Goal: Transaction & Acquisition: Book appointment/travel/reservation

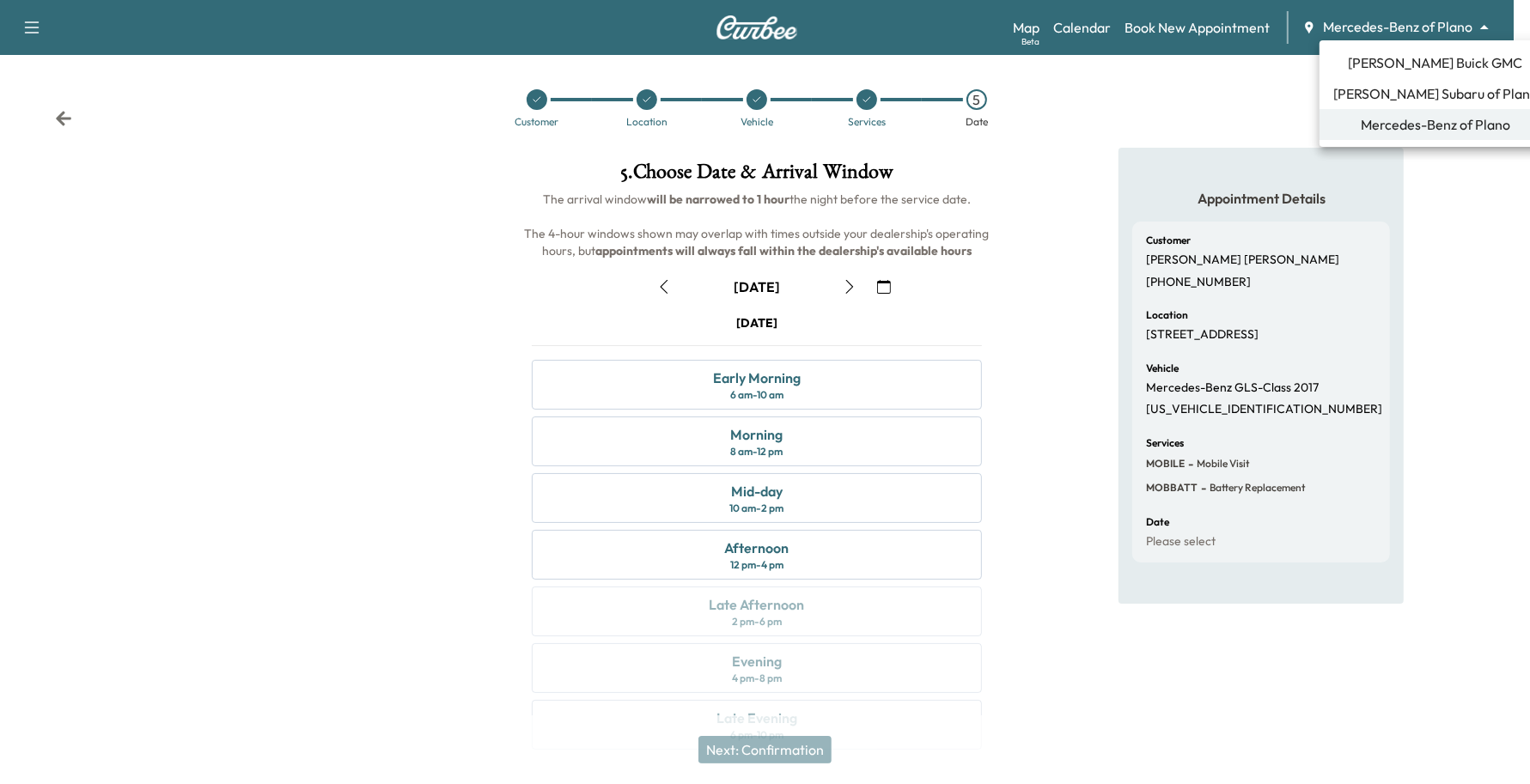
click at [1393, 24] on body "Support Log Out Map Beta Calendar Book New Appointment Mercedes-Benz of Plano *…" at bounding box center [765, 392] width 1530 height 784
click at [1376, 66] on span "[PERSON_NAME] Buick GMC" at bounding box center [1436, 63] width 174 height 20
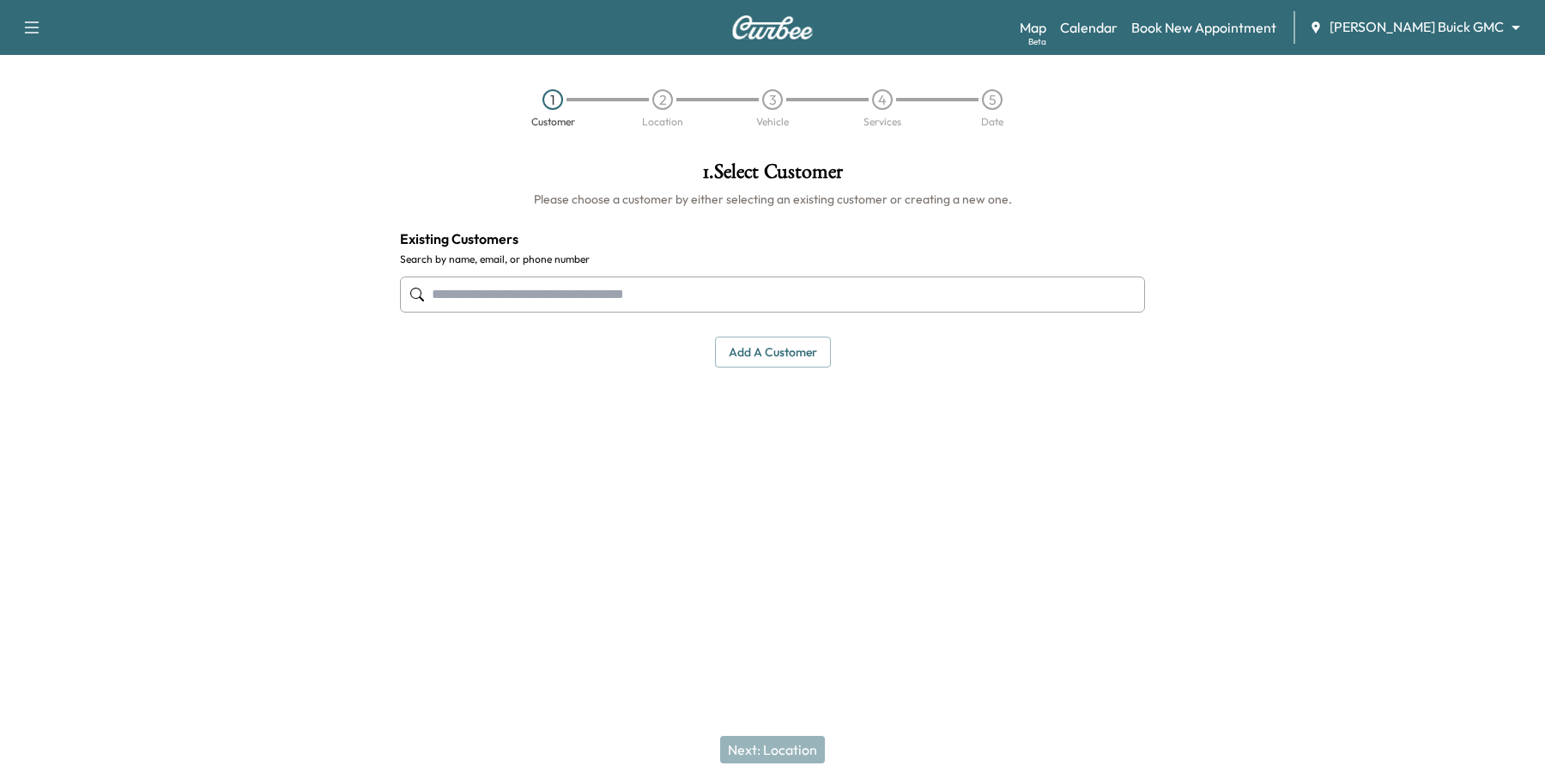
click at [584, 310] on input "text" at bounding box center [772, 294] width 745 height 36
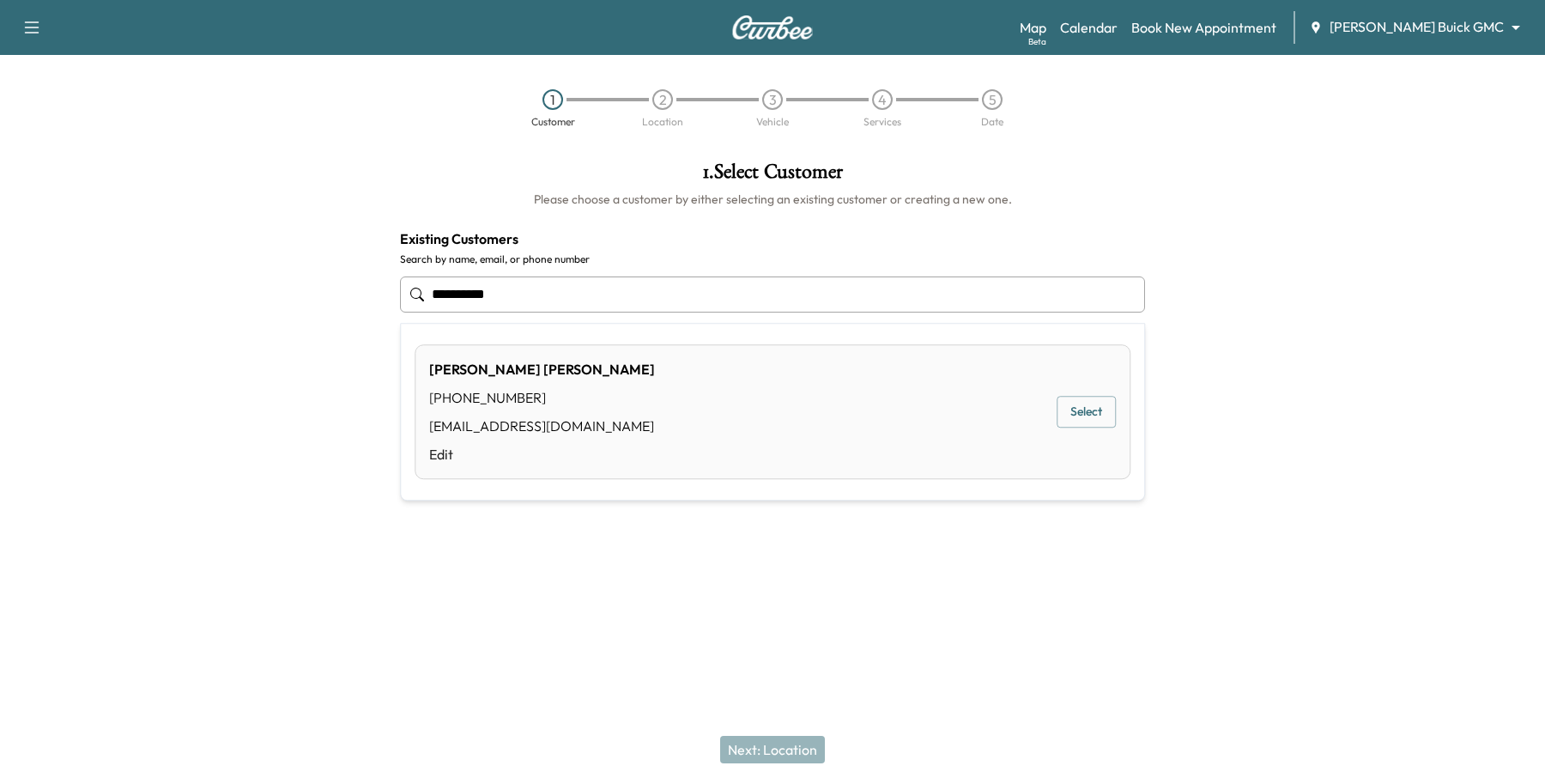
type input "**********"
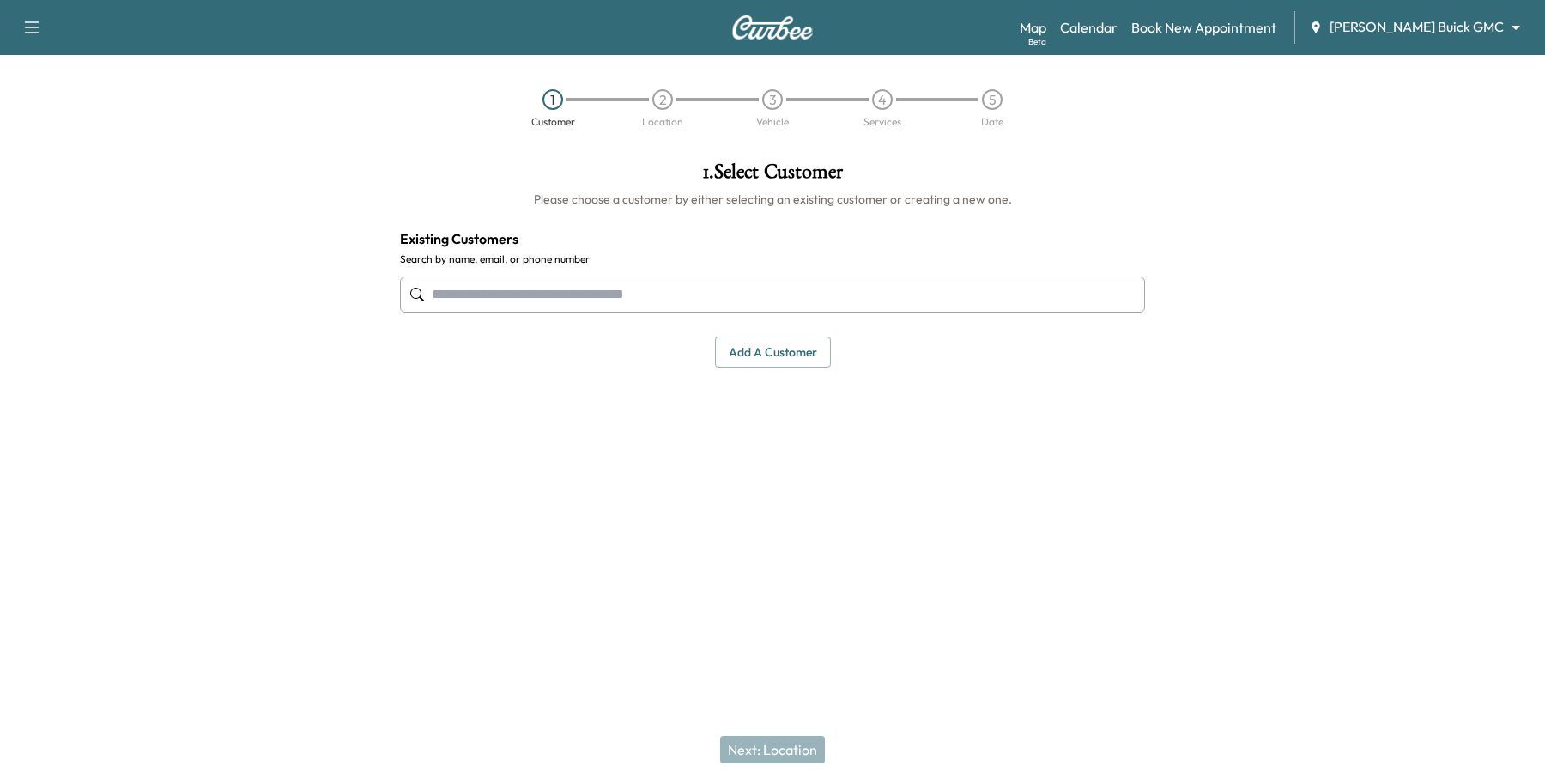
click at [805, 273] on div at bounding box center [772, 293] width 745 height 56
click at [804, 298] on input "text" at bounding box center [772, 294] width 745 height 36
drag, startPoint x: 582, startPoint y: 294, endPoint x: -289, endPoint y: 174, distance: 879.2
click at [0, 174] on html "**********" at bounding box center [772, 392] width 1545 height 784
type input "**********"
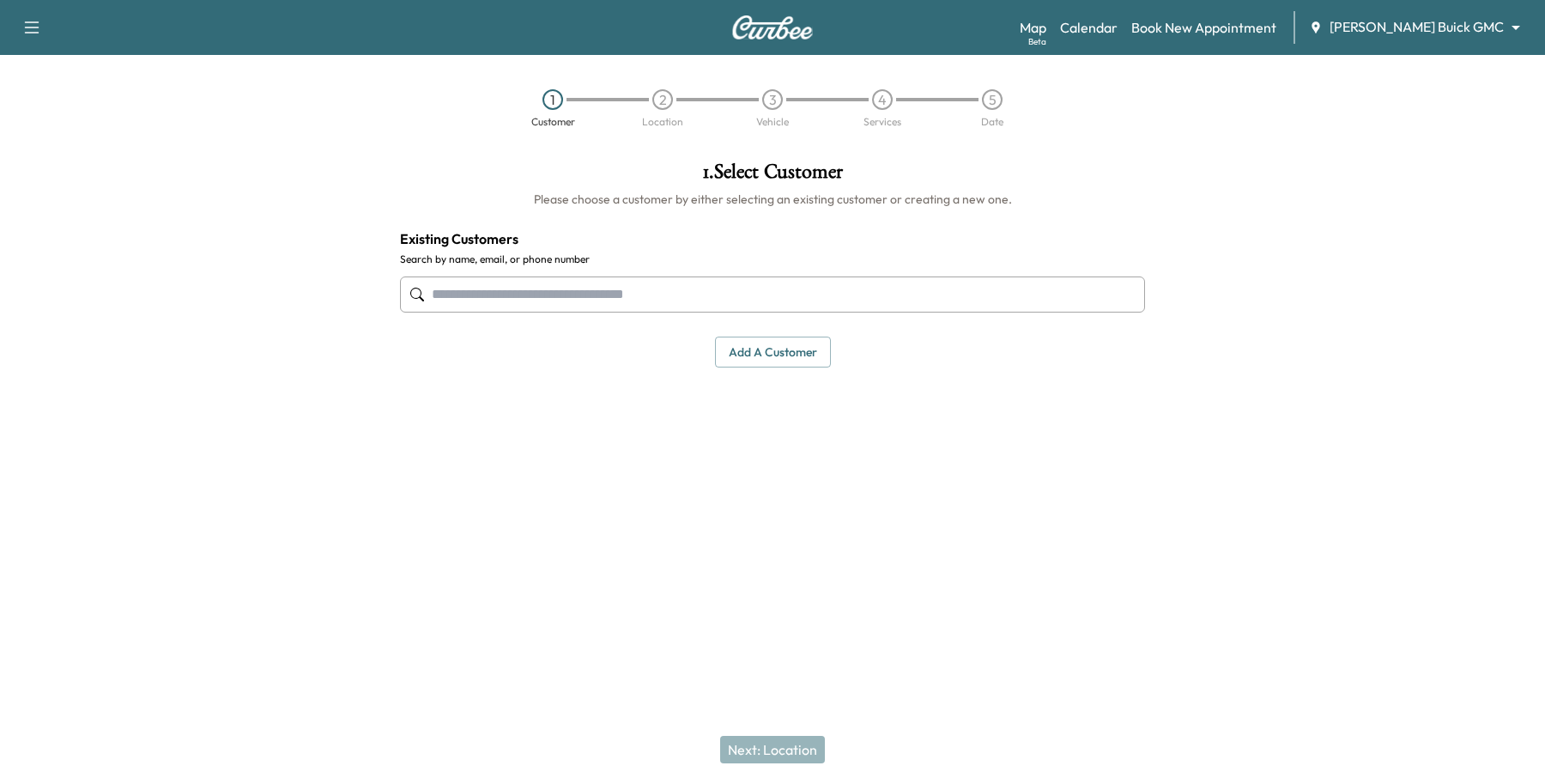
drag, startPoint x: 440, startPoint y: 284, endPoint x: 438, endPoint y: 293, distance: 9.2
paste input "**********"
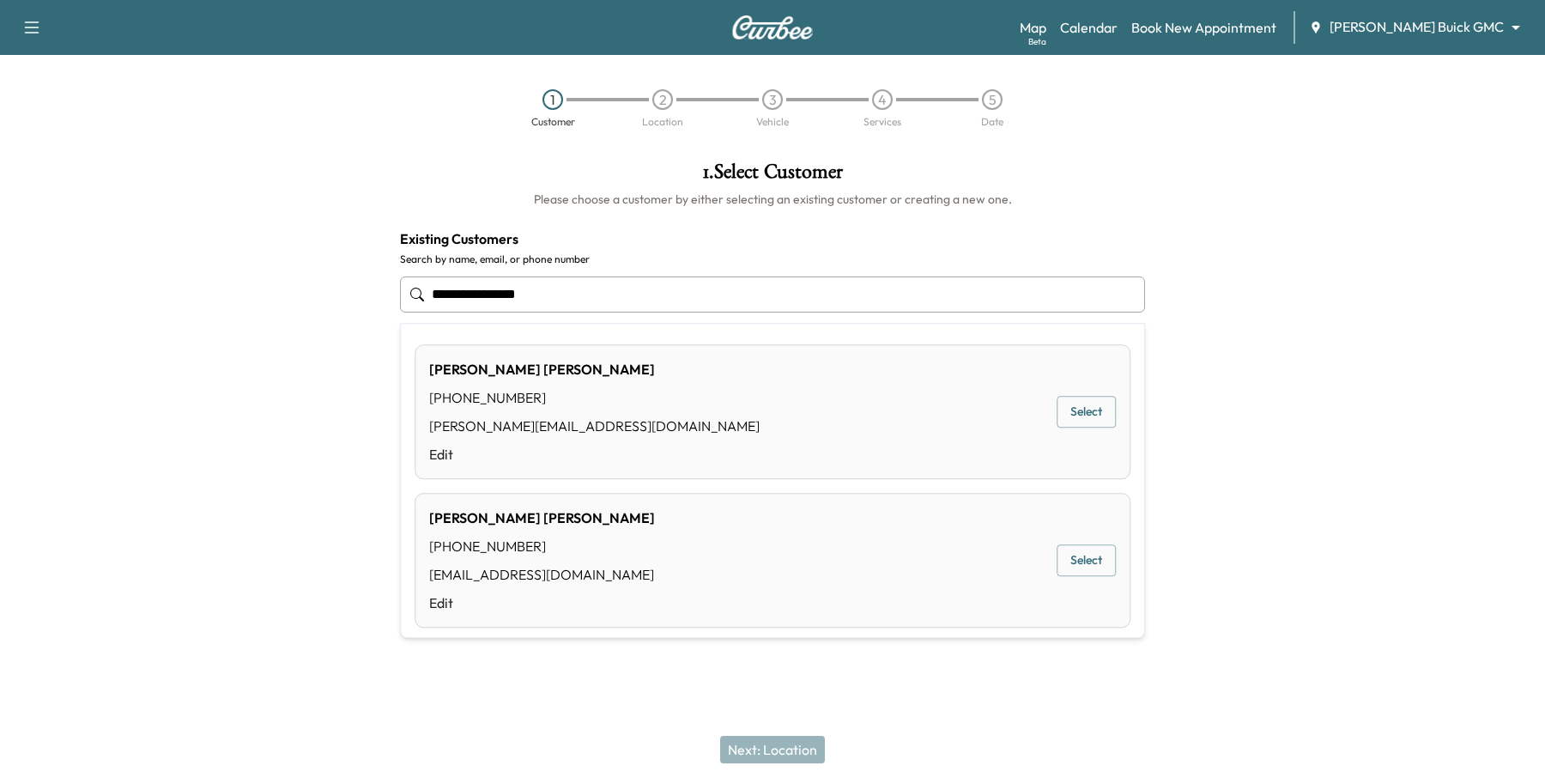
type input "**********"
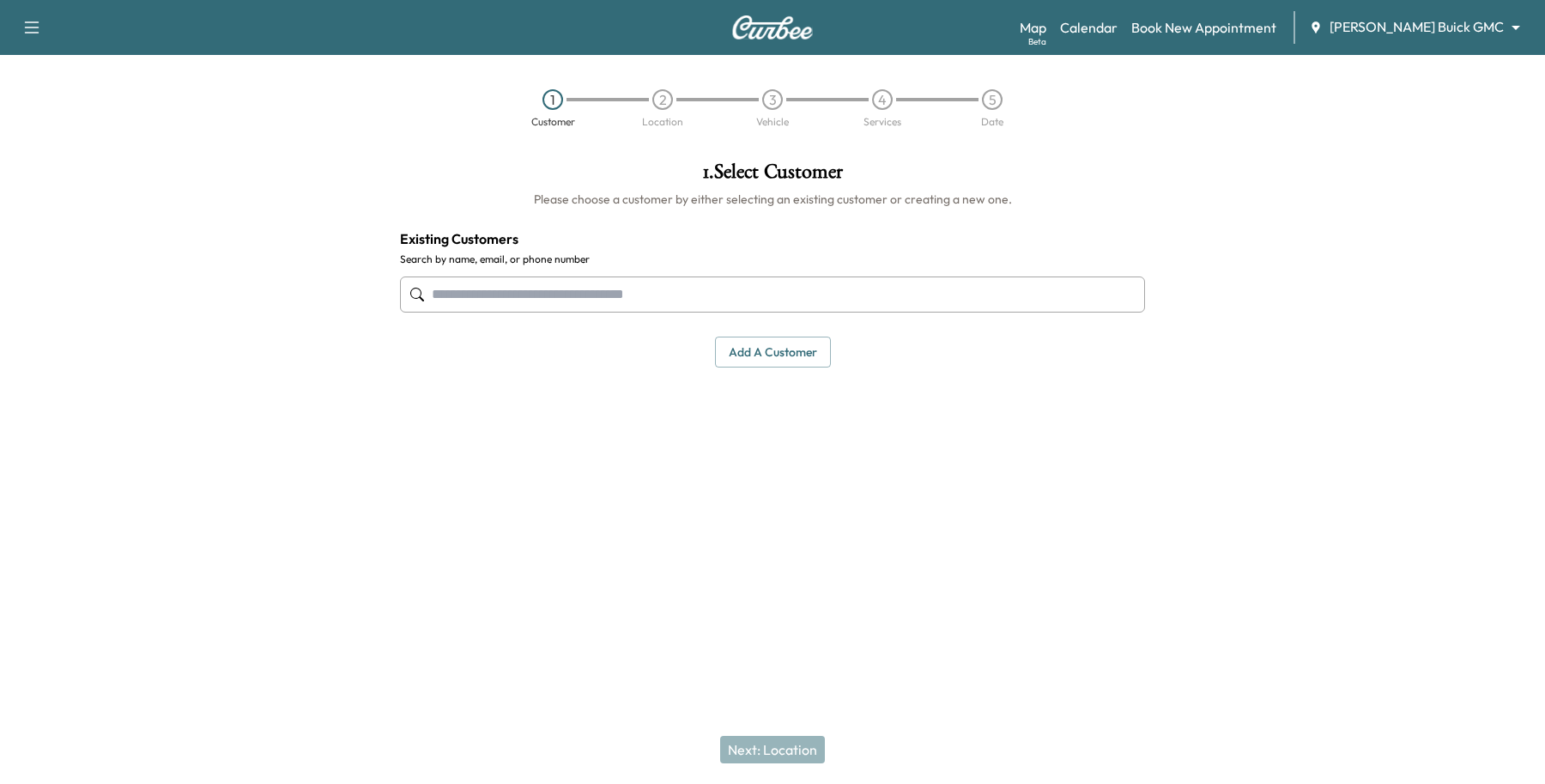
click at [667, 301] on input "text" at bounding box center [772, 294] width 745 height 36
paste input "**********"
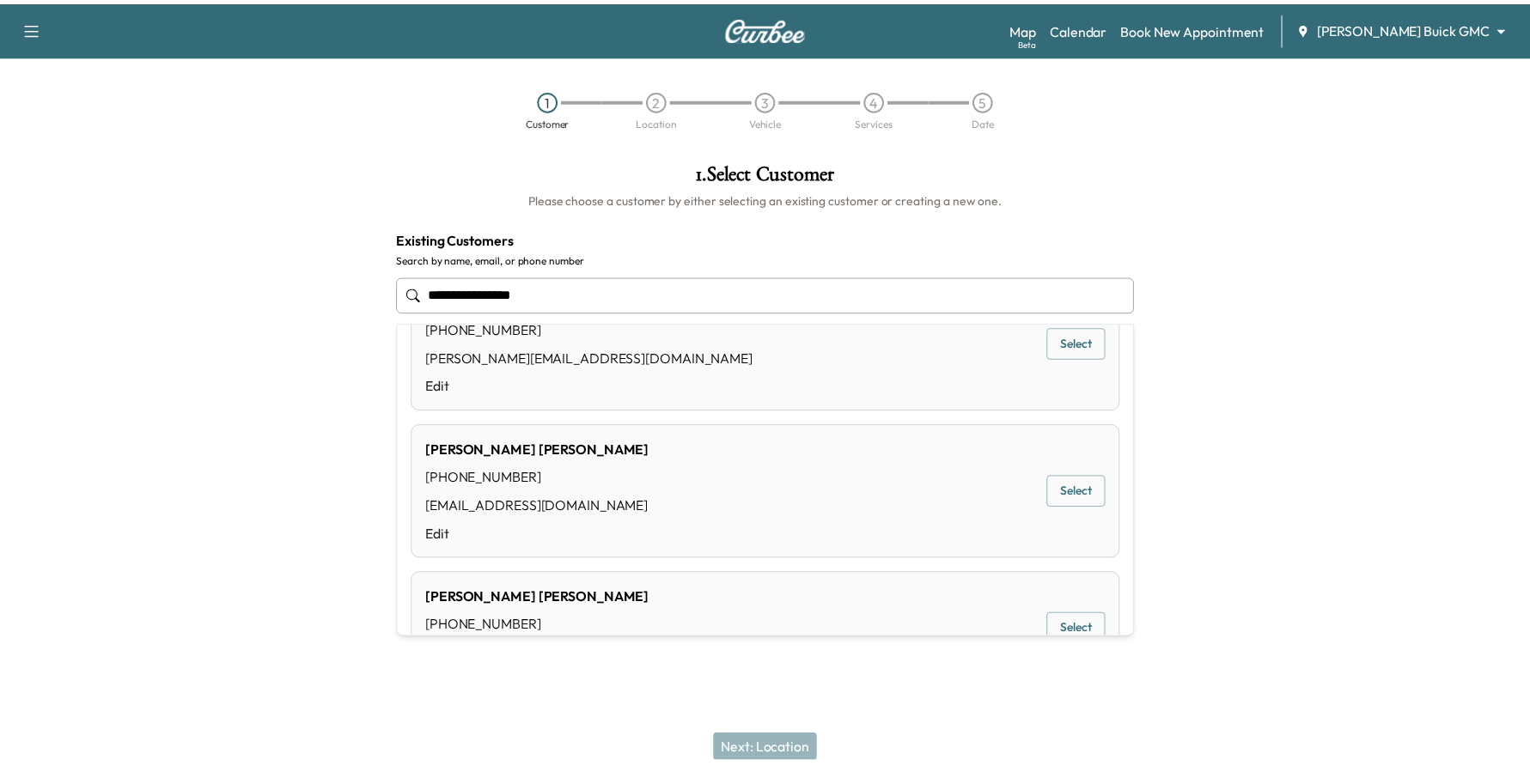
scroll to position [140, 0]
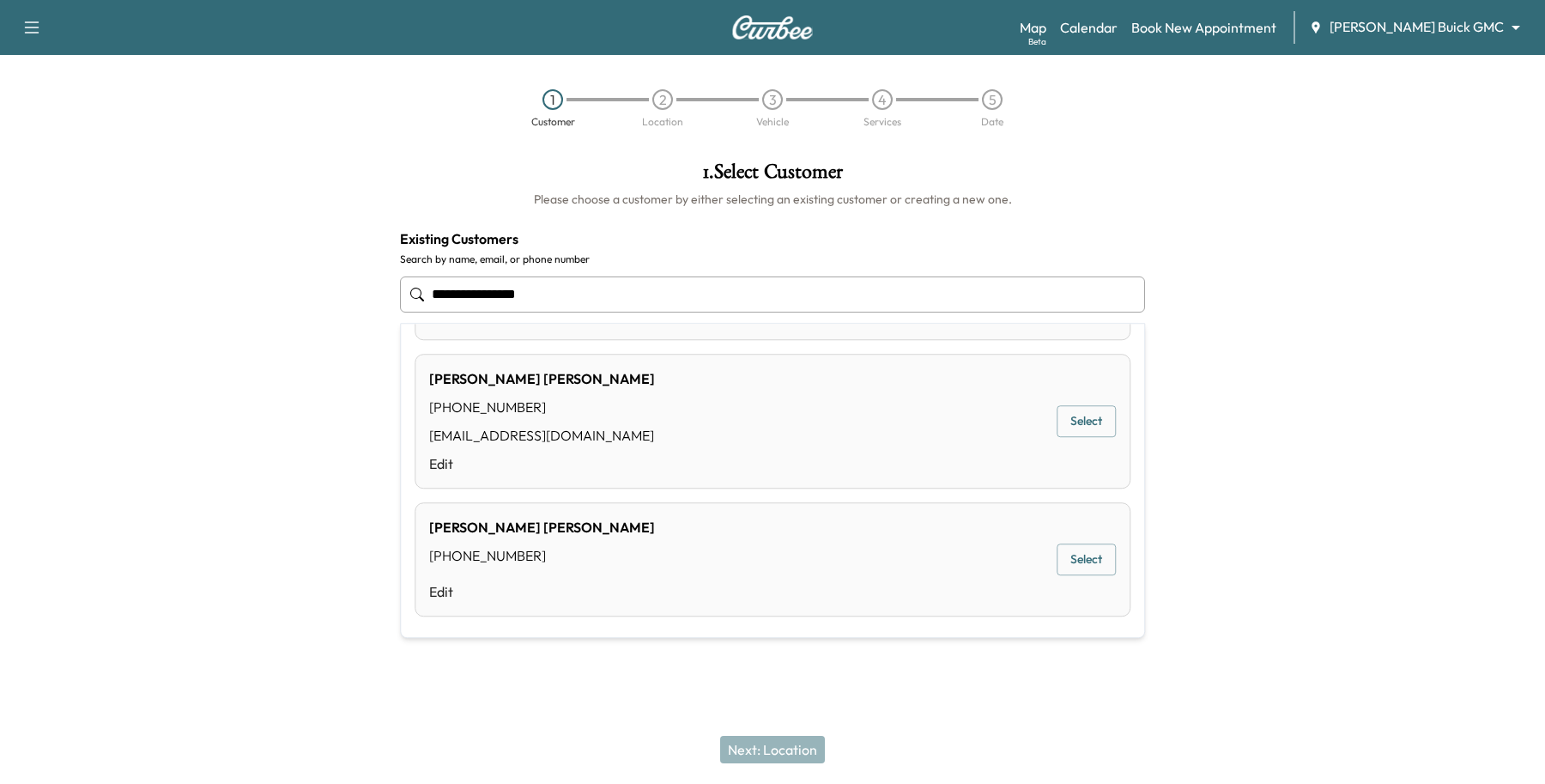
type input "**********"
click at [713, 721] on div "Next: Location" at bounding box center [772, 749] width 1545 height 68
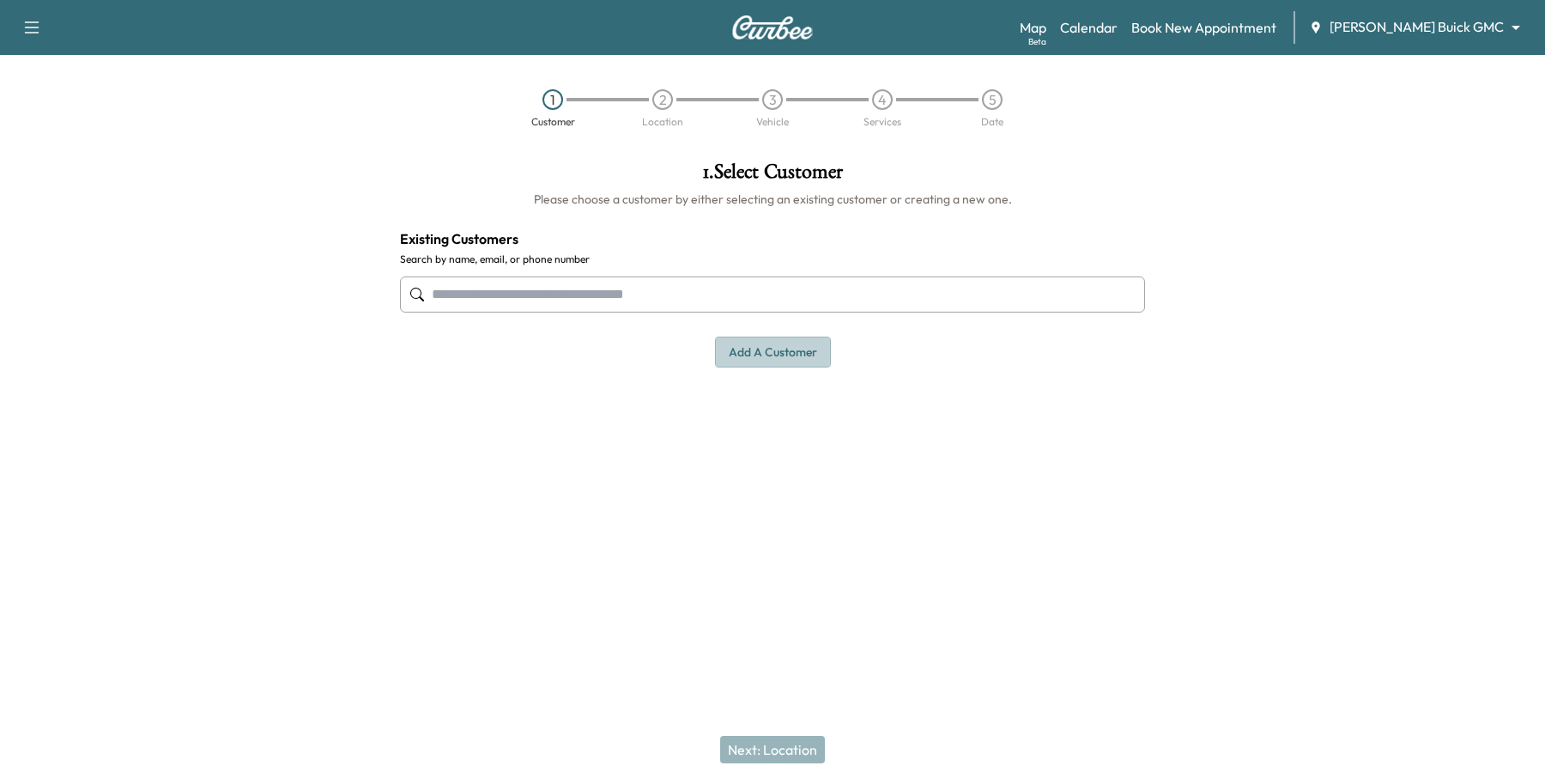
click at [736, 352] on button "Add a customer" at bounding box center [772, 352] width 116 height 31
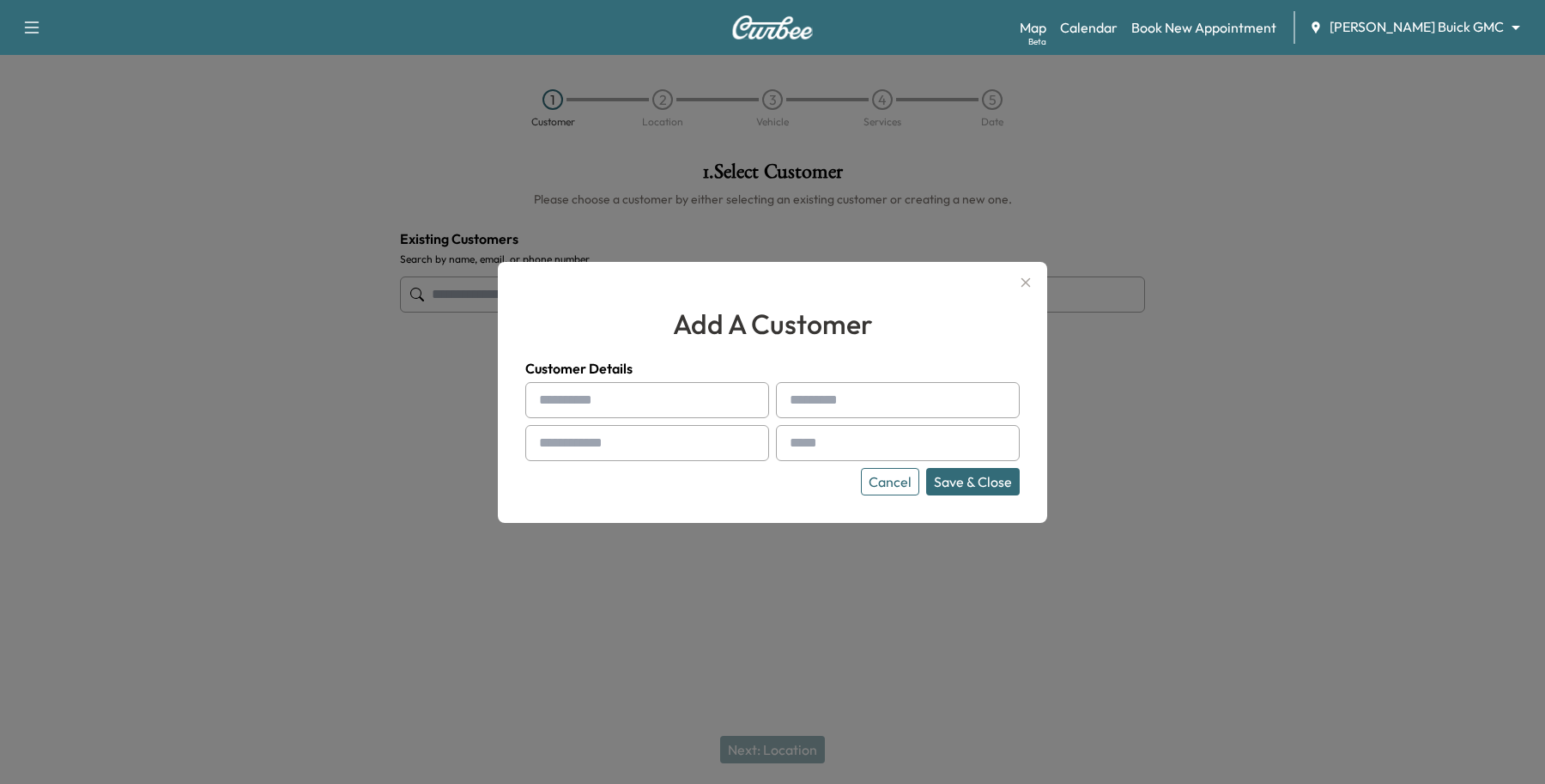
click at [537, 392] on div at bounding box center [542, 400] width 20 height 20
click at [722, 391] on input "text" at bounding box center [647, 400] width 243 height 36
type input "****"
click at [979, 409] on input "text" at bounding box center [897, 400] width 243 height 36
type input "*****"
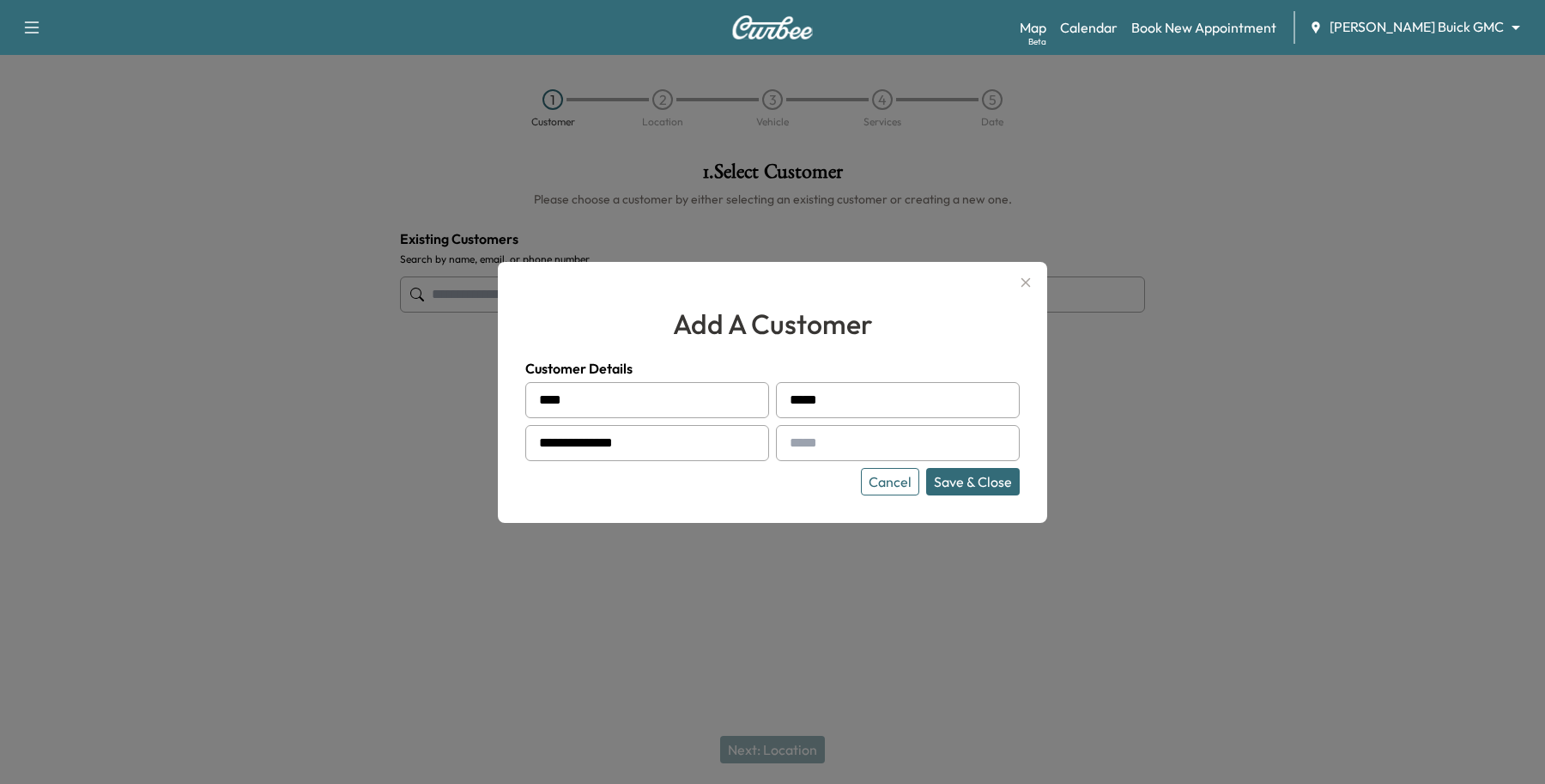
type input "**********"
click at [865, 442] on input "text" at bounding box center [897, 442] width 243 height 36
paste input "**********"
type input "**********"
click at [1000, 480] on button "Save & Close" at bounding box center [973, 481] width 93 height 28
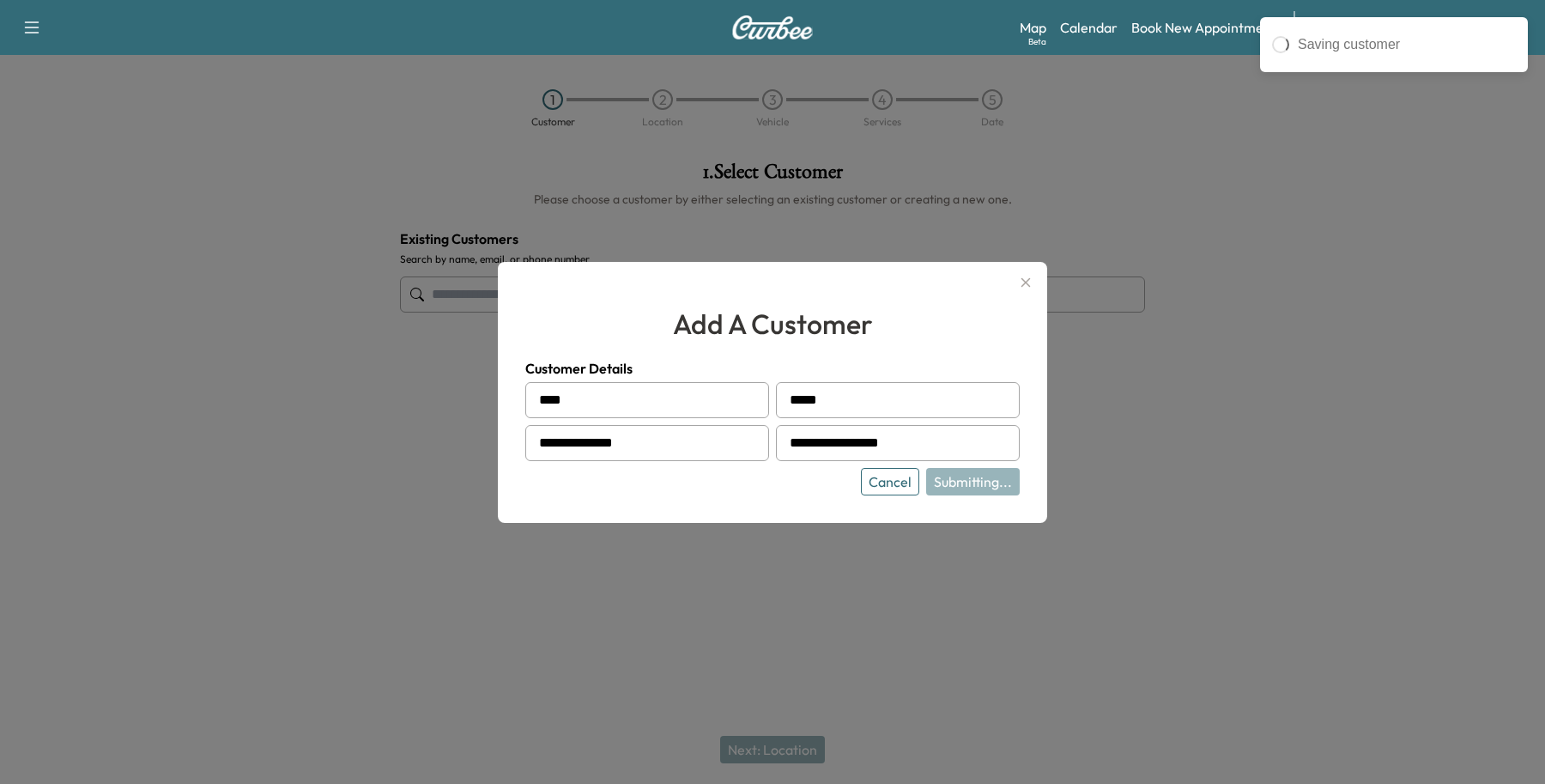
type input "**********"
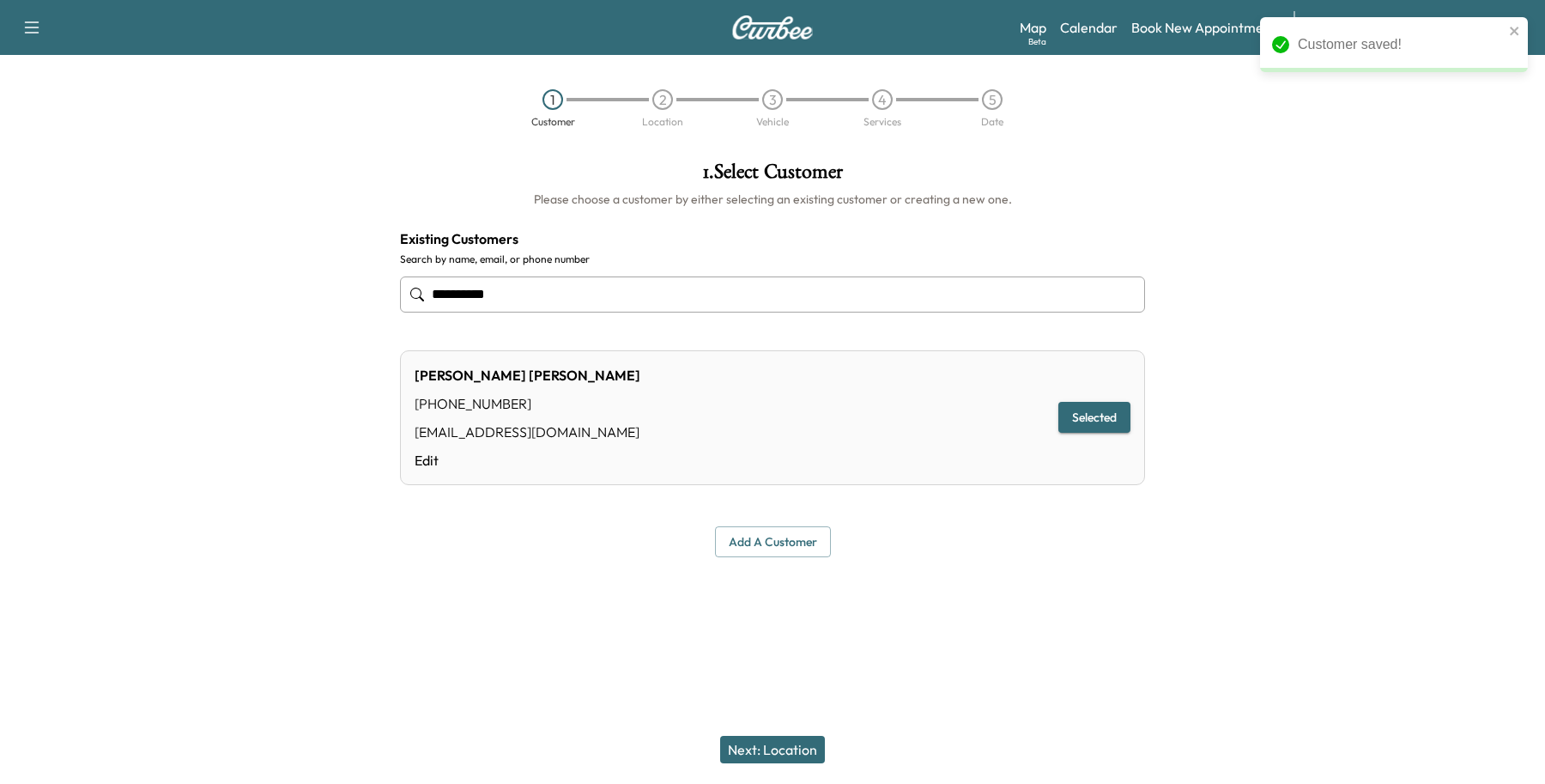
click at [804, 758] on button "Next: Location" at bounding box center [772, 750] width 105 height 28
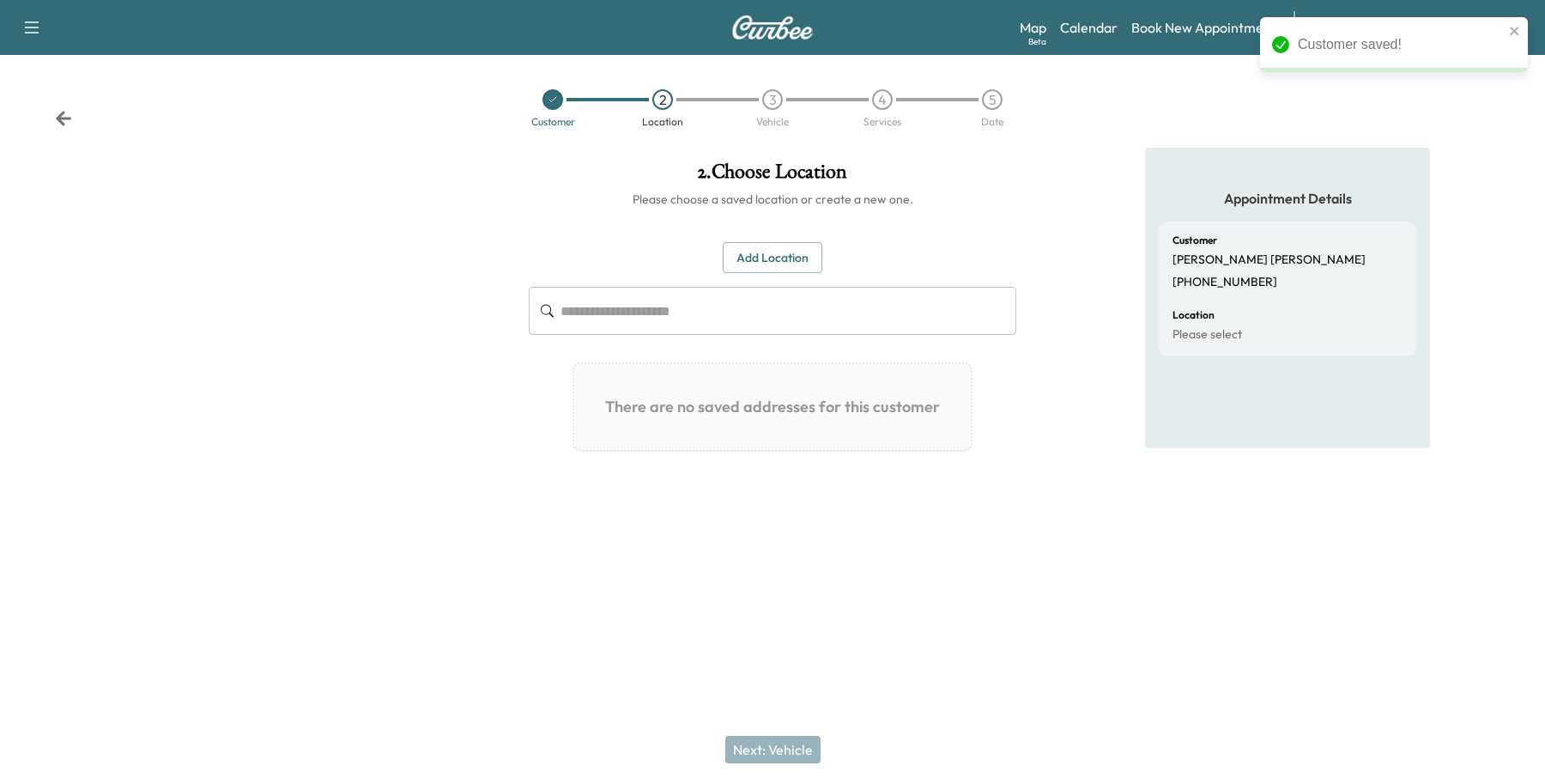
click at [799, 243] on button "Add Location" at bounding box center [773, 257] width 100 height 31
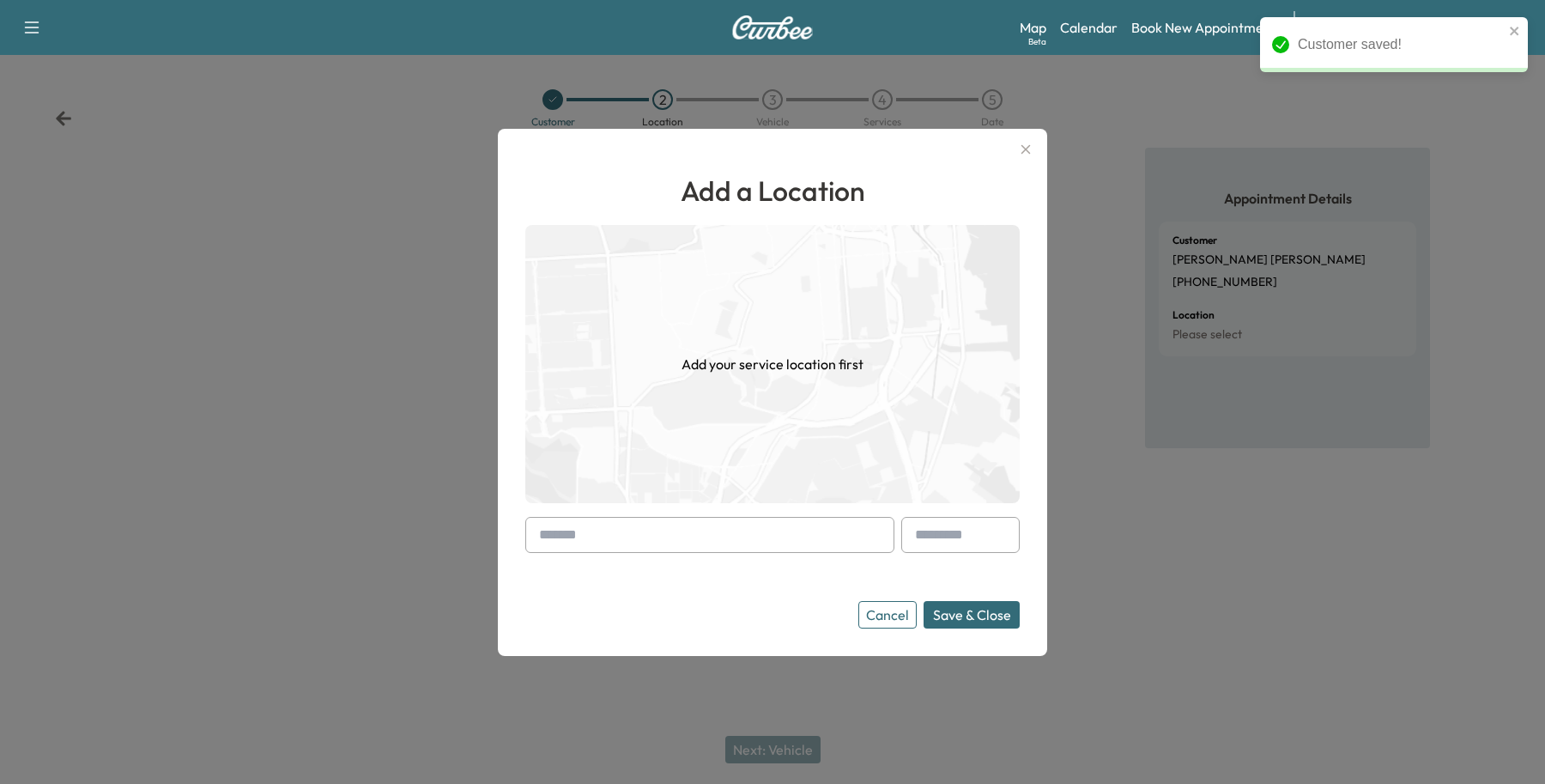
click at [591, 529] on input "text" at bounding box center [710, 534] width 369 height 36
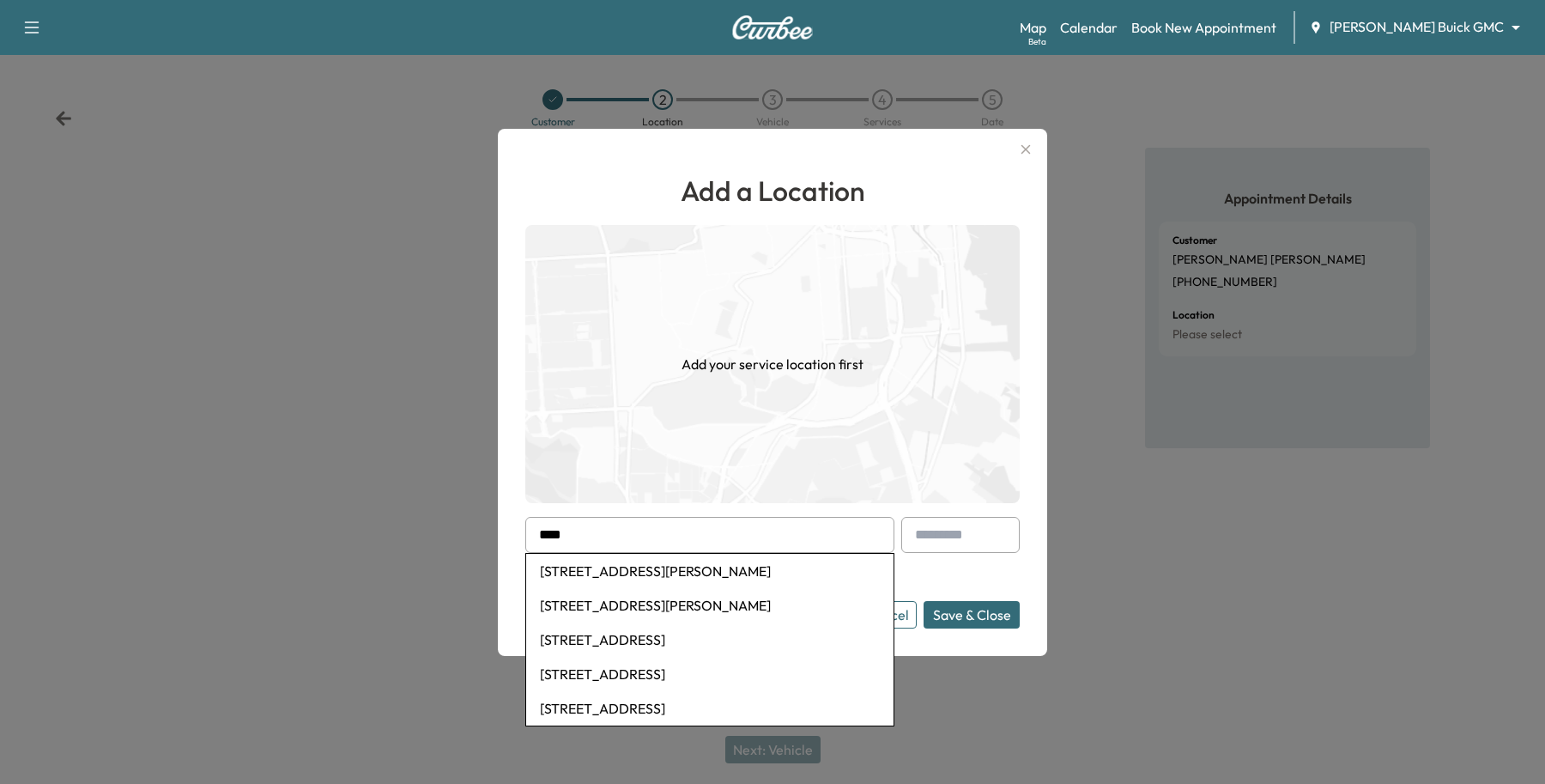
click at [549, 568] on li "[STREET_ADDRESS][PERSON_NAME]" at bounding box center [709, 570] width 368 height 34
type input "**********"
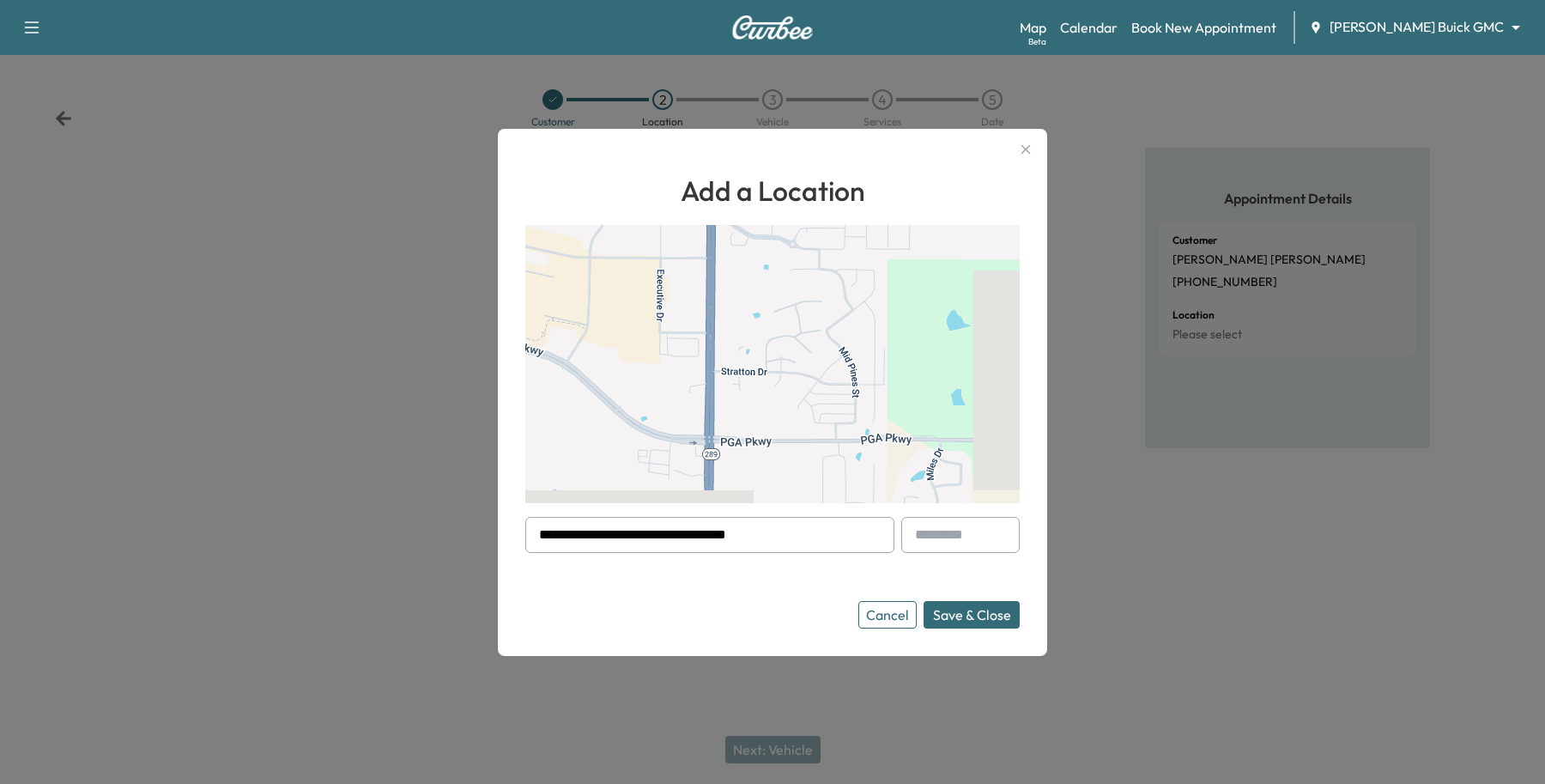
click at [970, 537] on input "text" at bounding box center [961, 534] width 118 height 36
click at [981, 615] on button "Save & Close" at bounding box center [972, 615] width 96 height 28
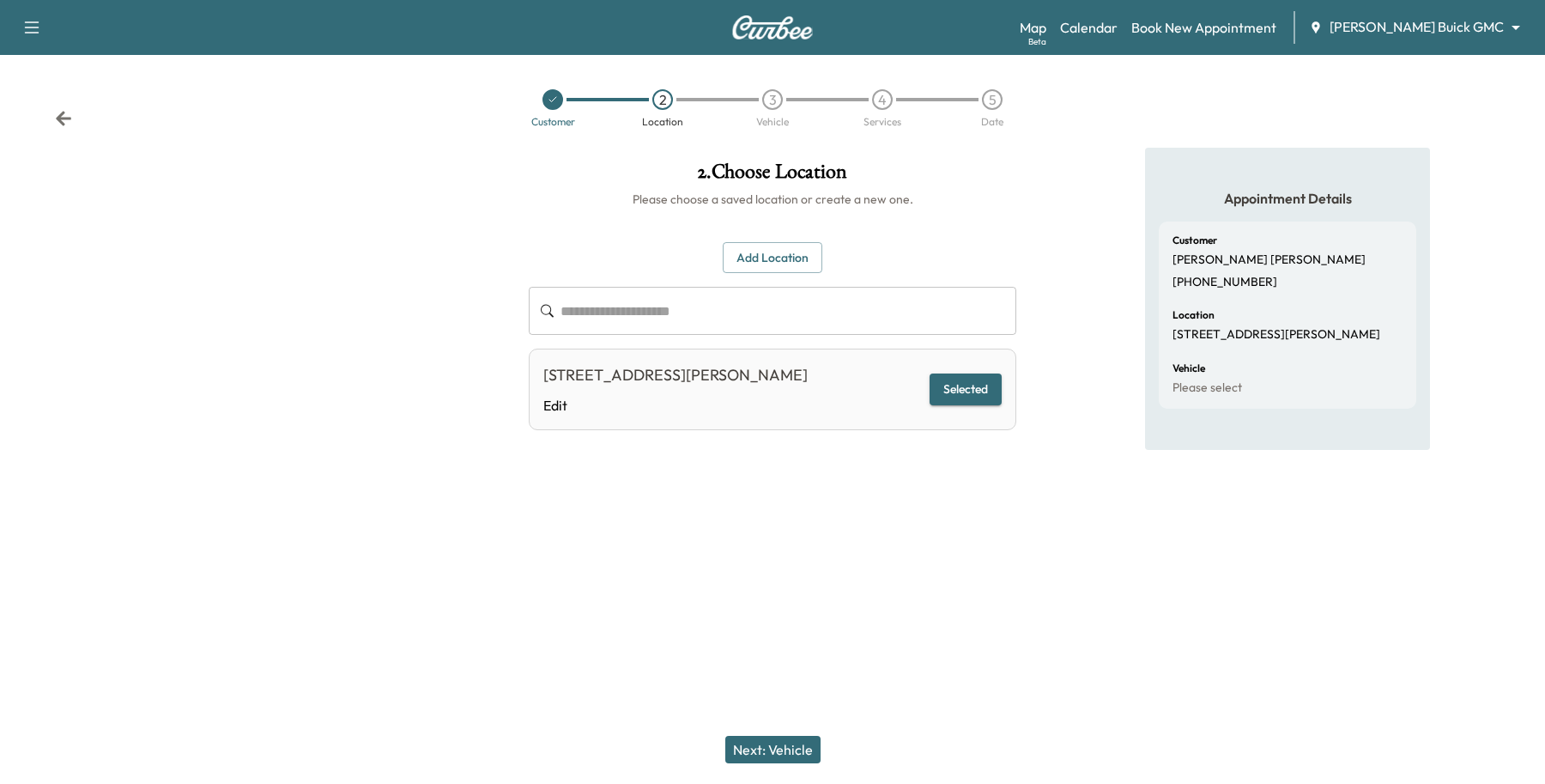
click at [770, 740] on button "Next: Vehicle" at bounding box center [773, 750] width 95 height 28
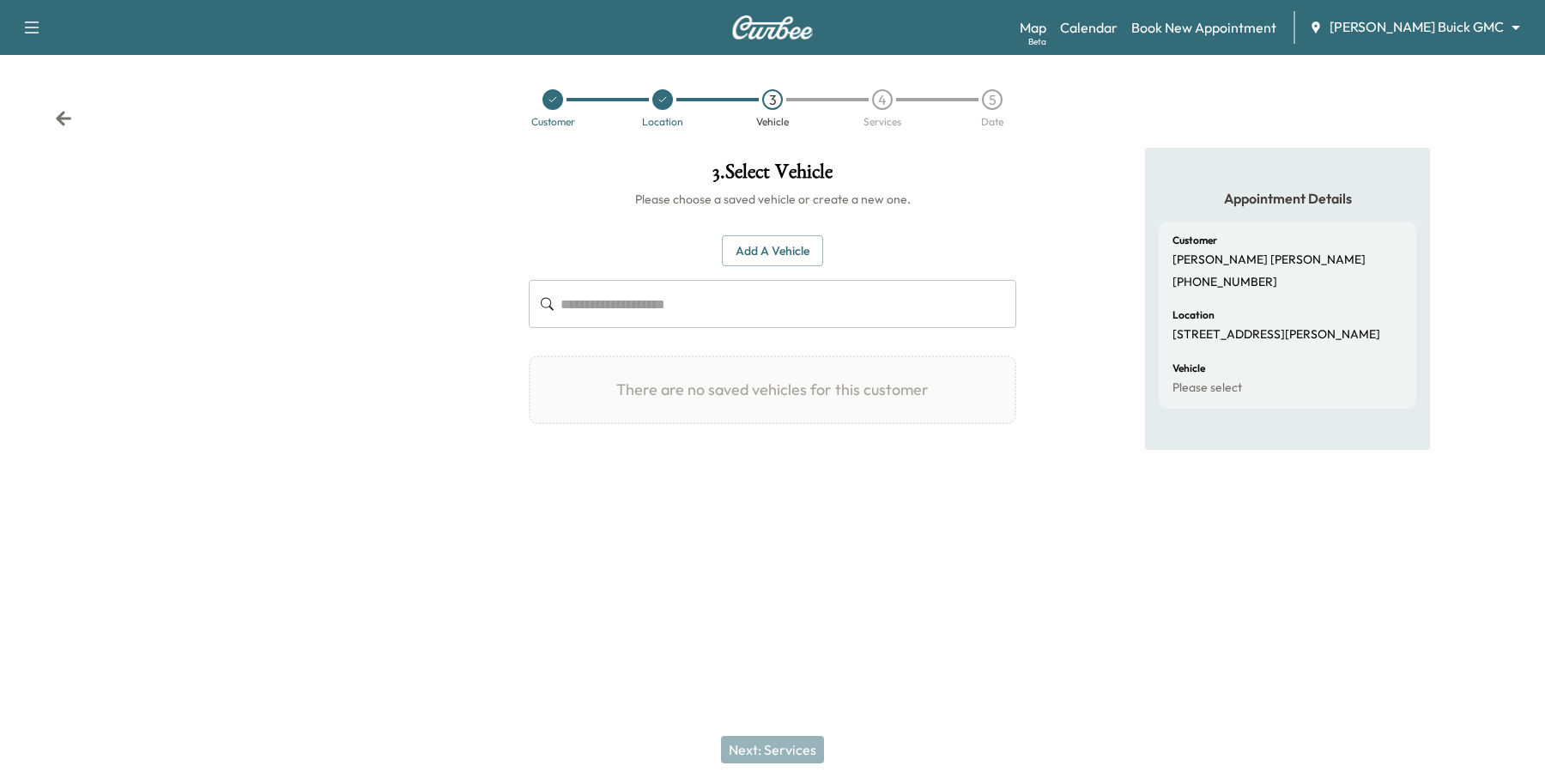
click at [781, 264] on button "Add a Vehicle" at bounding box center [772, 251] width 101 height 31
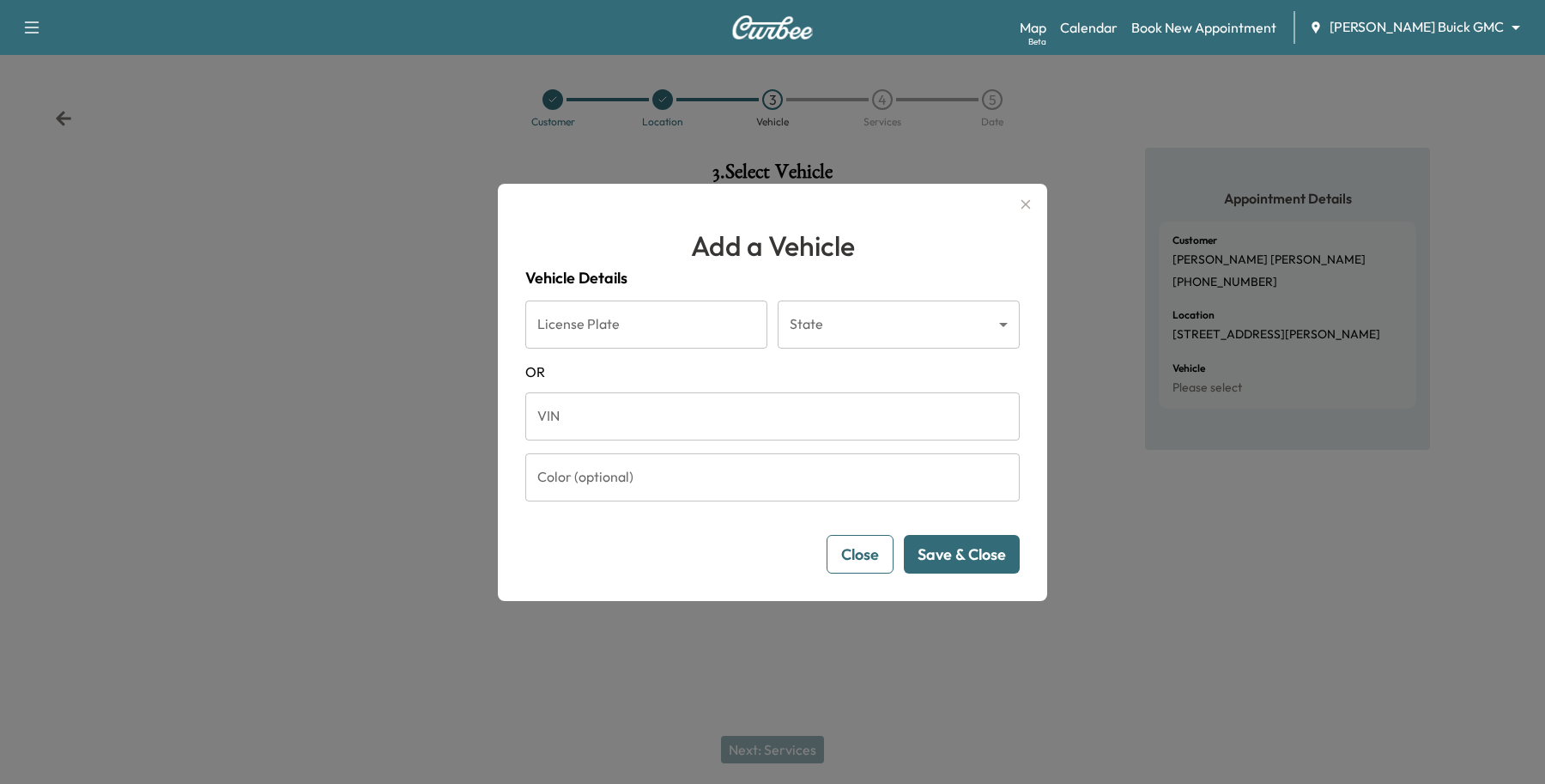
click at [604, 431] on input "VIN" at bounding box center [773, 417] width 494 height 48
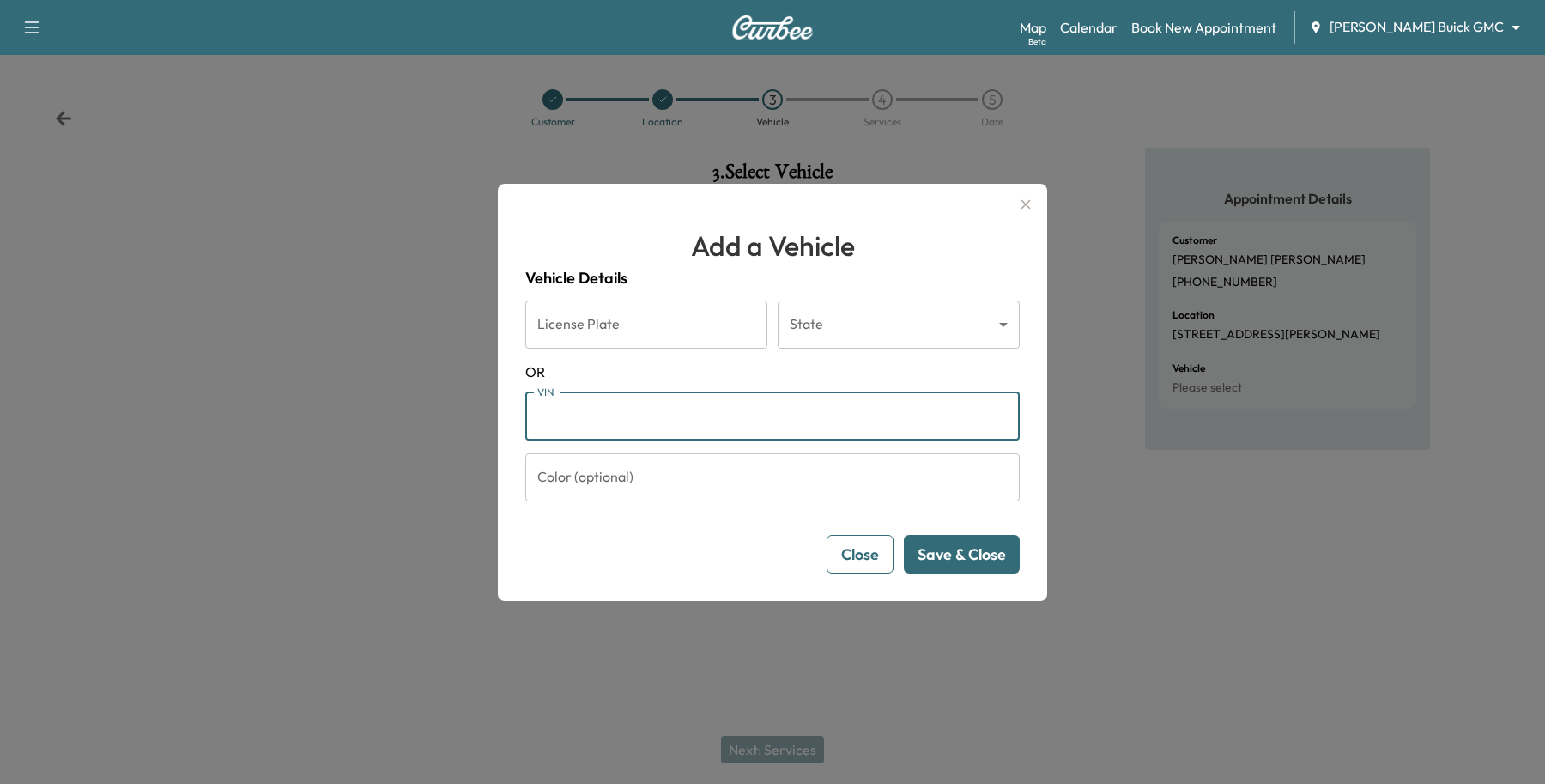
paste input "**********"
type input "**********"
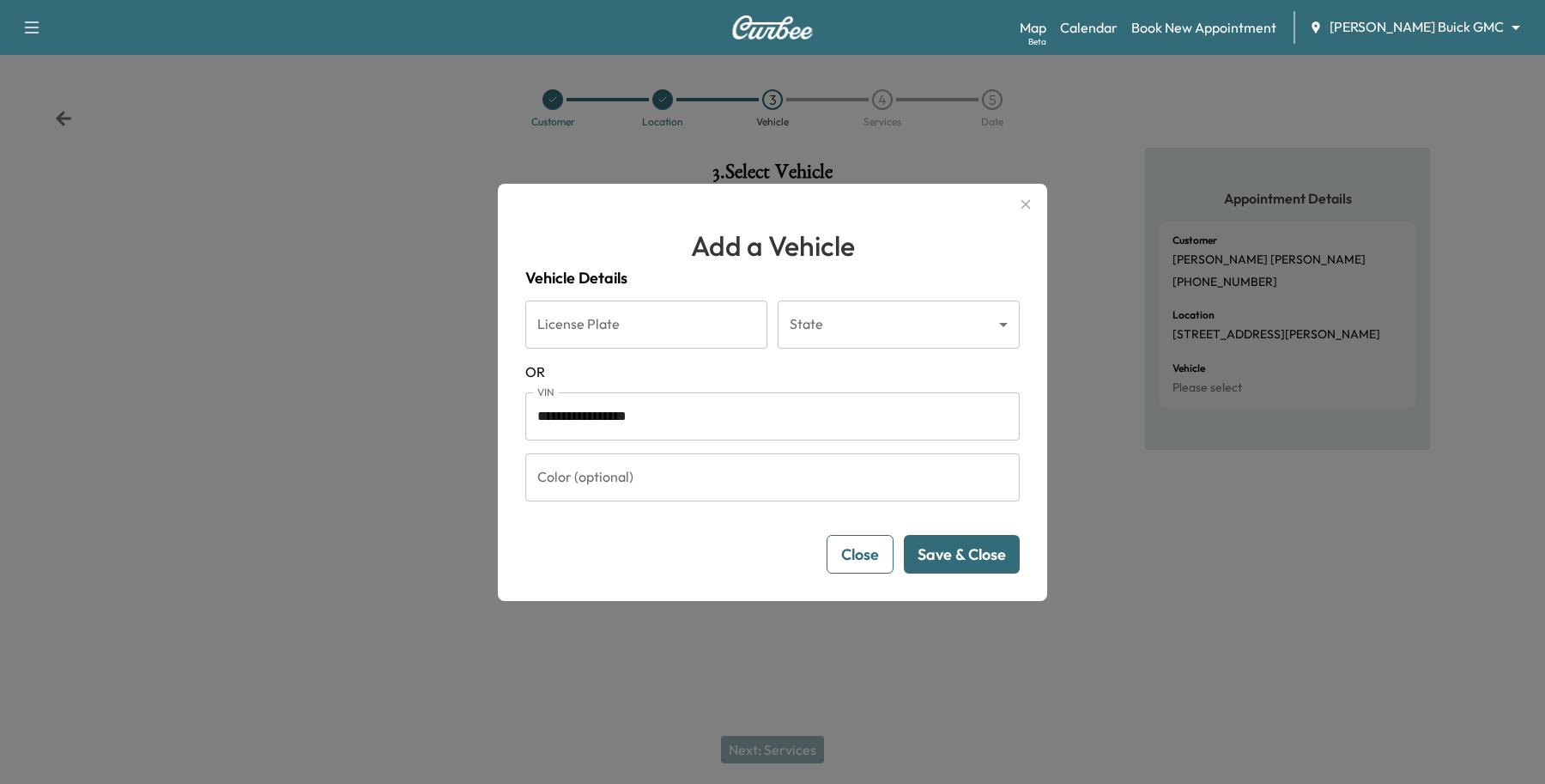
click at [978, 555] on button "Save & Close" at bounding box center [961, 554] width 116 height 39
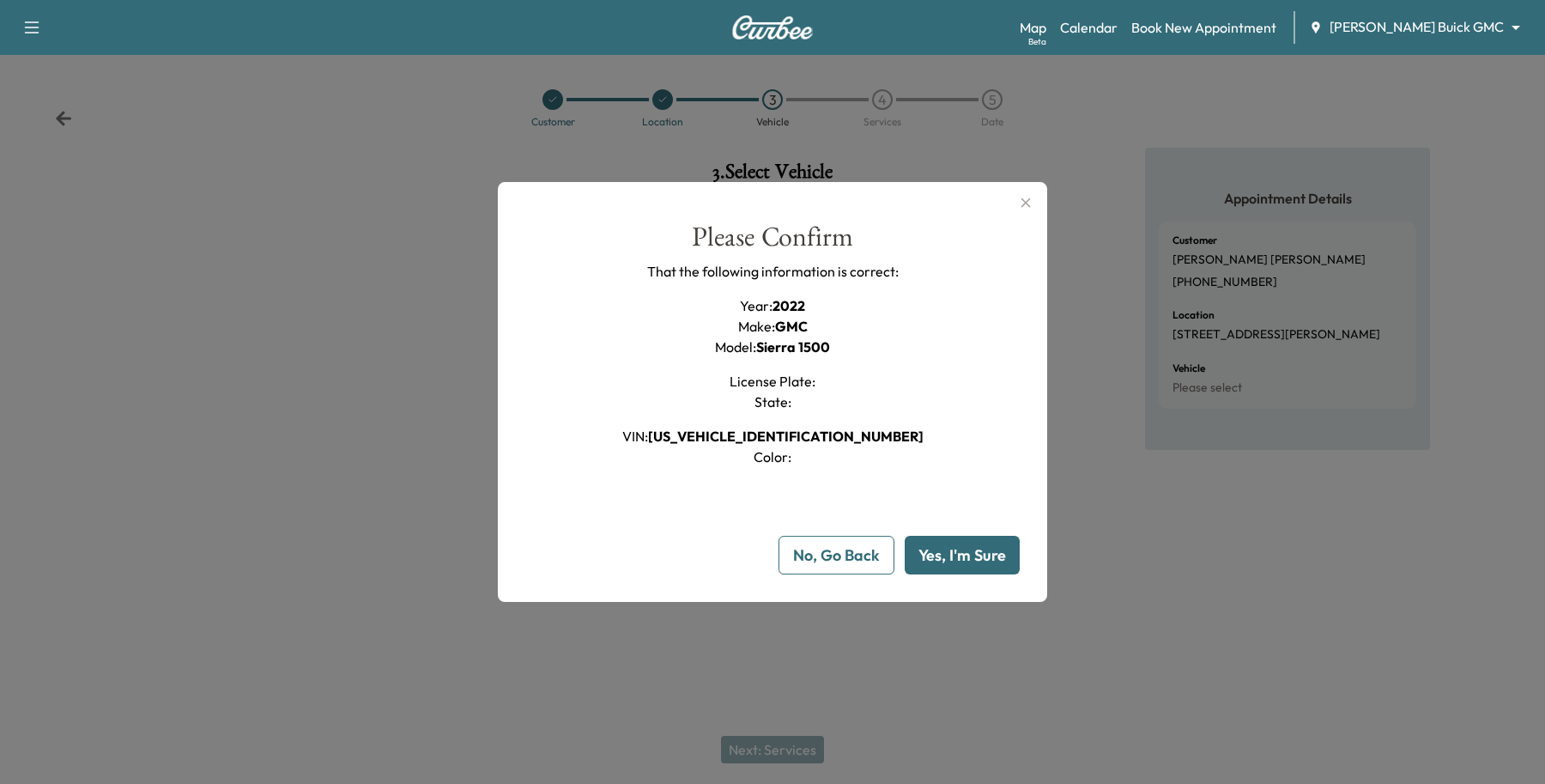
click at [978, 558] on button "Yes, I'm Sure" at bounding box center [962, 555] width 115 height 39
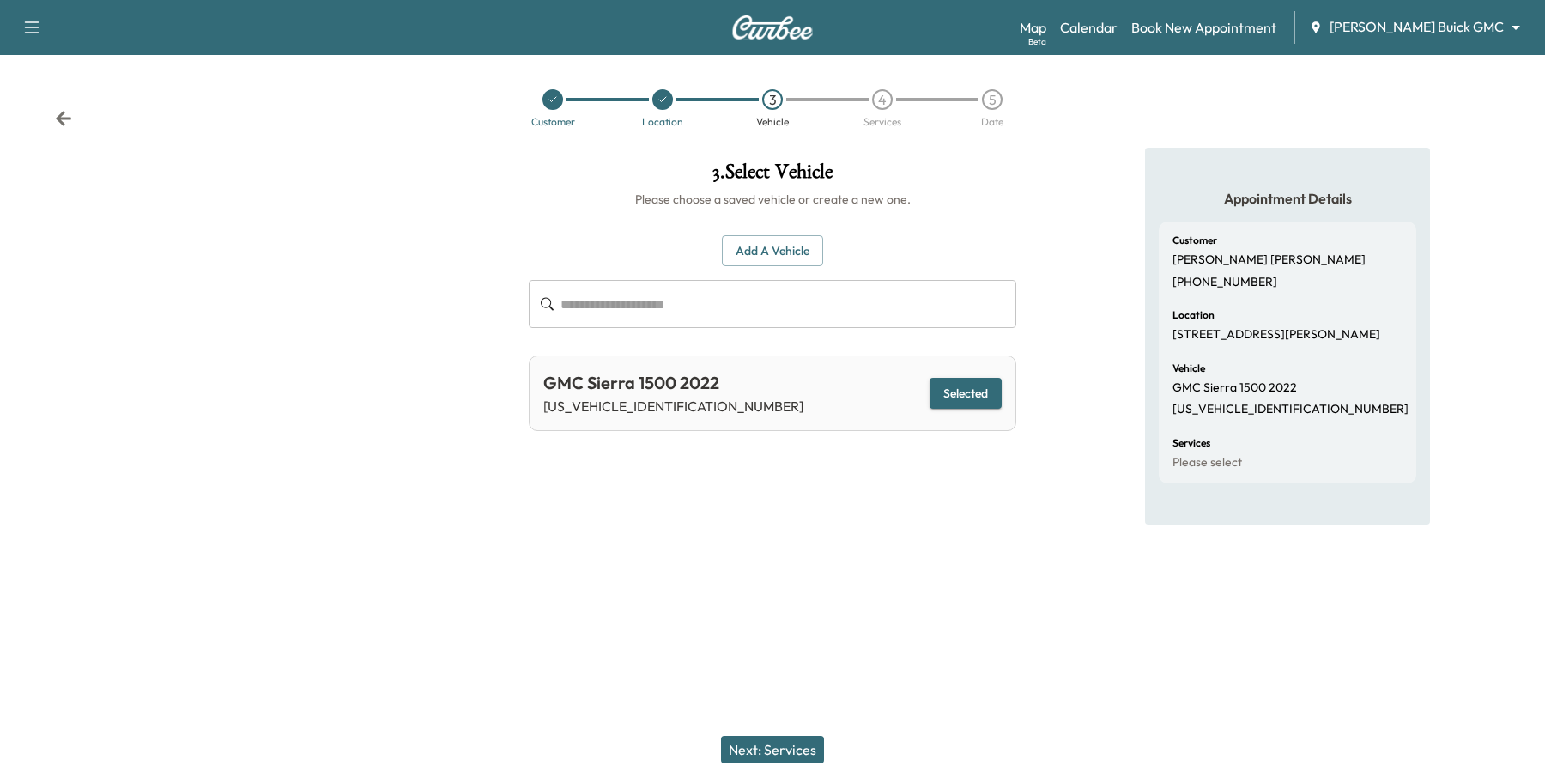
click at [803, 761] on button "Next: Services" at bounding box center [772, 750] width 103 height 28
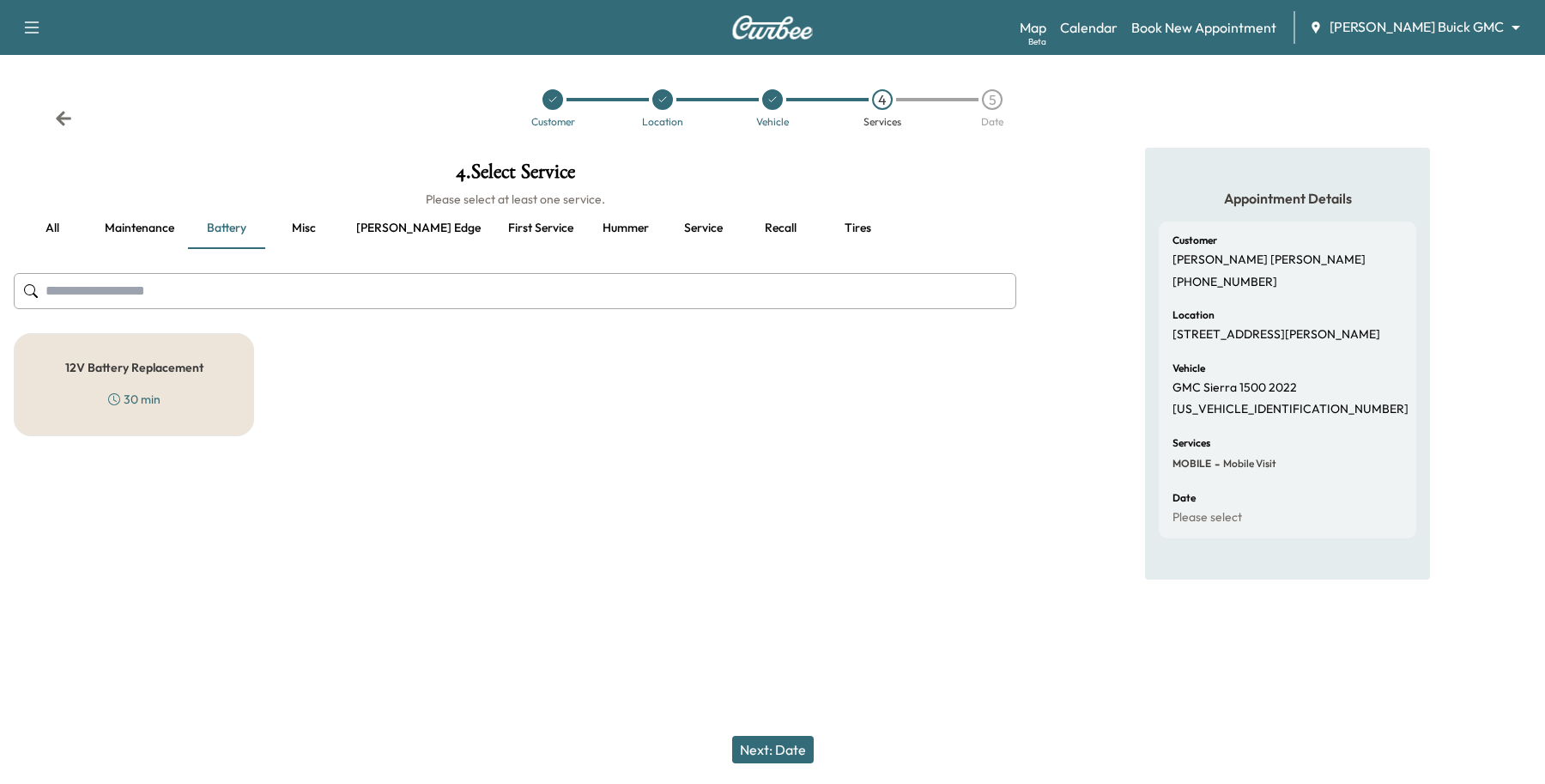
click at [110, 241] on button "Maintenance" at bounding box center [139, 228] width 97 height 42
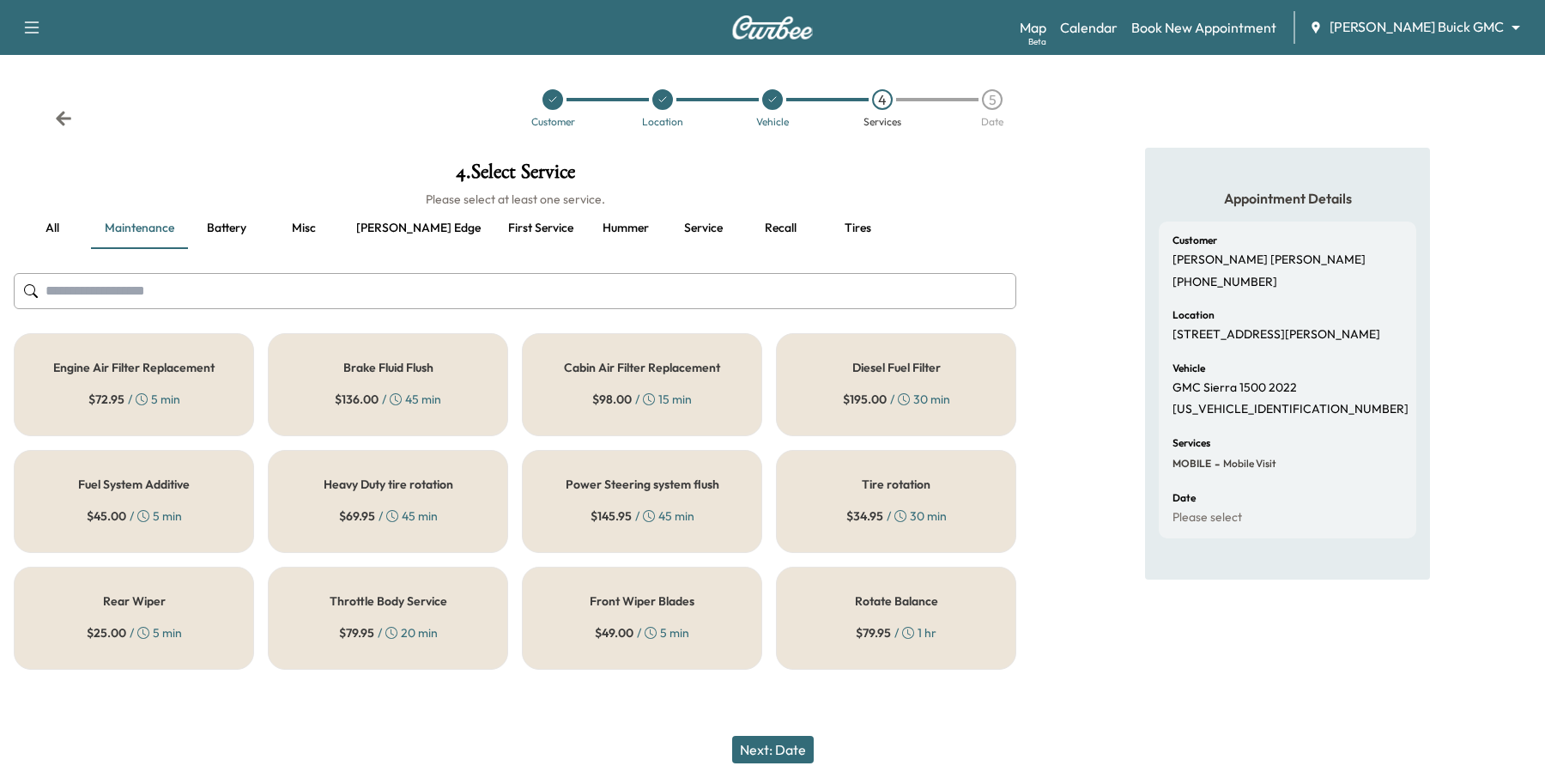
click at [69, 228] on button "all" at bounding box center [52, 228] width 77 height 42
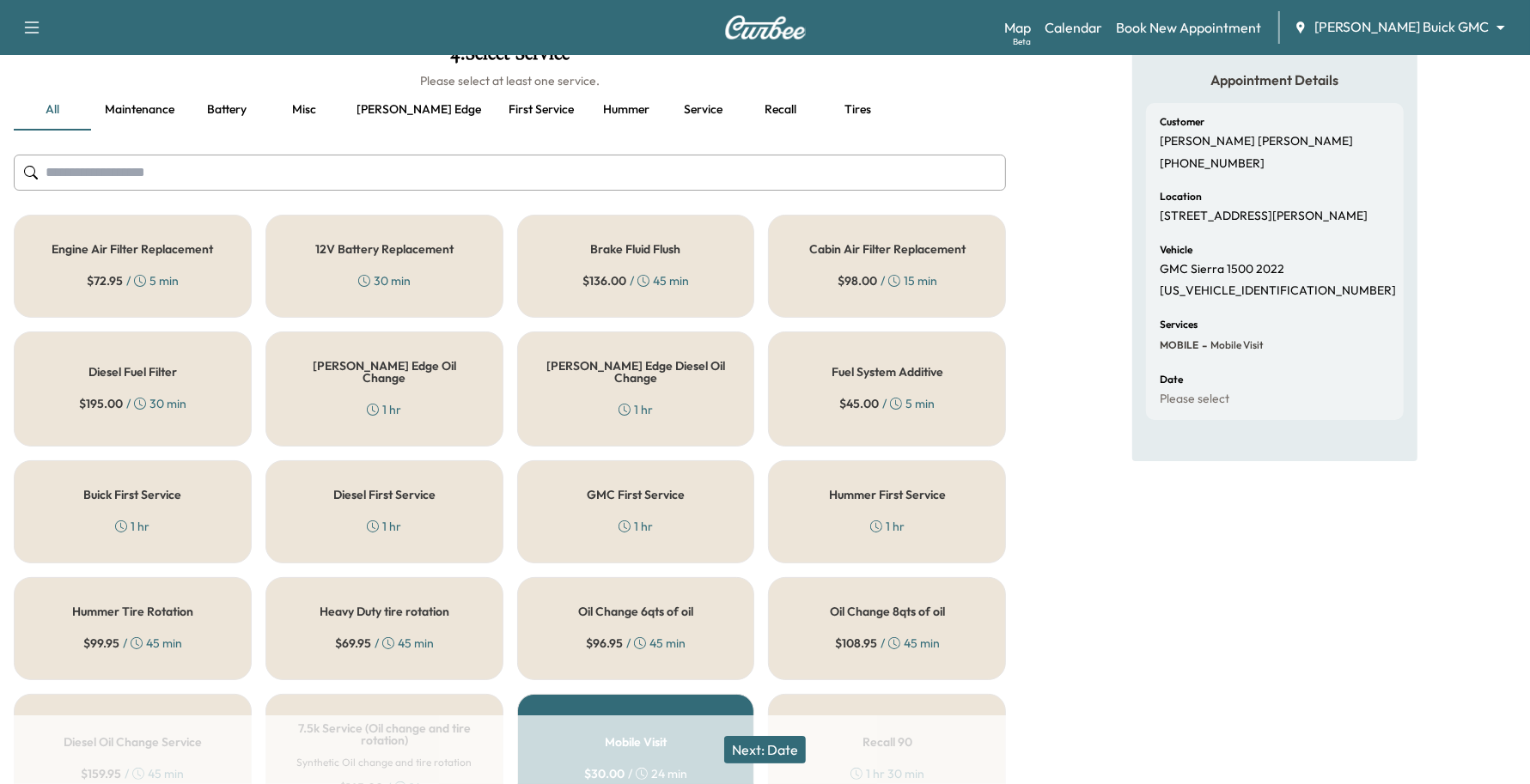
scroll to position [0, 0]
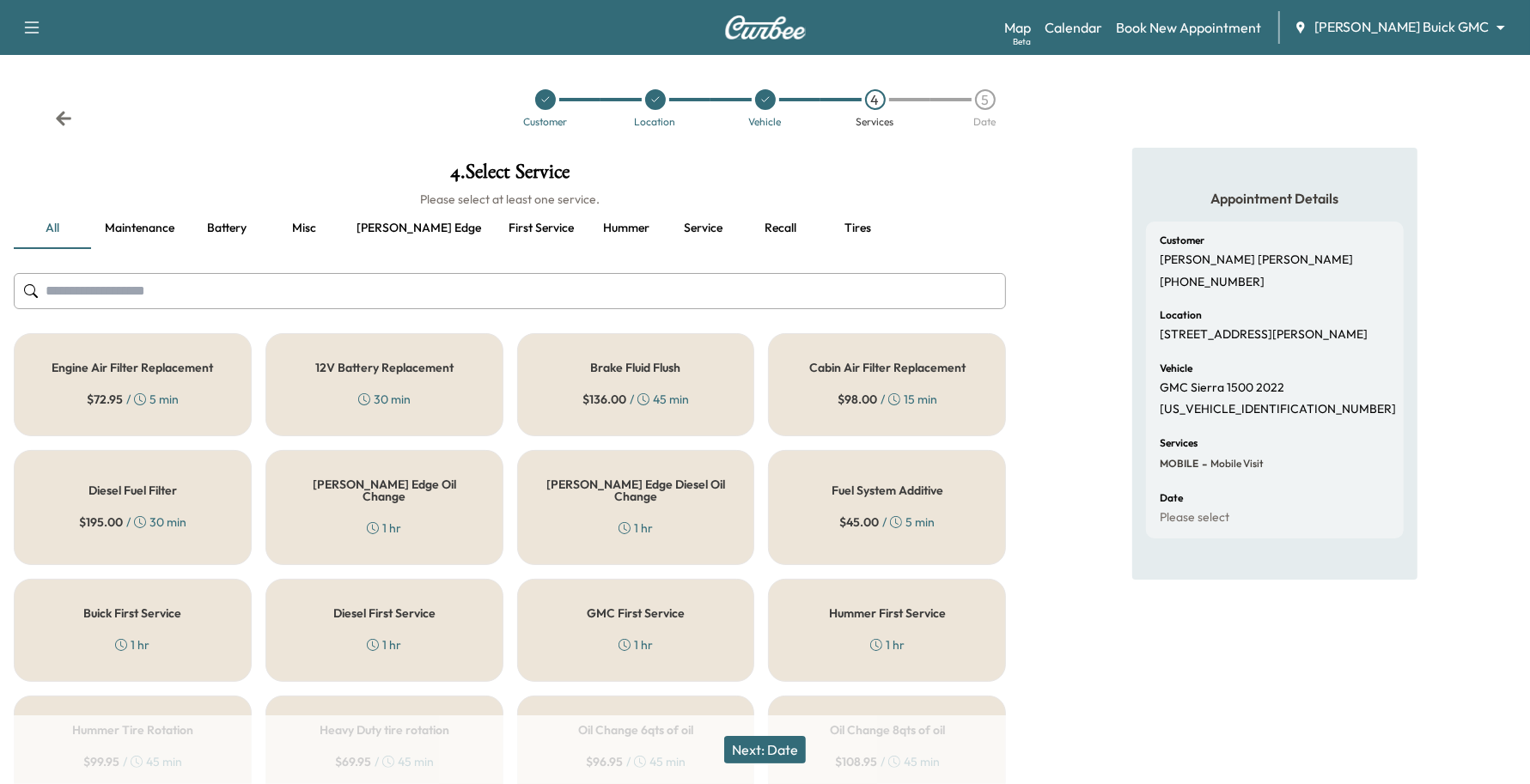
click at [651, 106] on div at bounding box center [655, 99] width 20 height 20
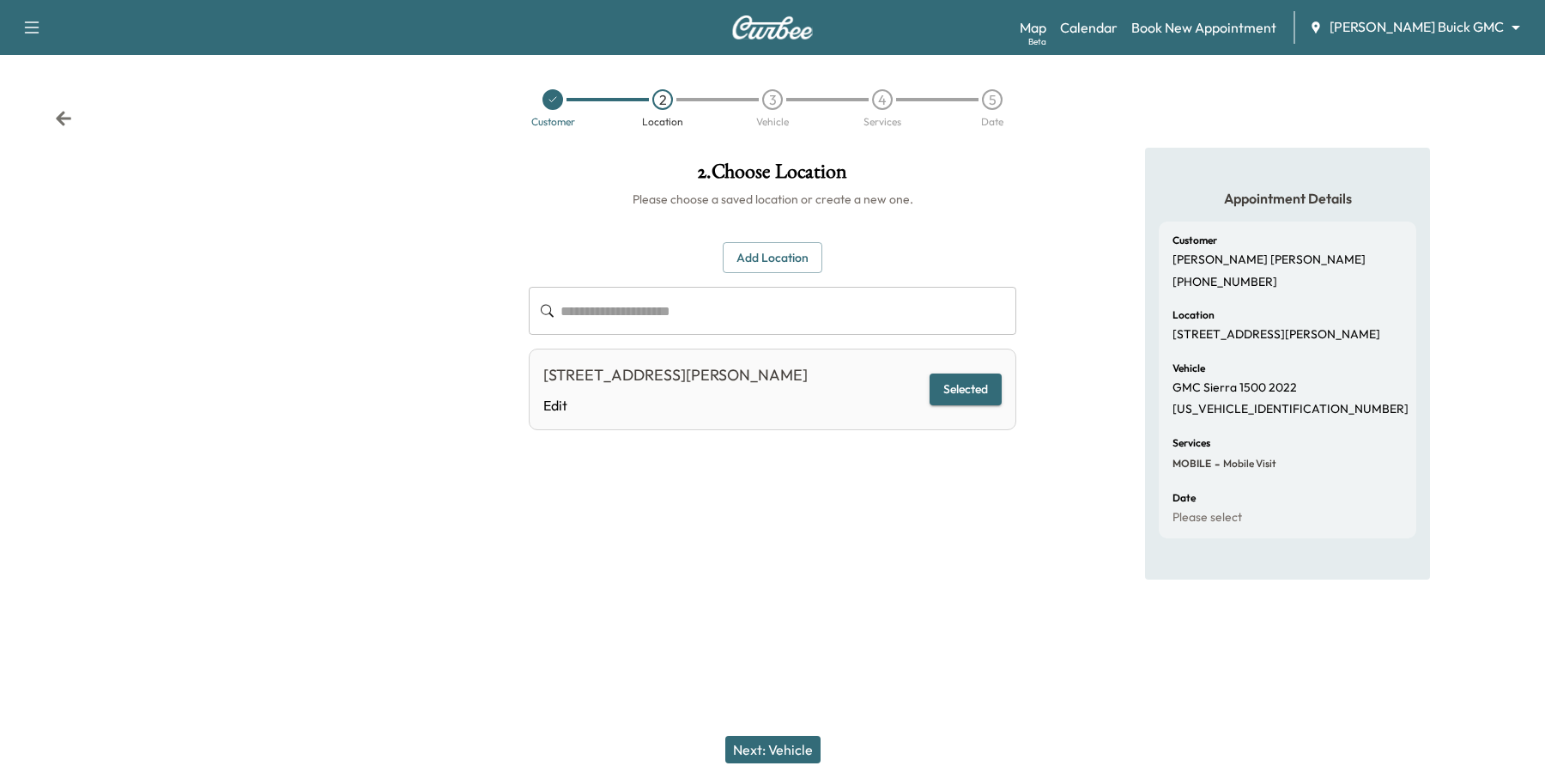
click at [1400, 21] on body "**********" at bounding box center [772, 392] width 1545 height 784
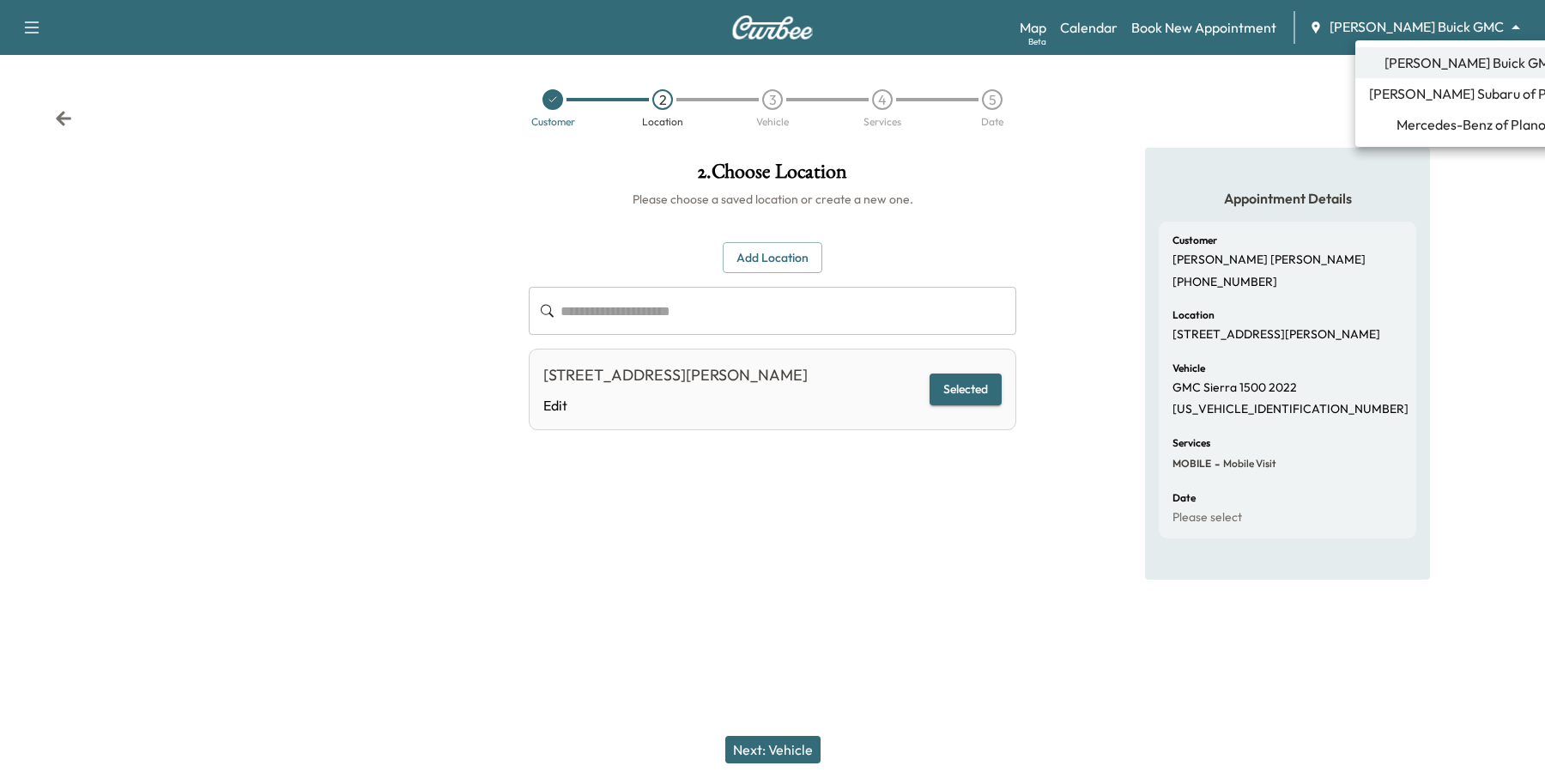
click at [1385, 107] on li "[PERSON_NAME] Subaru of Plano" at bounding box center [1471, 93] width 231 height 31
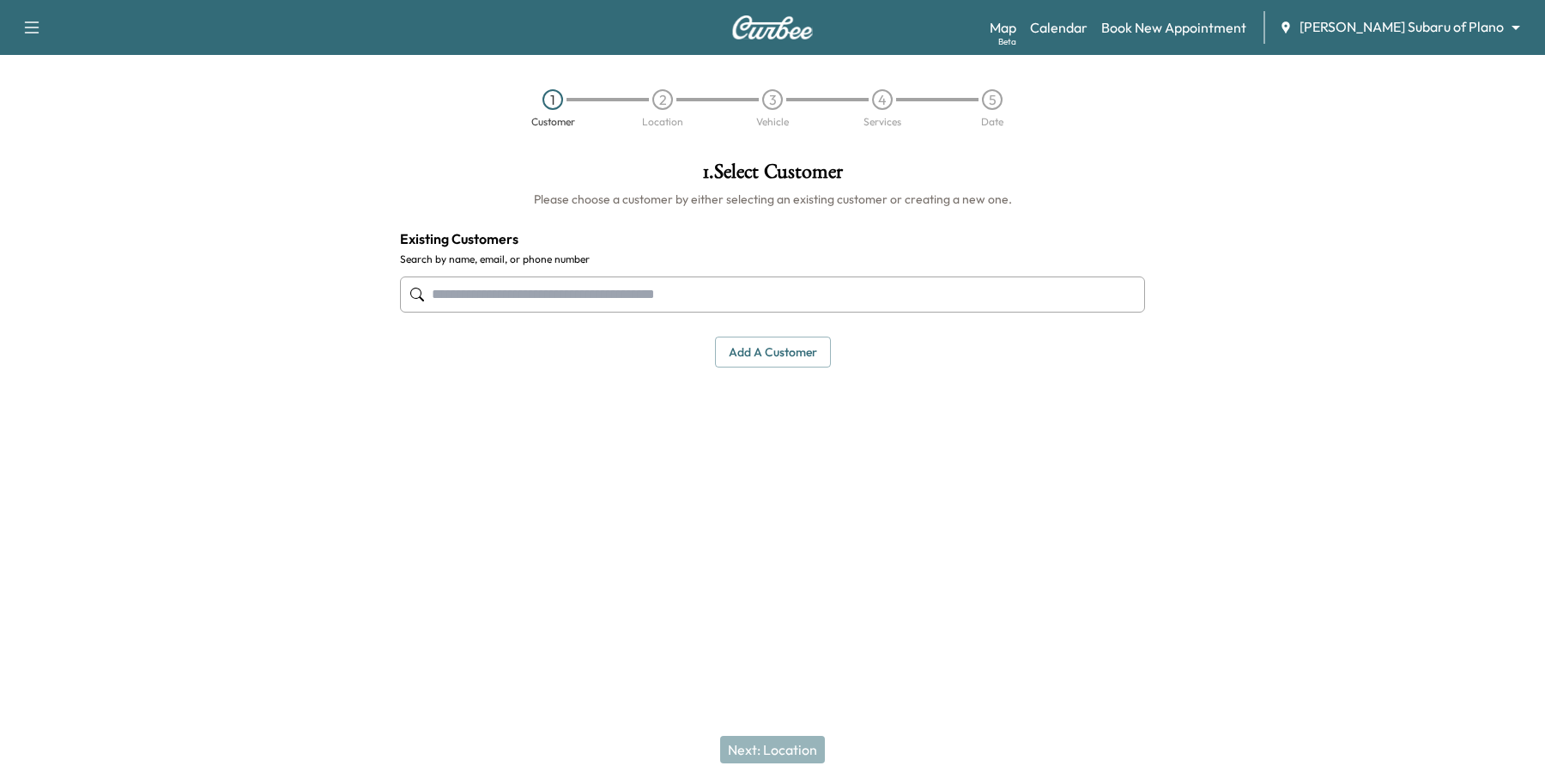
click at [1416, 26] on body "Support Log Out Map Beta Calendar Book New Appointment [PERSON_NAME] Subaru of …" at bounding box center [772, 392] width 1545 height 784
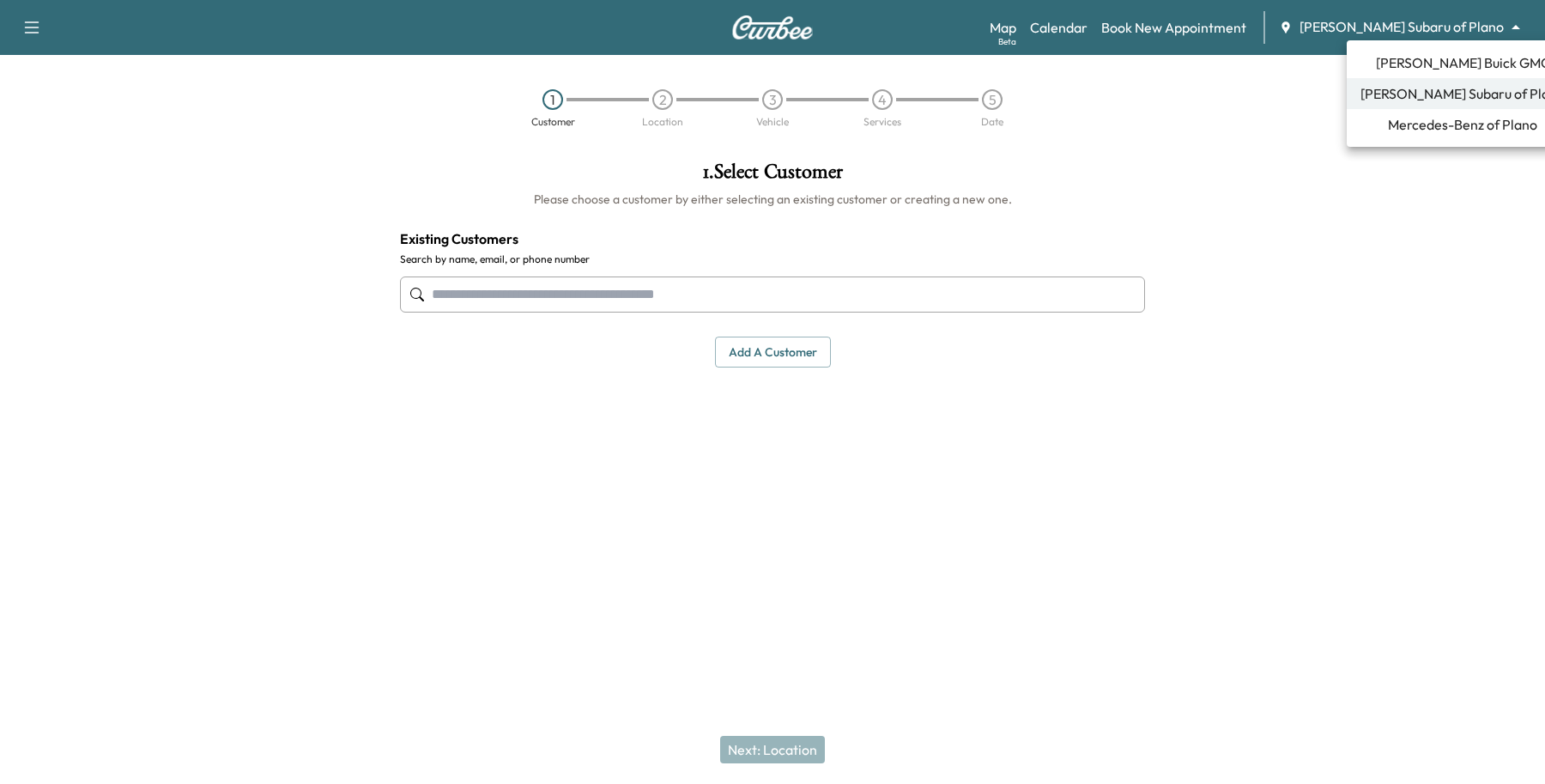
click at [1390, 73] on li "[PERSON_NAME] Buick GMC" at bounding box center [1463, 62] width 231 height 31
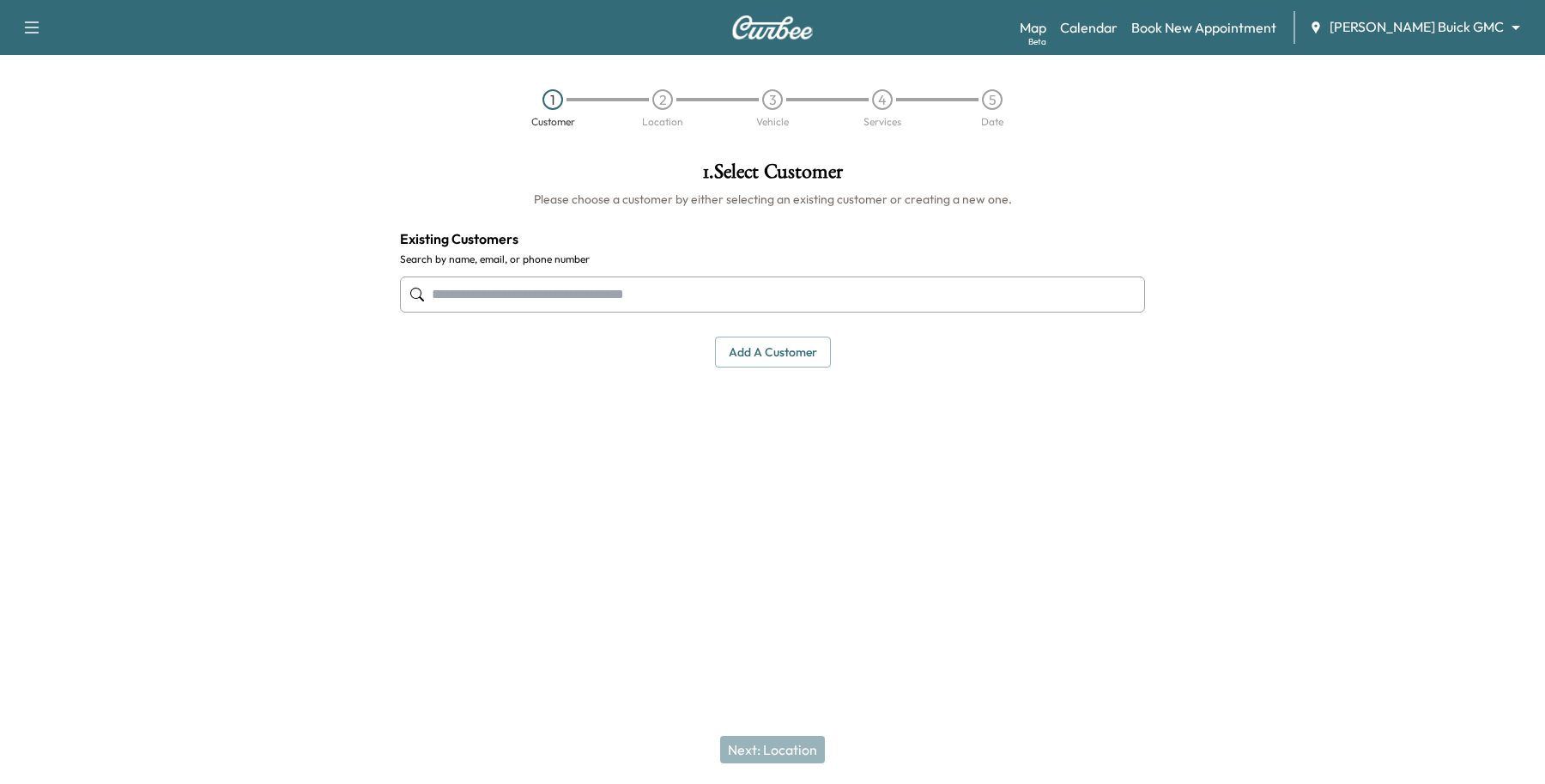
click at [787, 272] on div at bounding box center [772, 293] width 745 height 56
click at [781, 290] on input "text" at bounding box center [772, 294] width 745 height 36
type input "*"
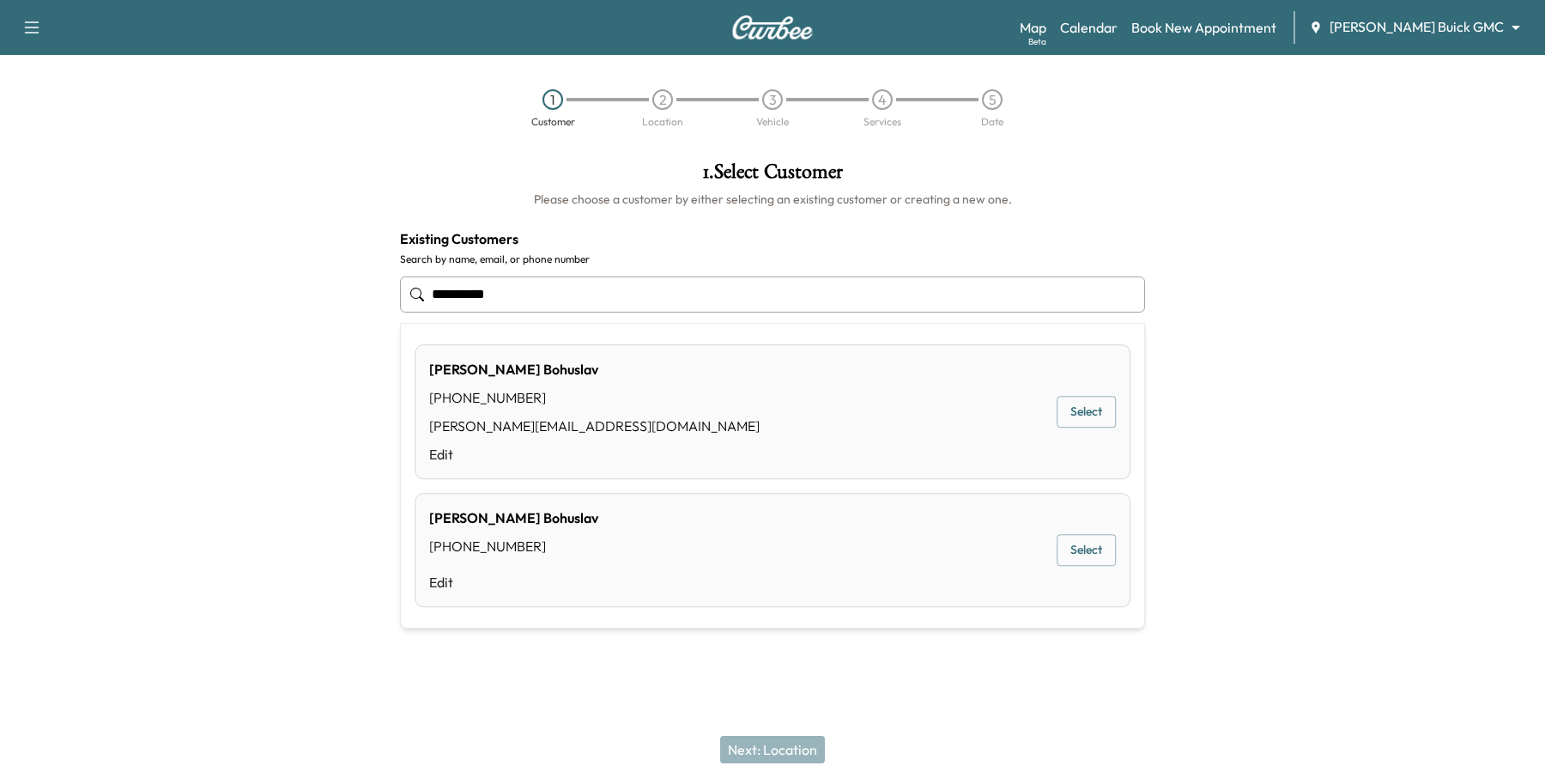
click at [1092, 414] on button "Select" at bounding box center [1086, 412] width 59 height 31
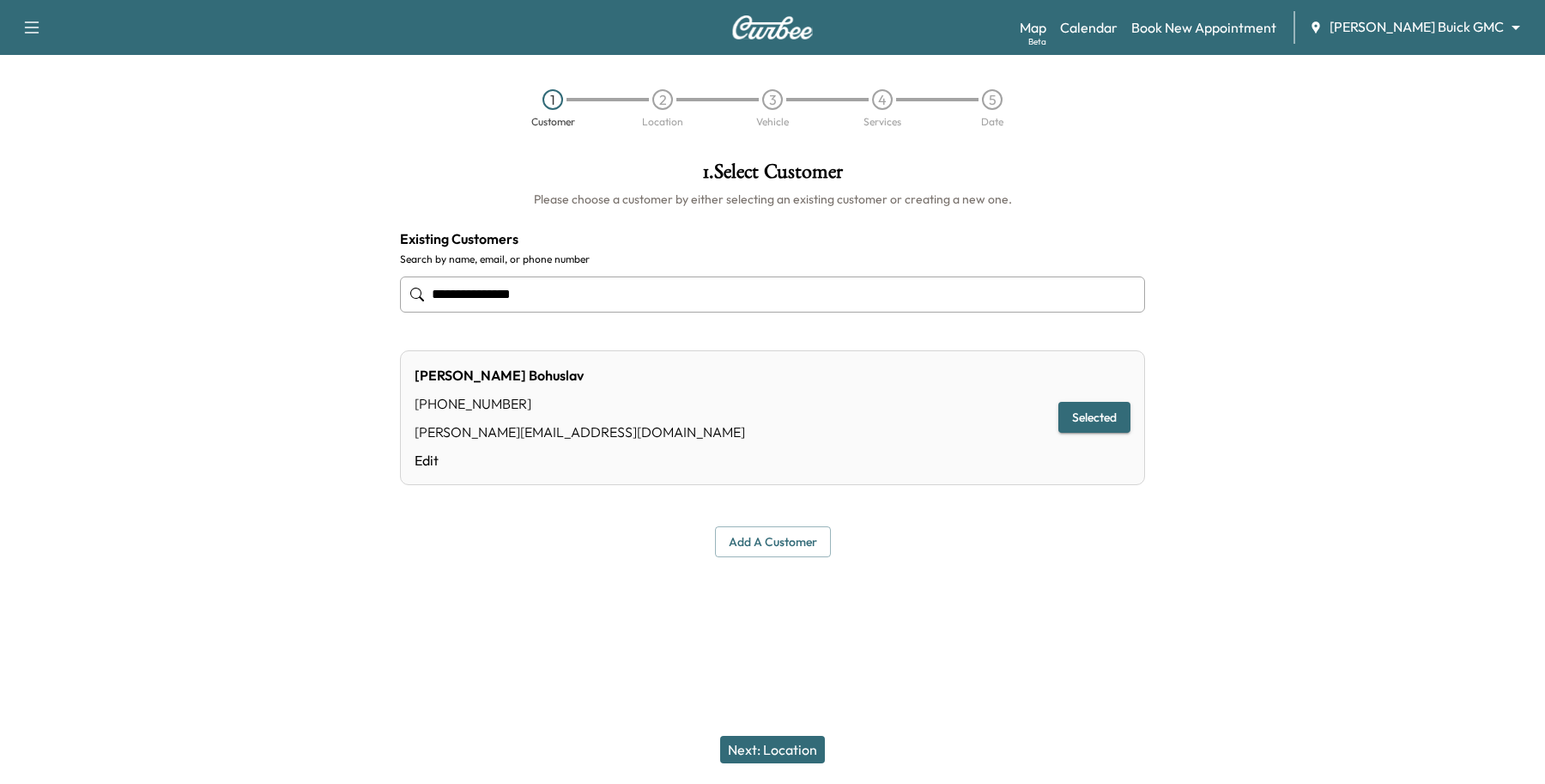
type input "**********"
click at [797, 750] on button "Next: Location" at bounding box center [772, 750] width 105 height 28
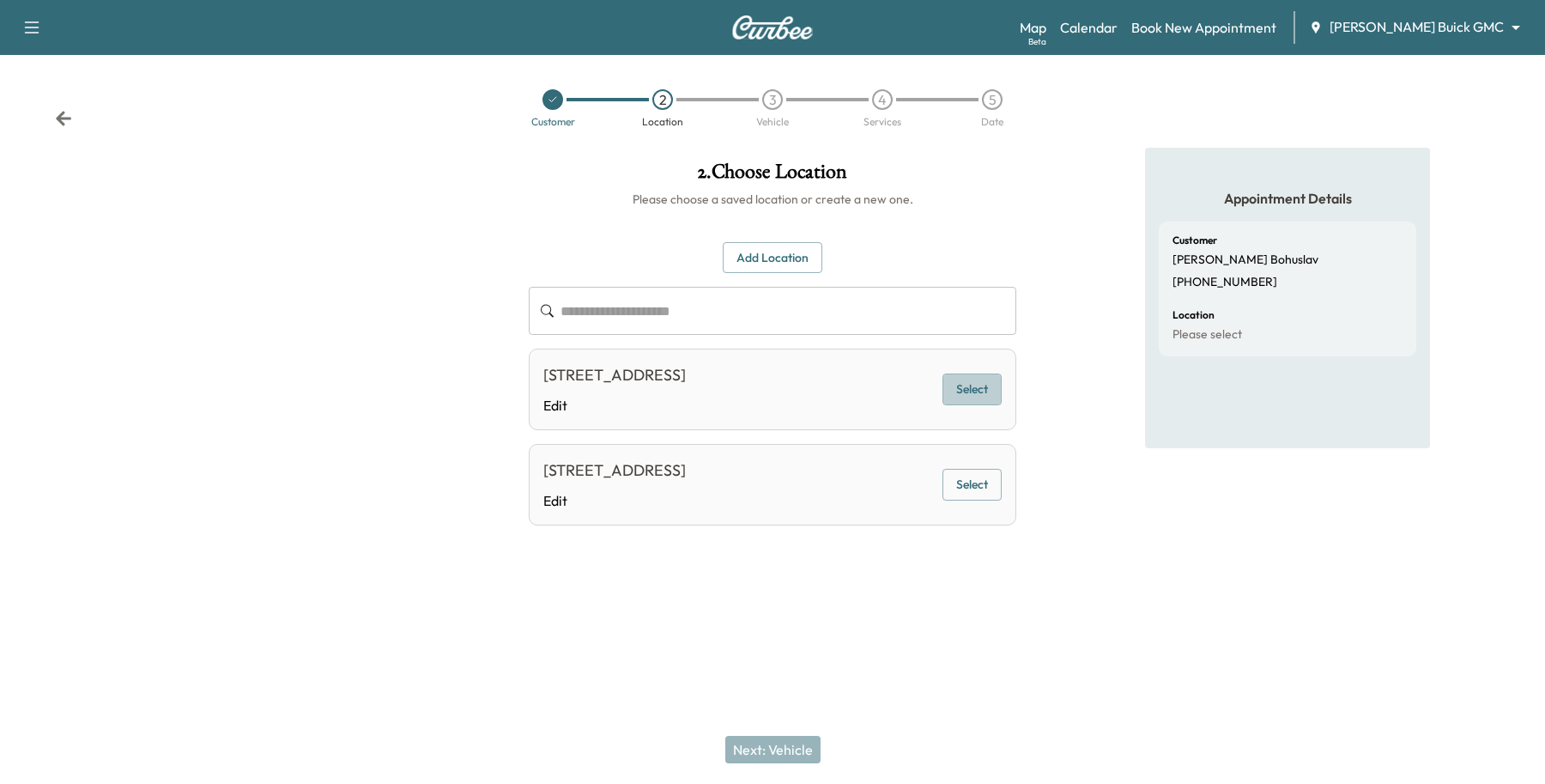
click at [967, 380] on button "Select" at bounding box center [972, 389] width 59 height 31
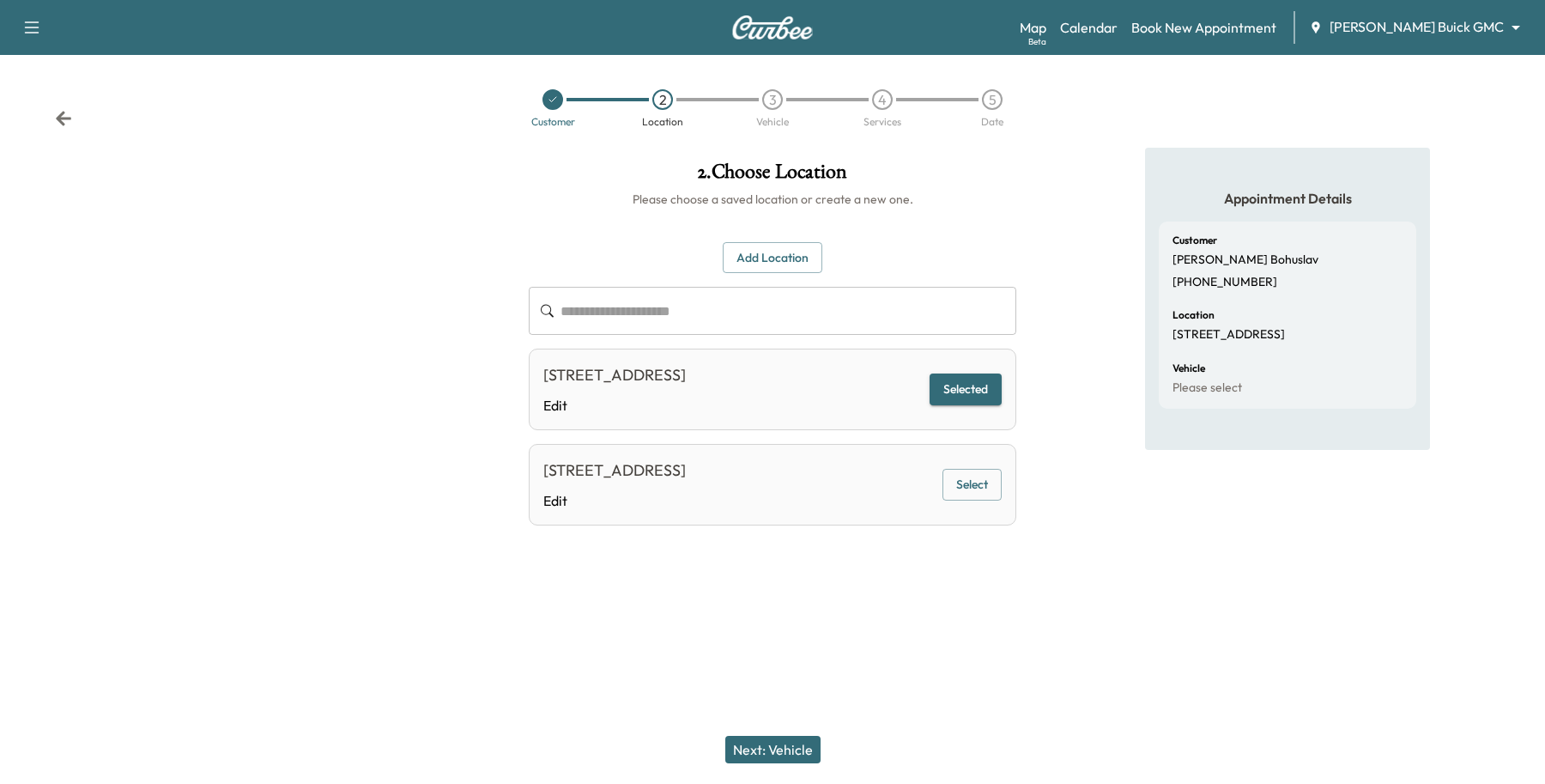
click at [805, 747] on button "Next: Vehicle" at bounding box center [773, 750] width 95 height 28
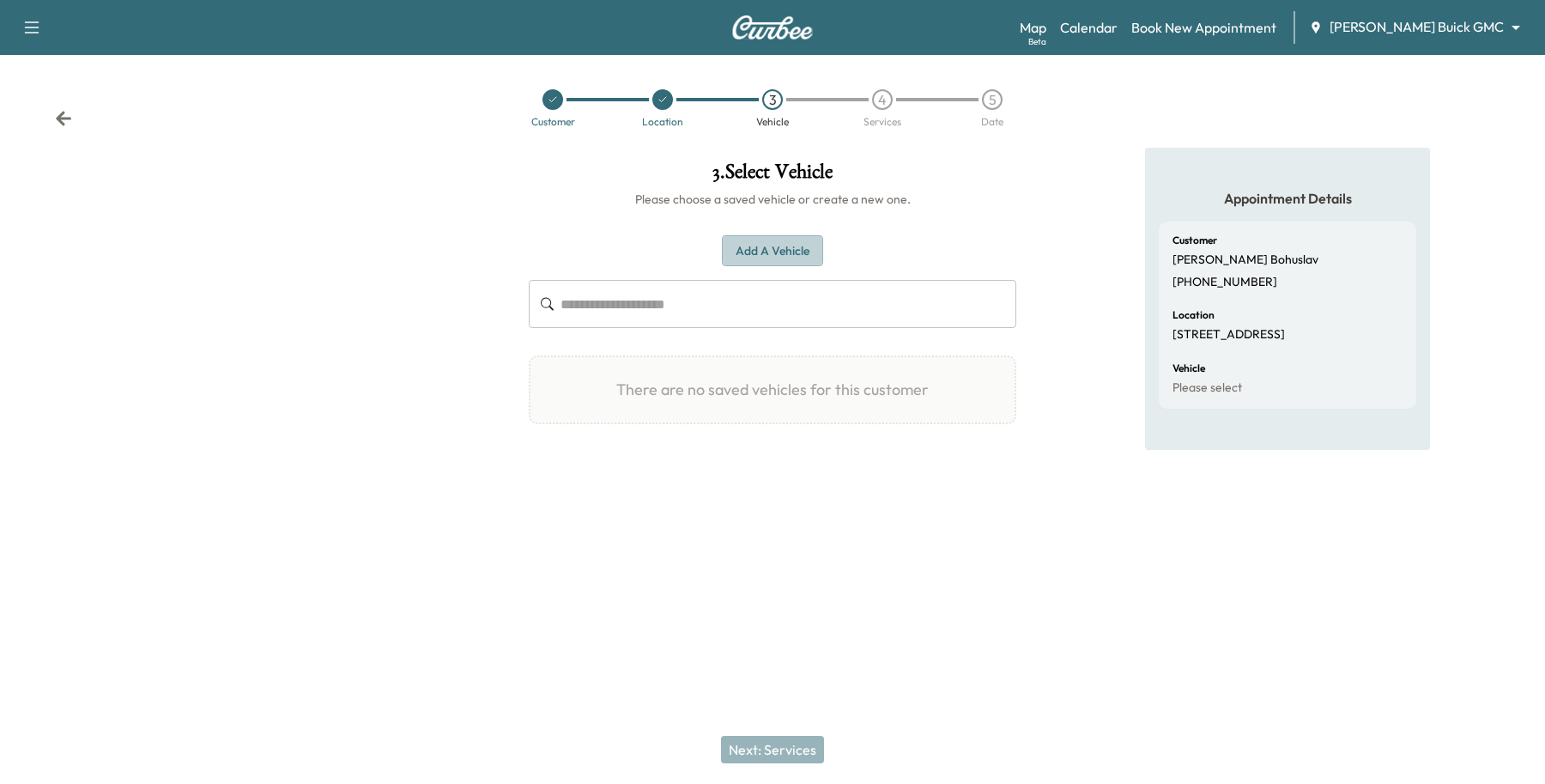
click at [788, 263] on button "Add a Vehicle" at bounding box center [772, 251] width 101 height 31
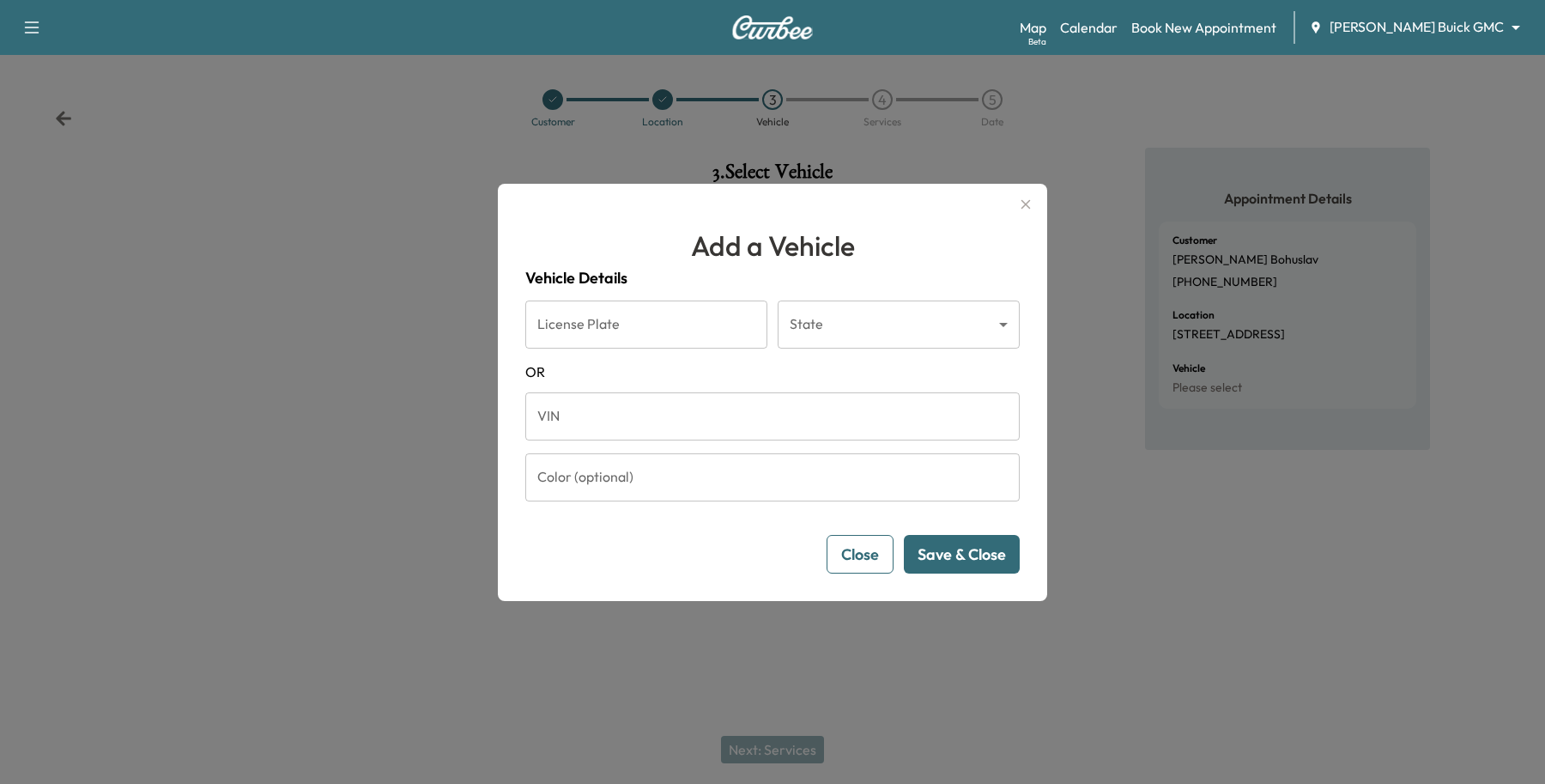
click at [842, 554] on button "Close" at bounding box center [860, 554] width 67 height 39
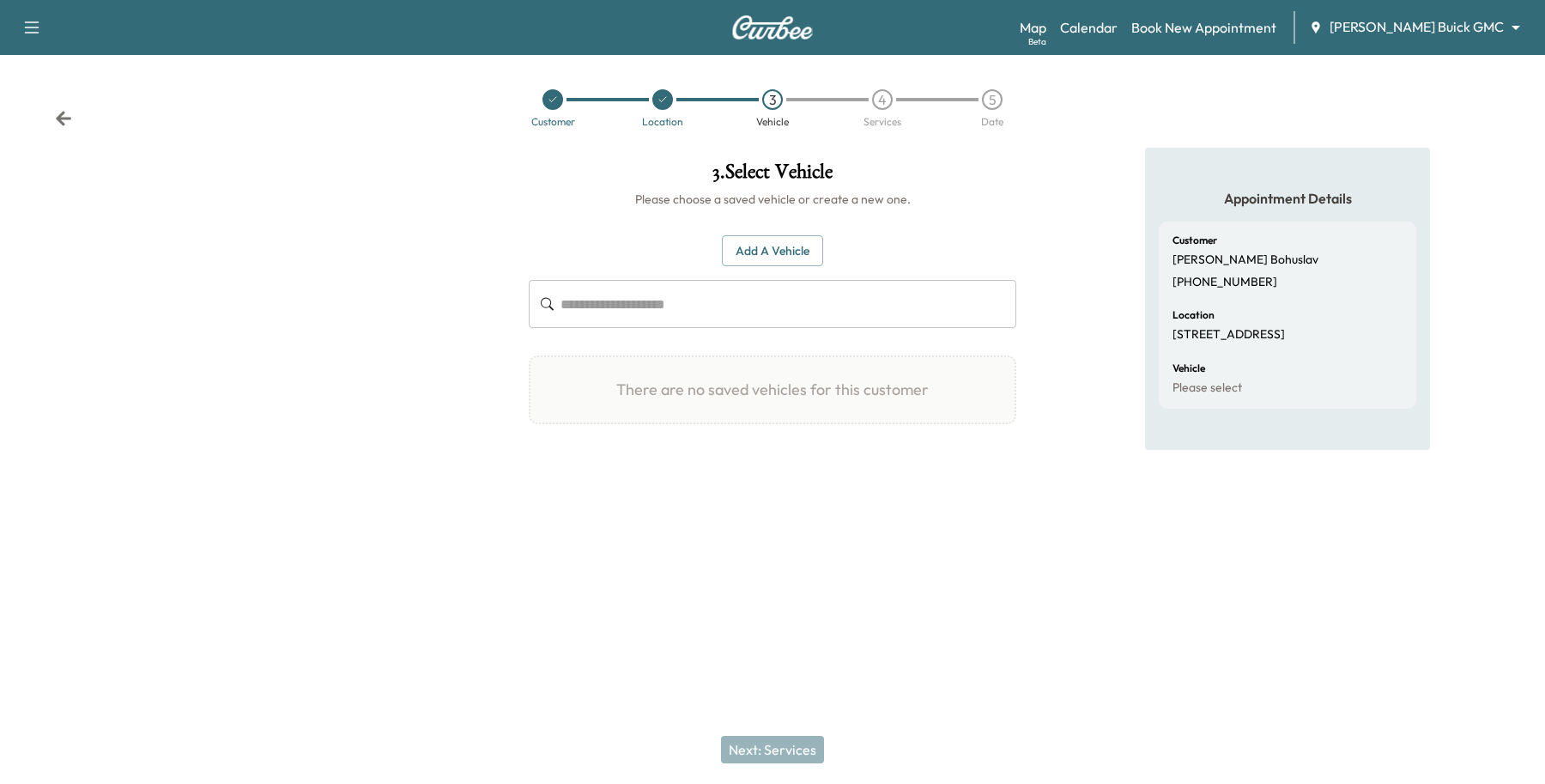
click at [555, 105] on div at bounding box center [553, 99] width 20 height 20
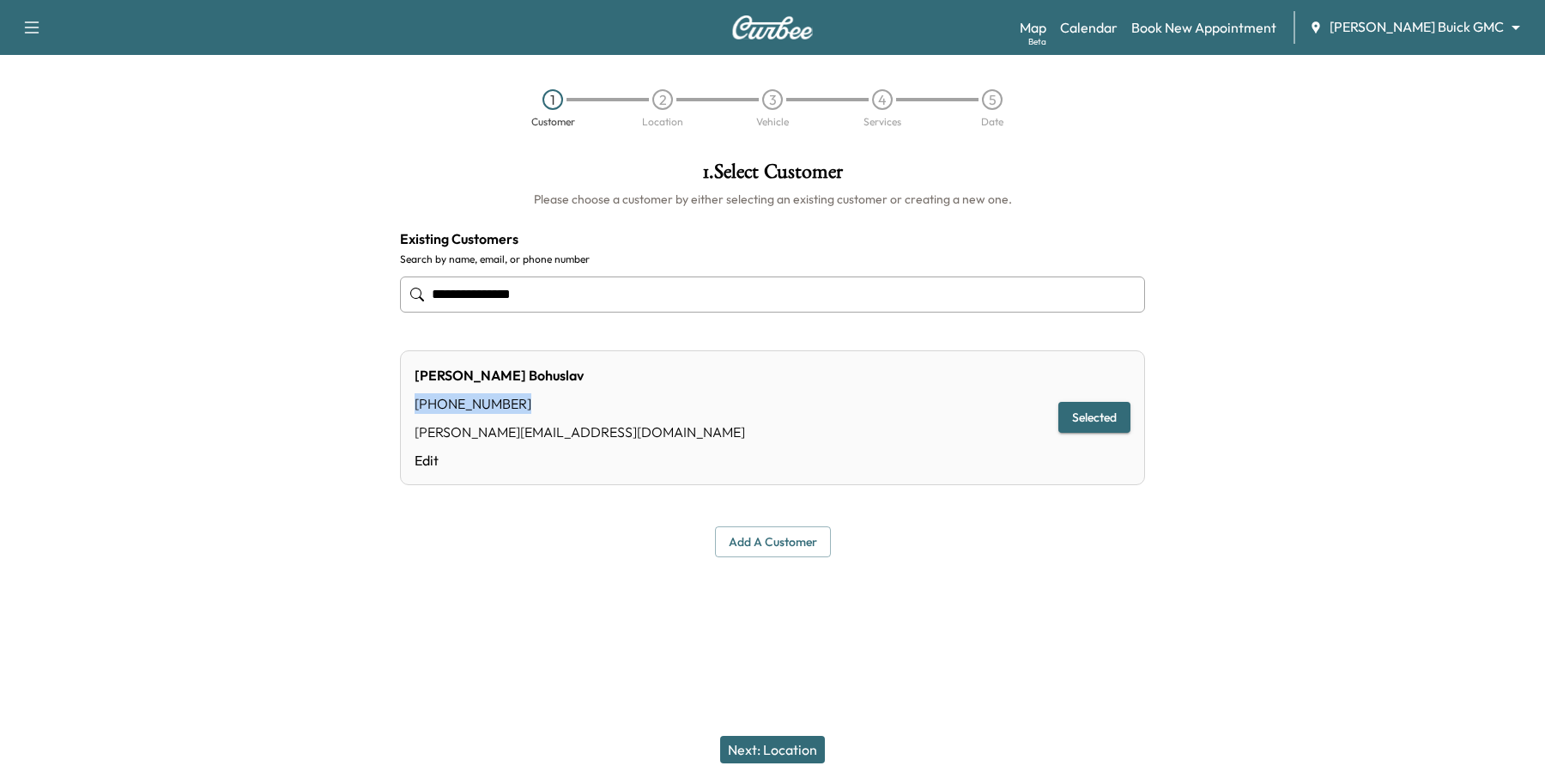
drag, startPoint x: 534, startPoint y: 409, endPoint x: 414, endPoint y: 407, distance: 120.0
click at [415, 407] on div "[PHONE_NUMBER]" at bounding box center [579, 404] width 330 height 20
copy div "[PHONE_NUMBER]"
click at [542, 290] on input "**********" at bounding box center [772, 294] width 745 height 36
paste input "**********"
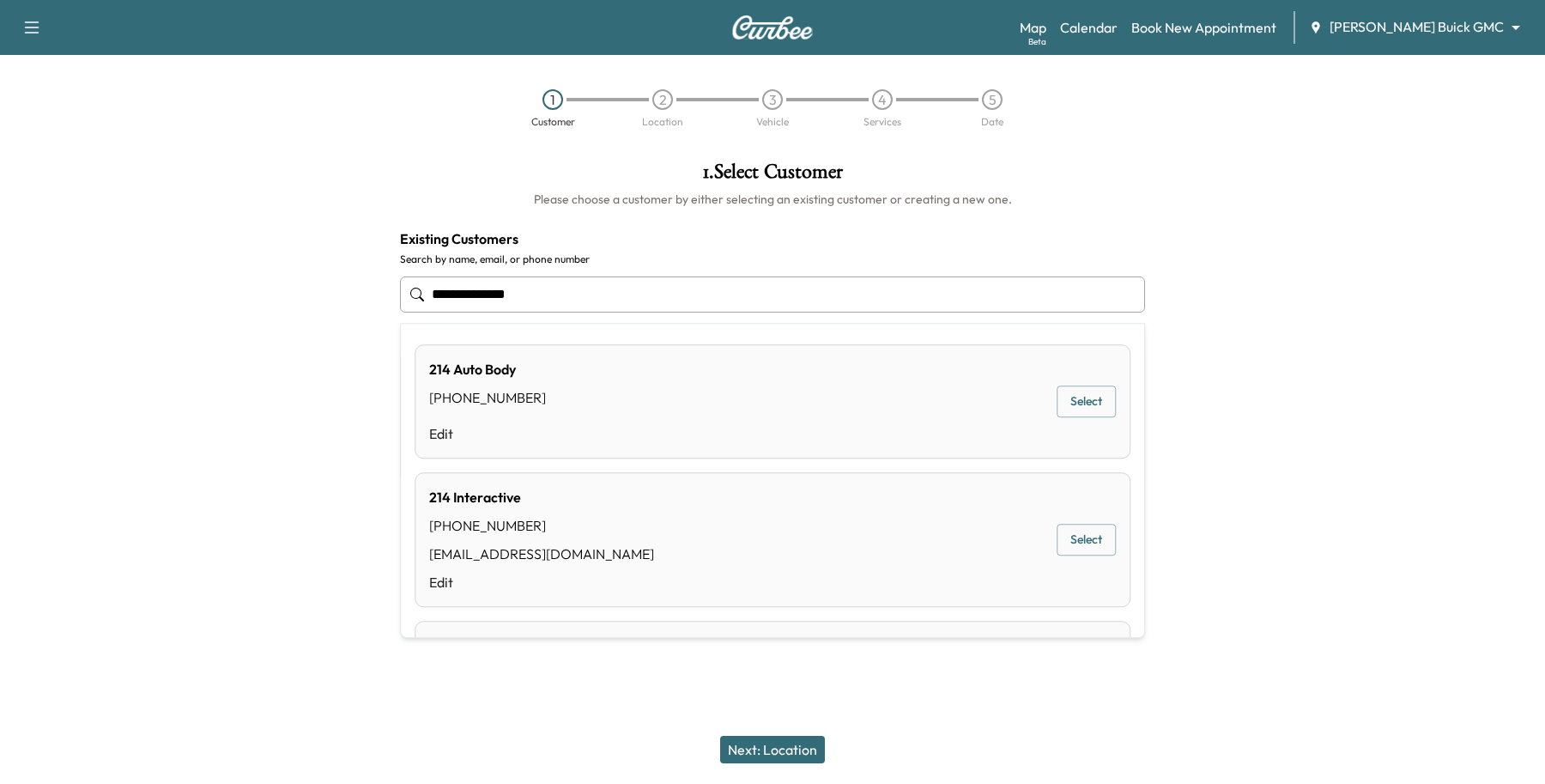
drag, startPoint x: 602, startPoint y: 303, endPoint x: 298, endPoint y: 294, distance: 304.1
click at [306, 292] on div "**********" at bounding box center [772, 358] width 1545 height 423
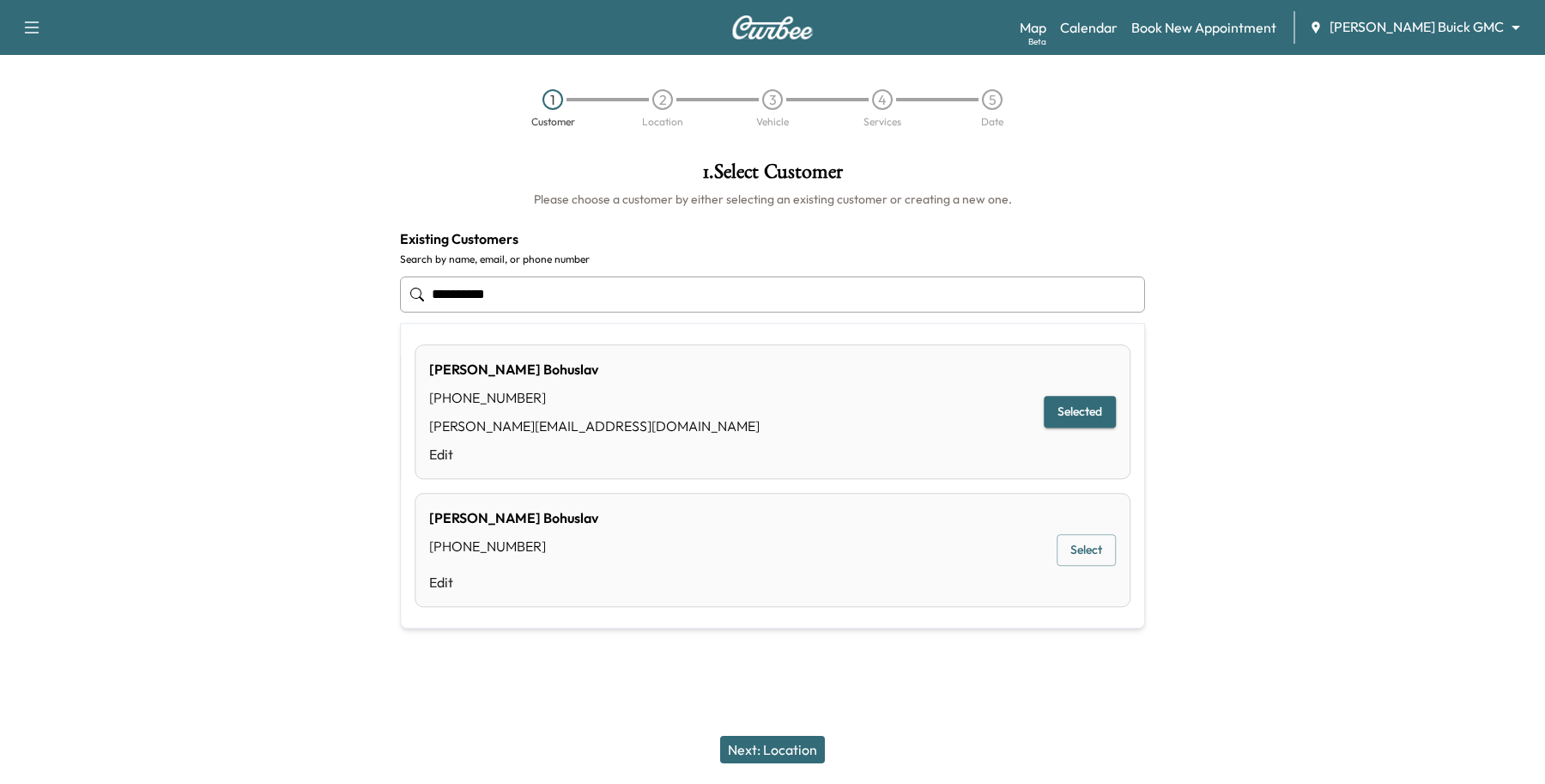
click at [1101, 554] on button "Select" at bounding box center [1086, 551] width 59 height 31
type input "**********"
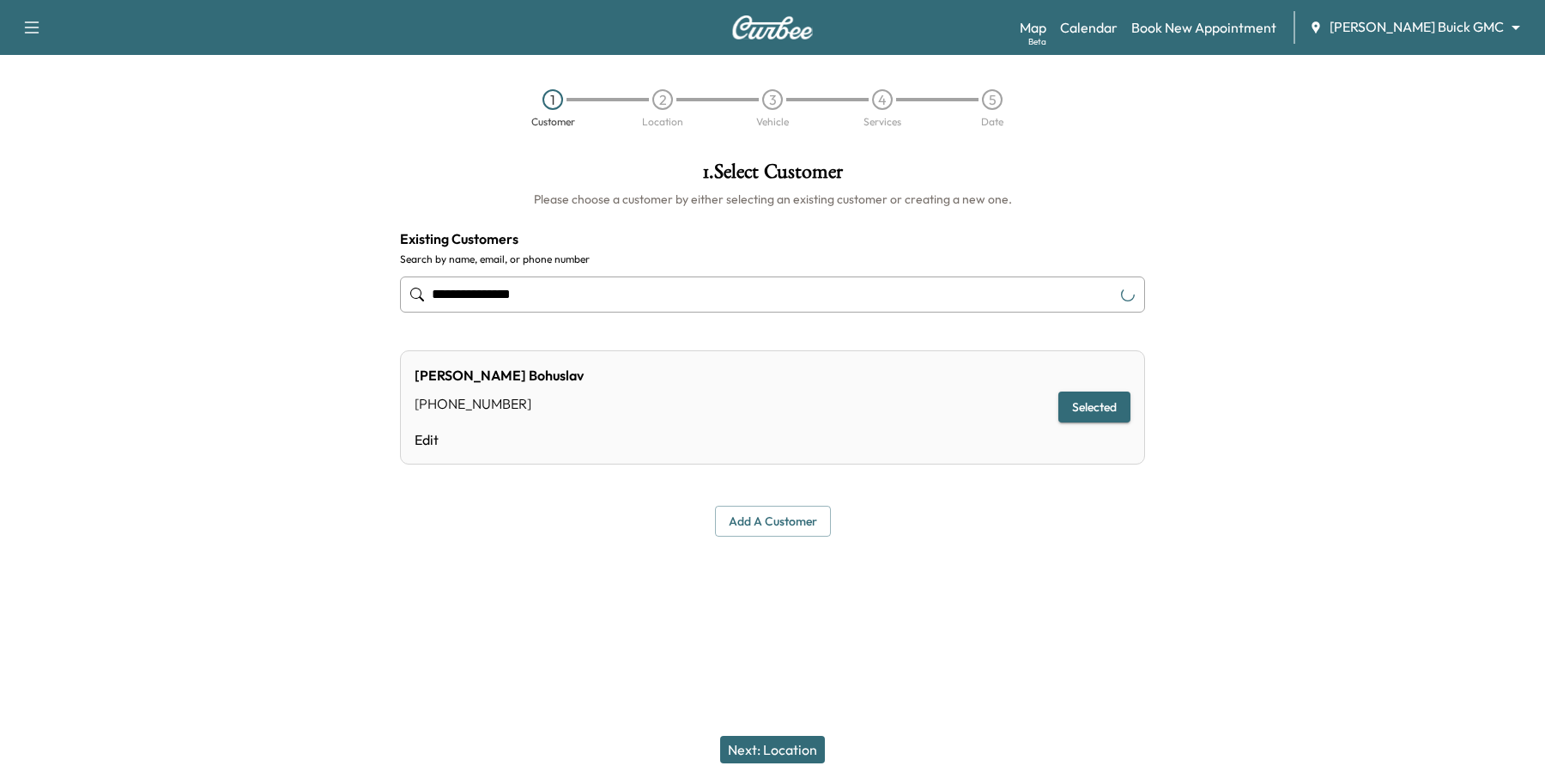
click at [809, 751] on button "Next: Location" at bounding box center [772, 750] width 105 height 28
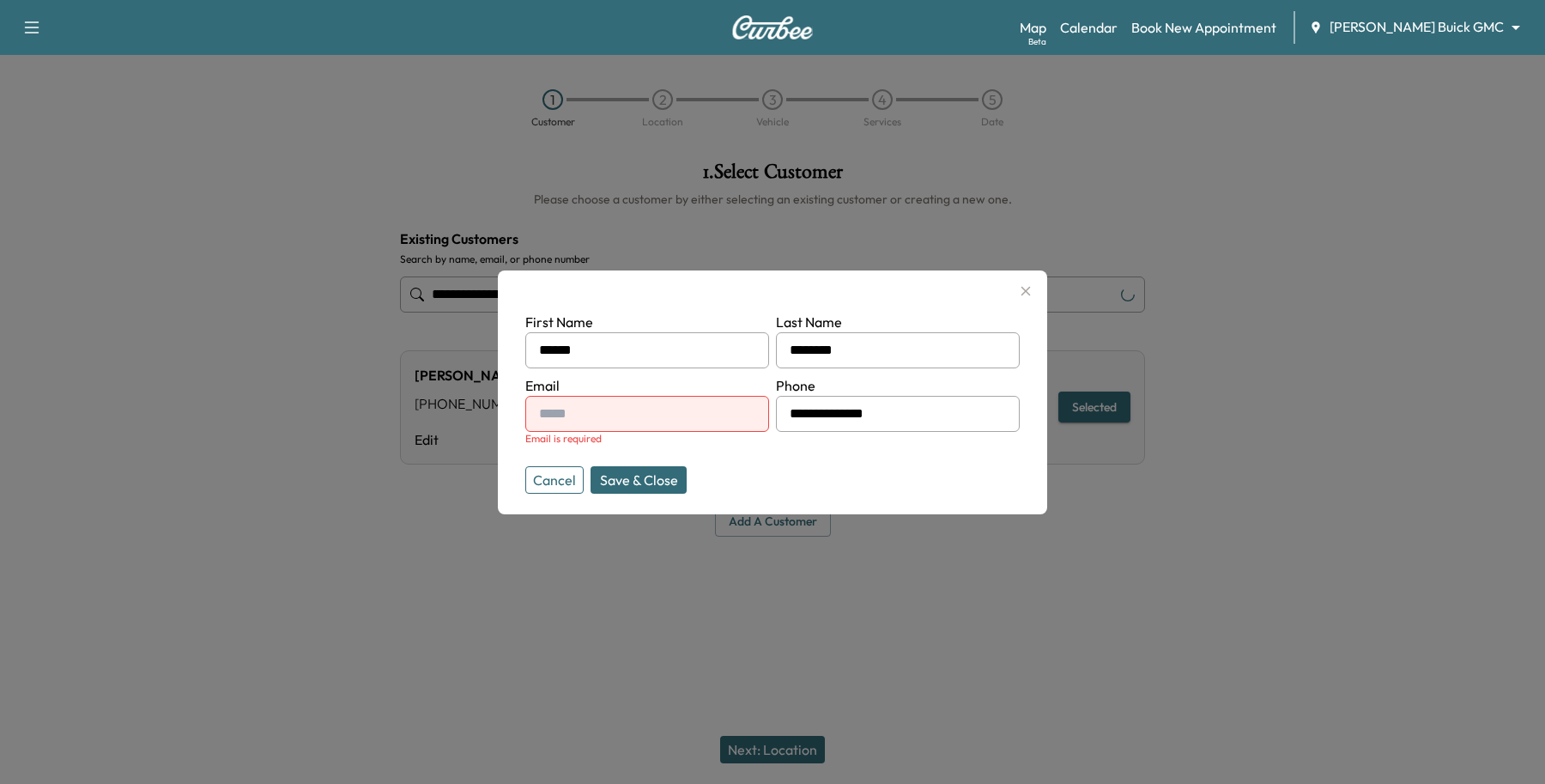
click at [631, 409] on input "text" at bounding box center [647, 413] width 243 height 36
type input "**********"
click at [667, 475] on button "Save & Close" at bounding box center [639, 480] width 96 height 28
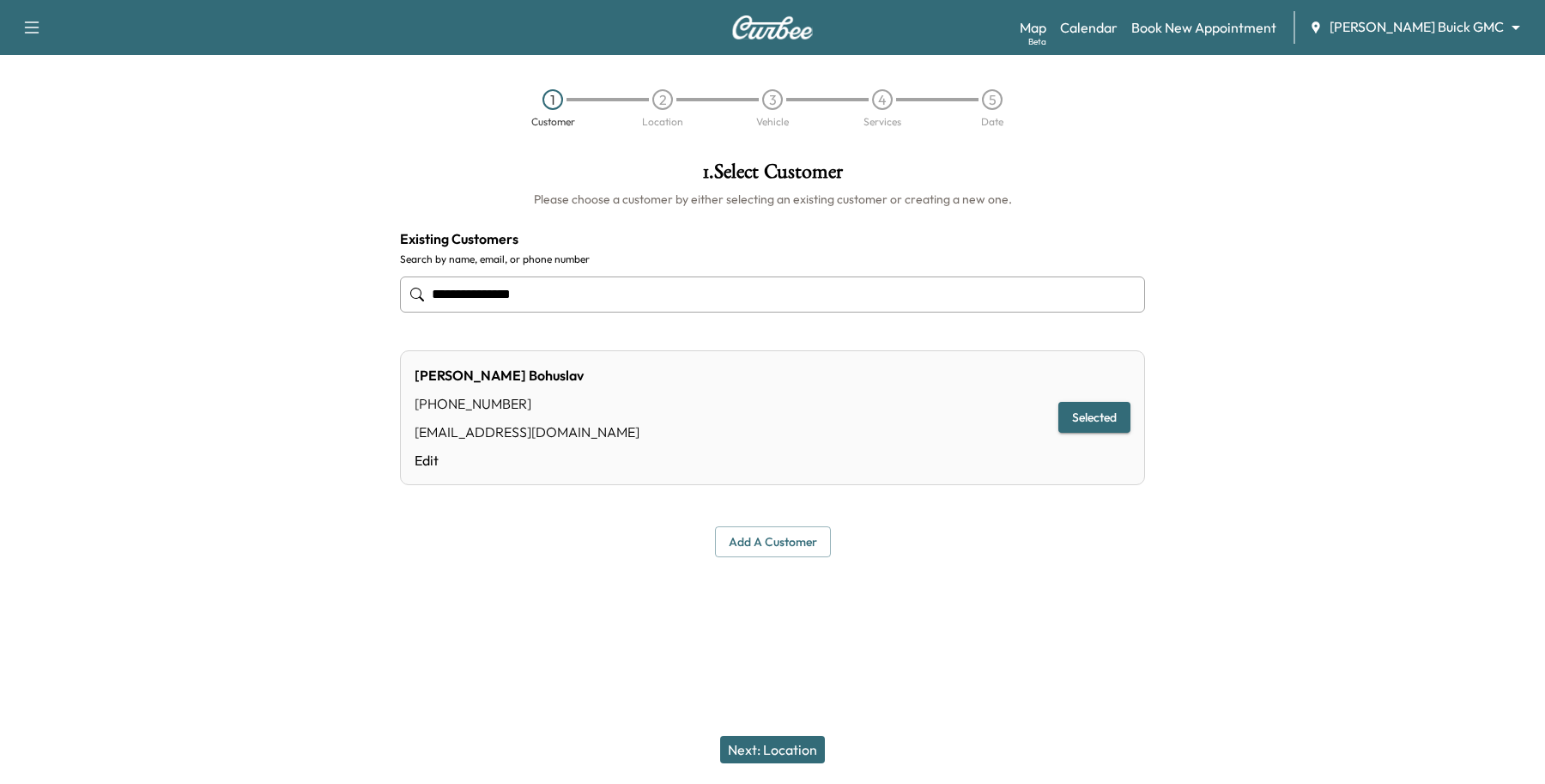
click at [803, 748] on button "Next: Location" at bounding box center [772, 750] width 105 height 28
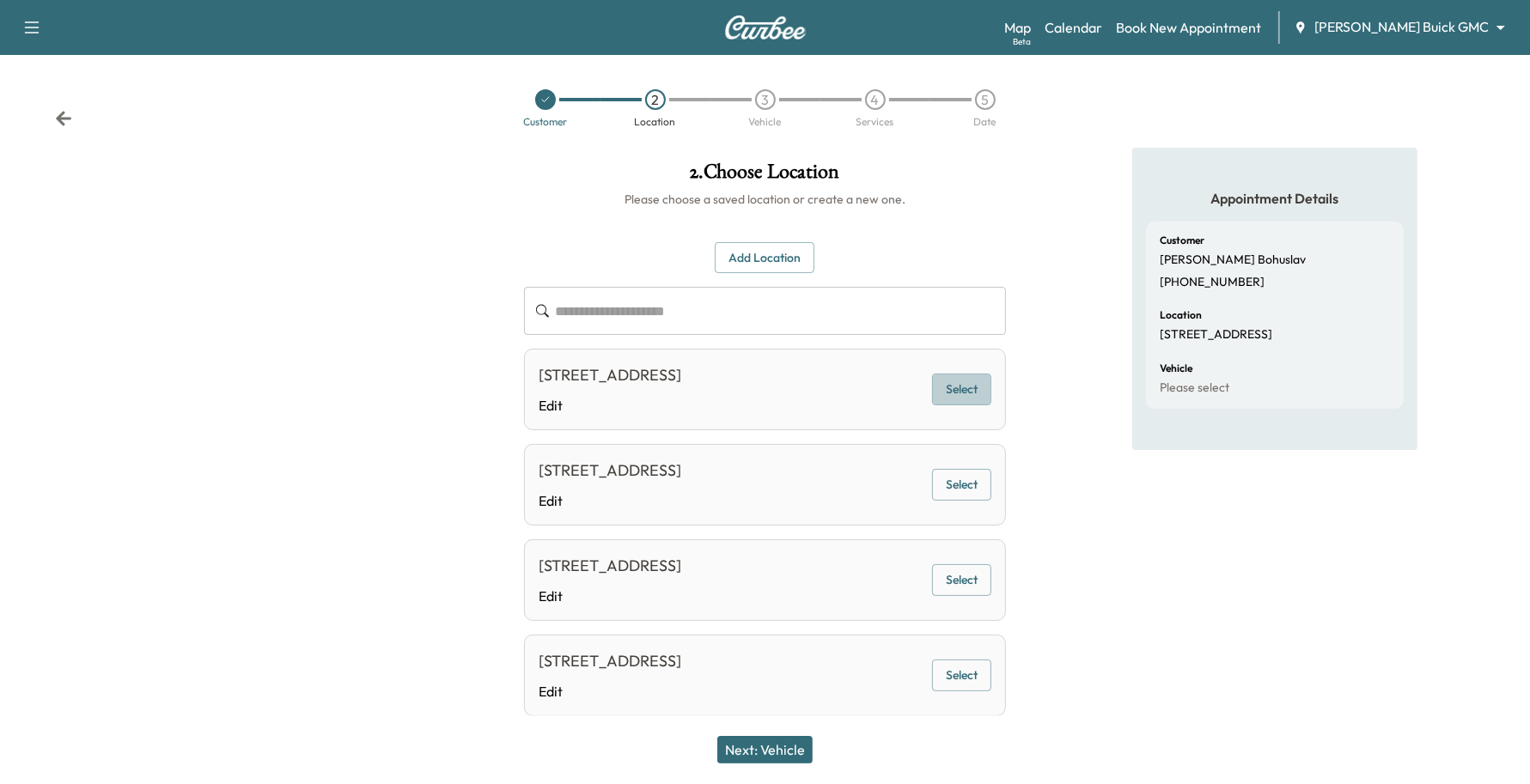
click at [949, 389] on button "Select" at bounding box center [961, 389] width 59 height 31
click at [773, 743] on button "Next: Vehicle" at bounding box center [764, 750] width 95 height 28
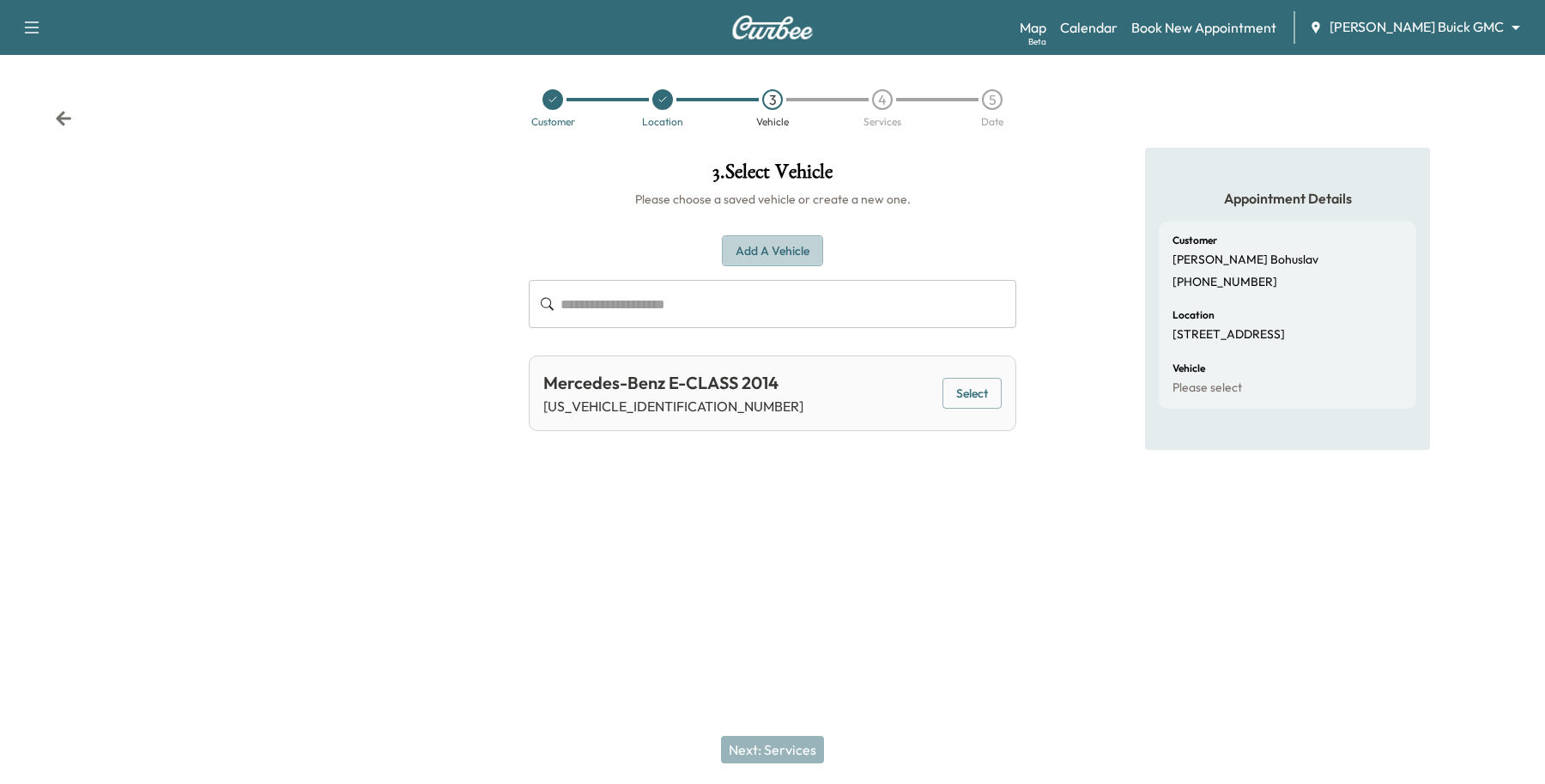
click at [774, 241] on button "Add a Vehicle" at bounding box center [772, 251] width 101 height 31
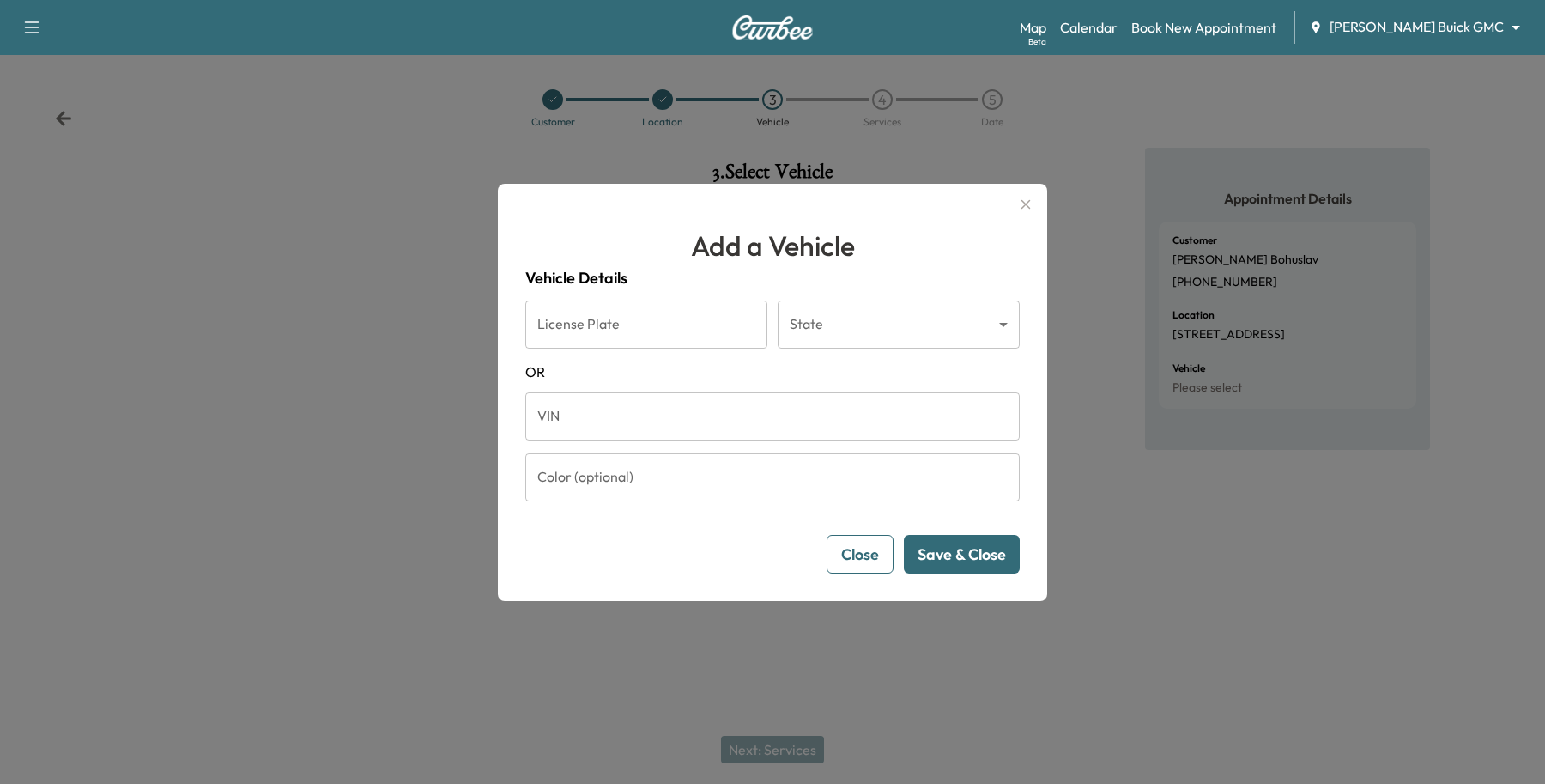
click at [682, 430] on input "VIN" at bounding box center [773, 417] width 494 height 48
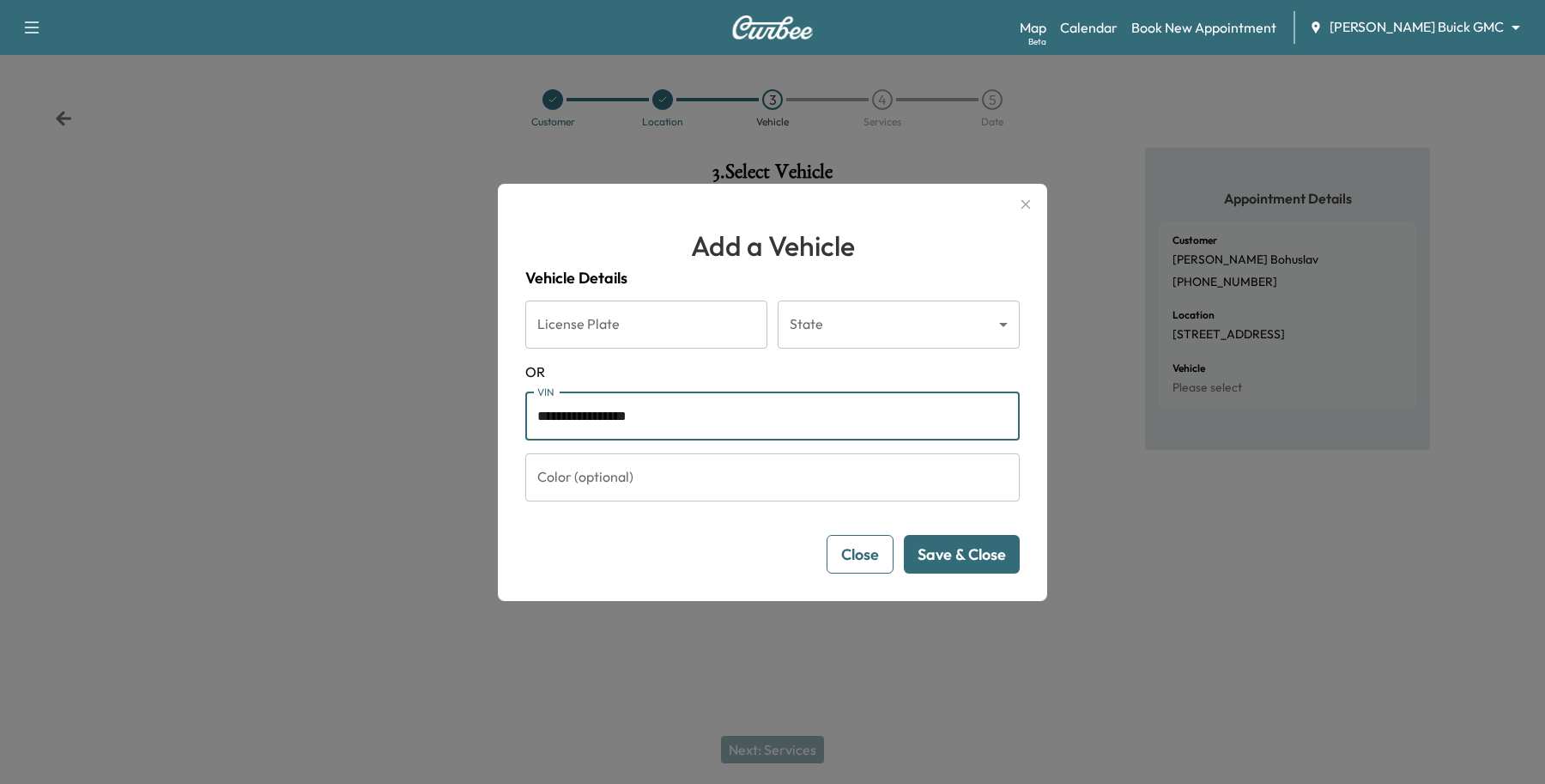
type input "**********"
click at [966, 562] on button "Save & Close" at bounding box center [961, 554] width 116 height 39
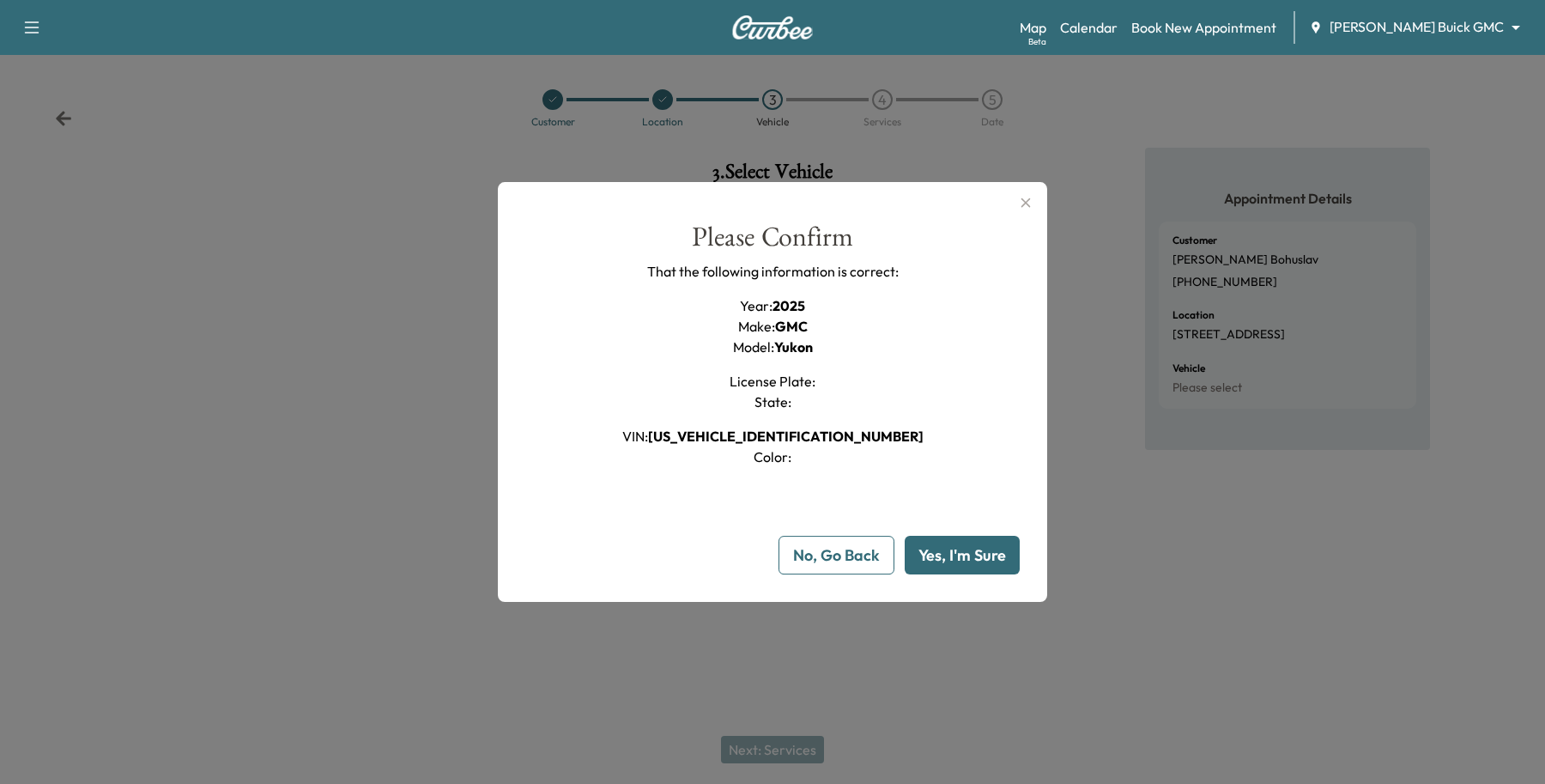
click at [966, 562] on button "Yes, I'm Sure" at bounding box center [962, 555] width 115 height 39
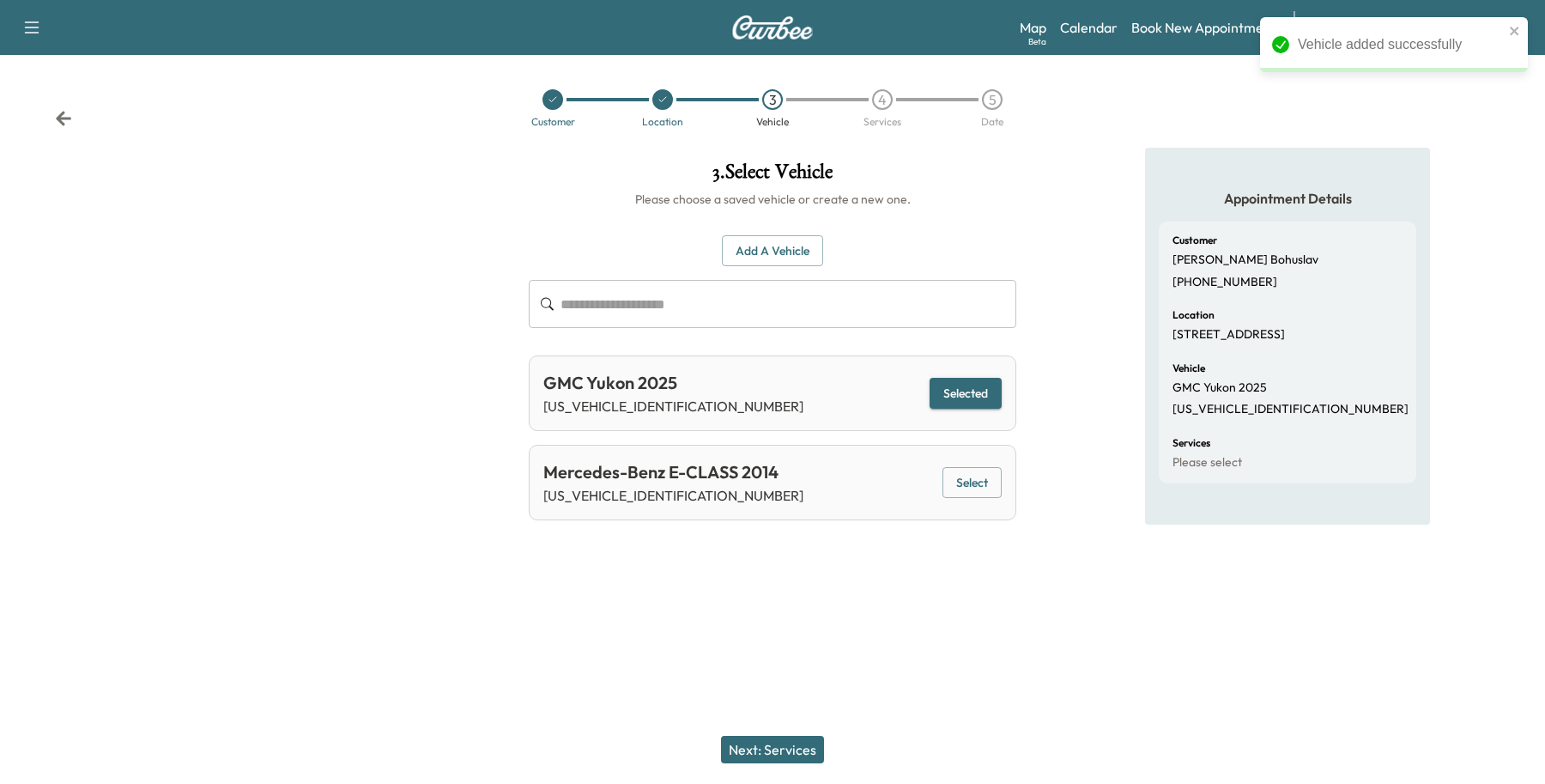
click at [751, 740] on button "Next: Services" at bounding box center [772, 750] width 103 height 28
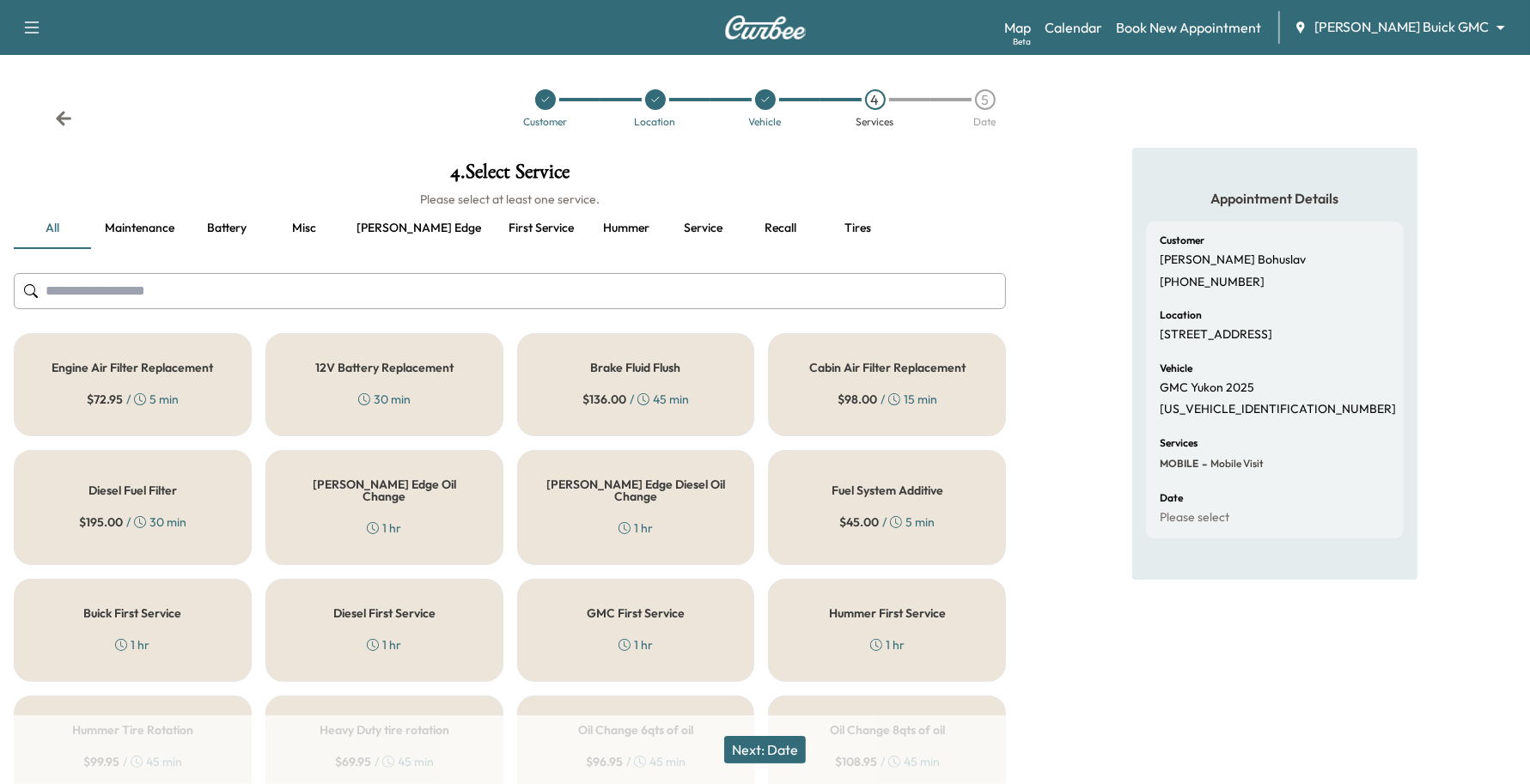
click at [342, 535] on div "[PERSON_NAME] Edge Oil Change 1 hr" at bounding box center [384, 507] width 238 height 115
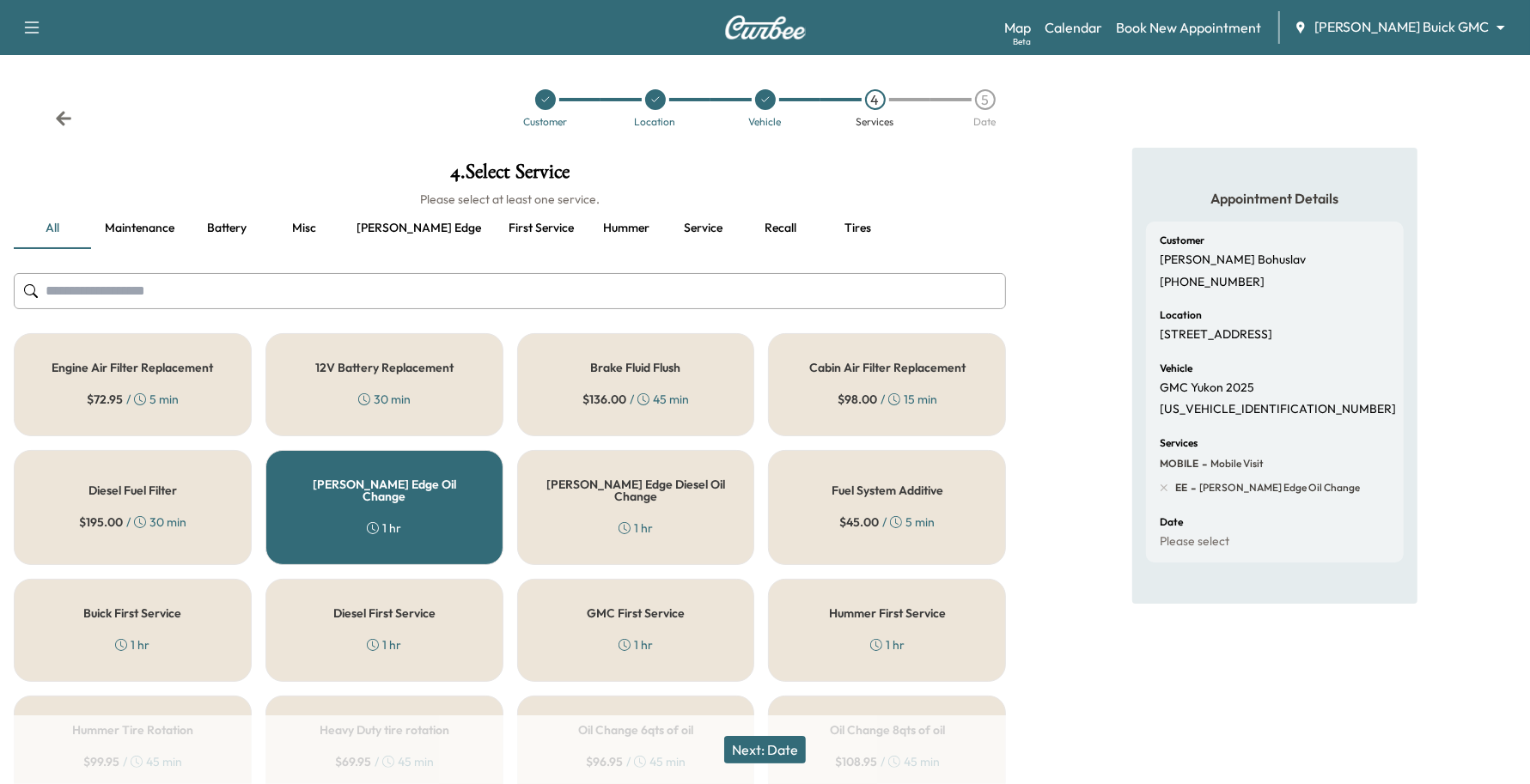
click at [581, 611] on div "GMC First Service 1 hr" at bounding box center [635, 629] width 238 height 103
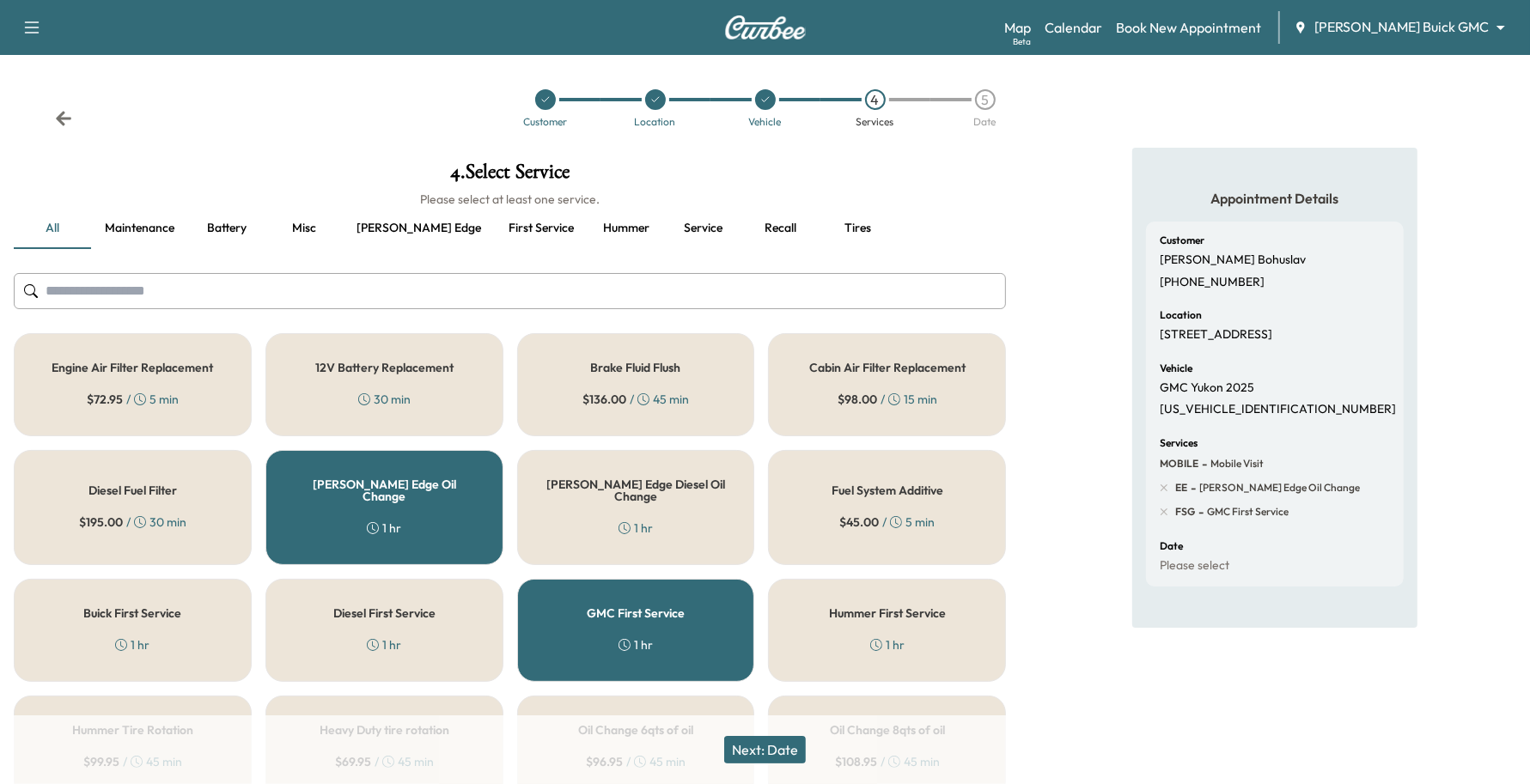
click at [500, 499] on div "[PERSON_NAME] Edge Oil Change 1 hr" at bounding box center [384, 507] width 238 height 115
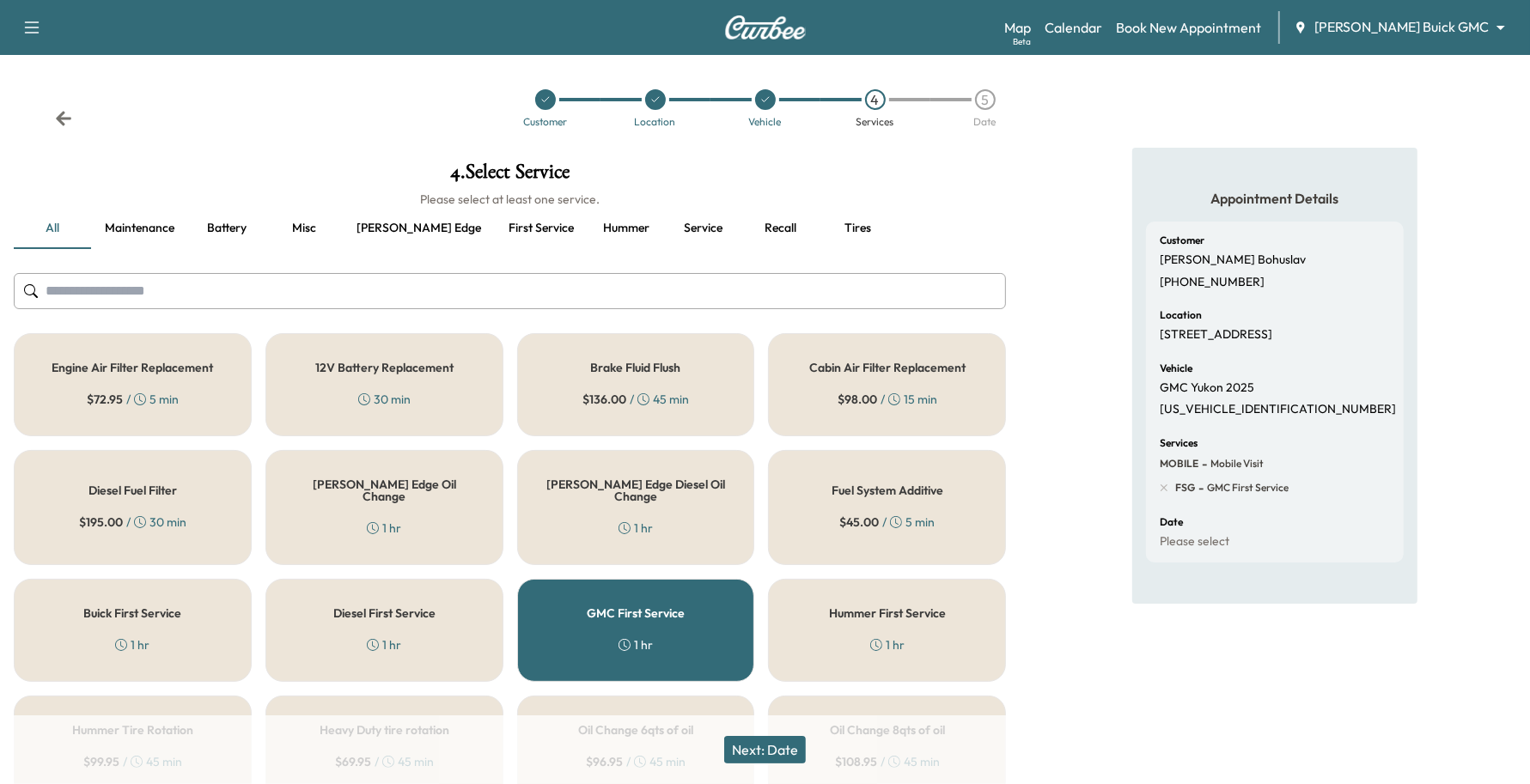
click at [770, 747] on button "Next: Date" at bounding box center [765, 750] width 82 height 28
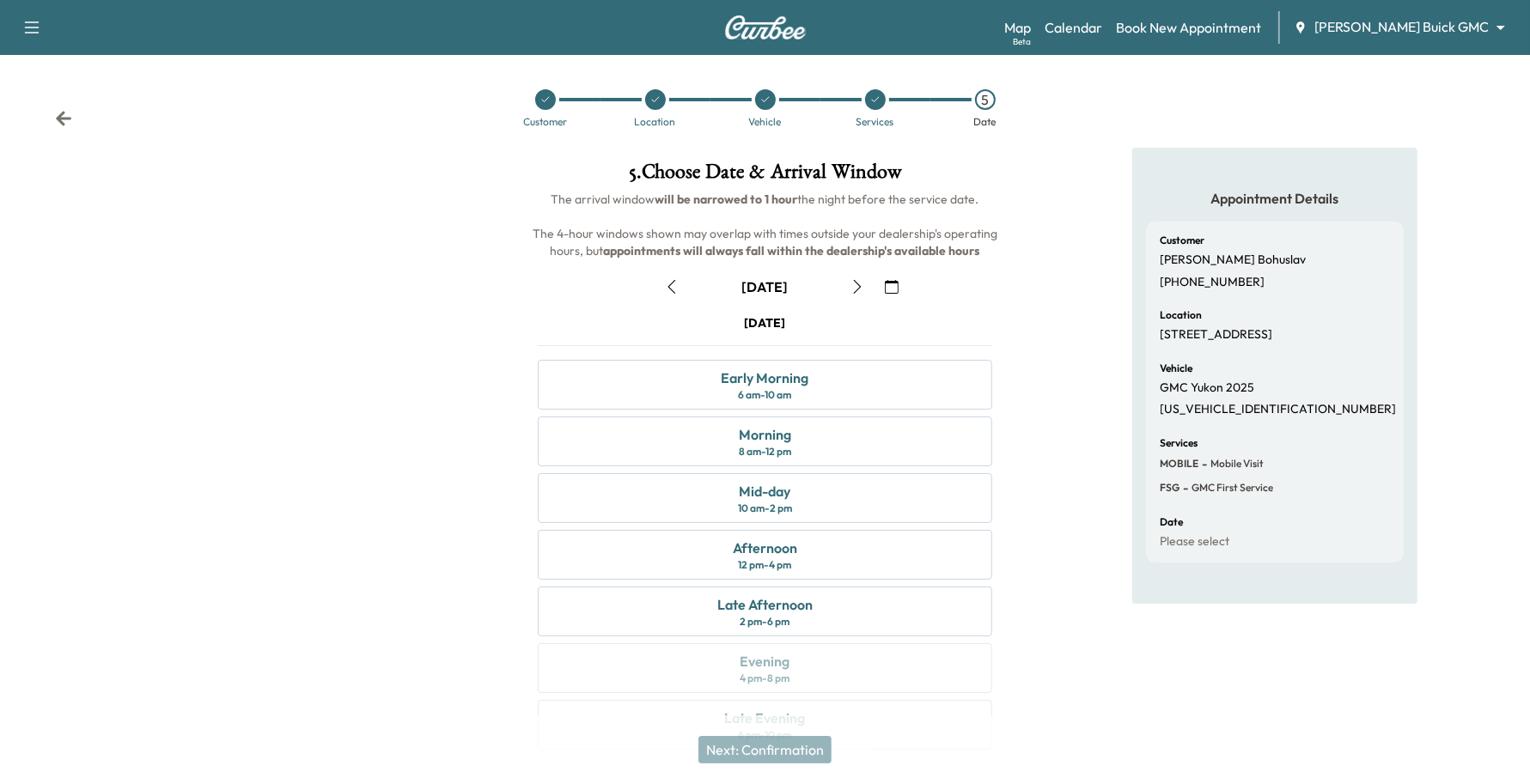
click at [881, 293] on button "button" at bounding box center [892, 287] width 30 height 28
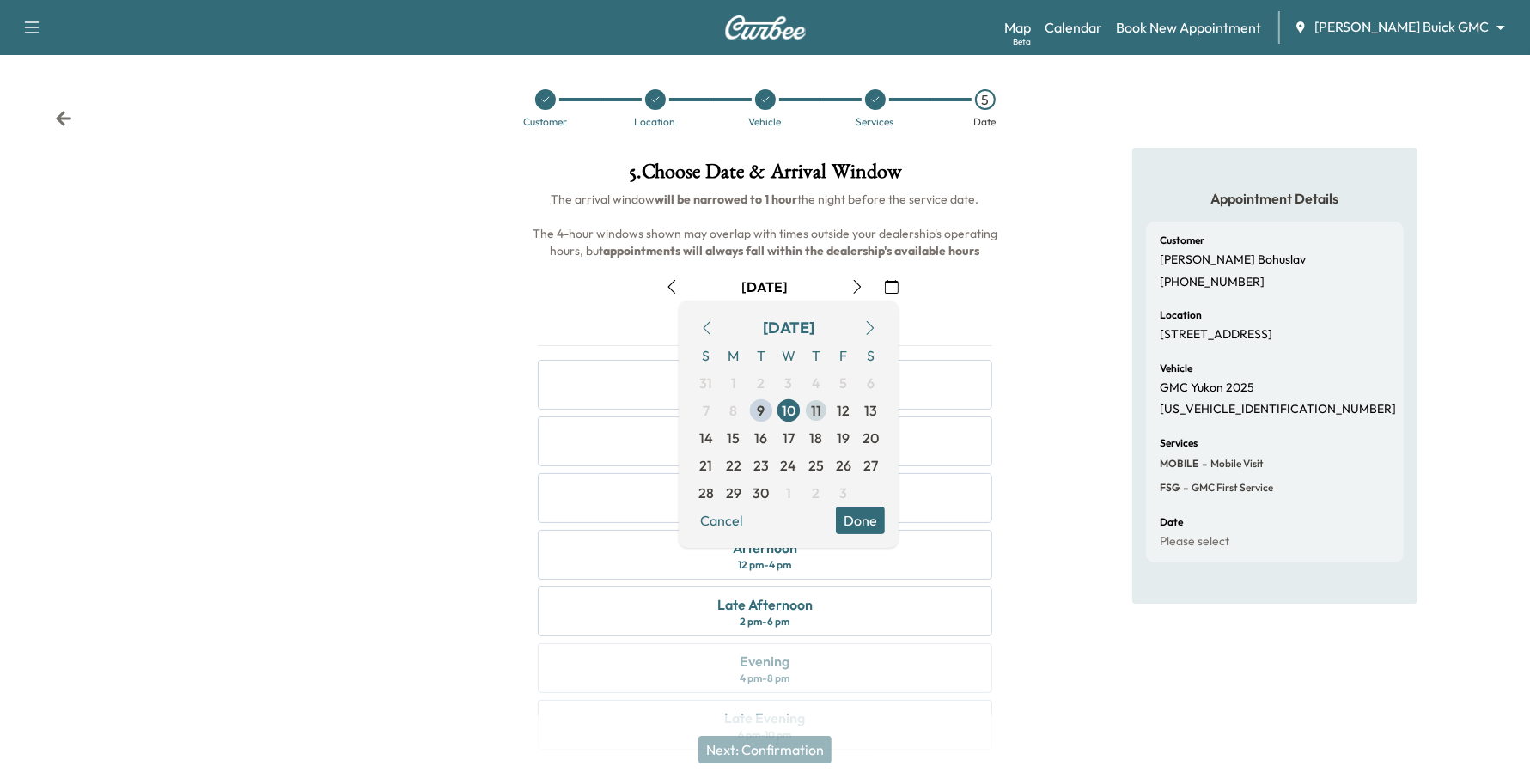
click at [813, 410] on span "11" at bounding box center [815, 410] width 10 height 20
click at [786, 412] on span "10" at bounding box center [788, 410] width 14 height 20
click at [868, 526] on button "Done" at bounding box center [859, 520] width 49 height 28
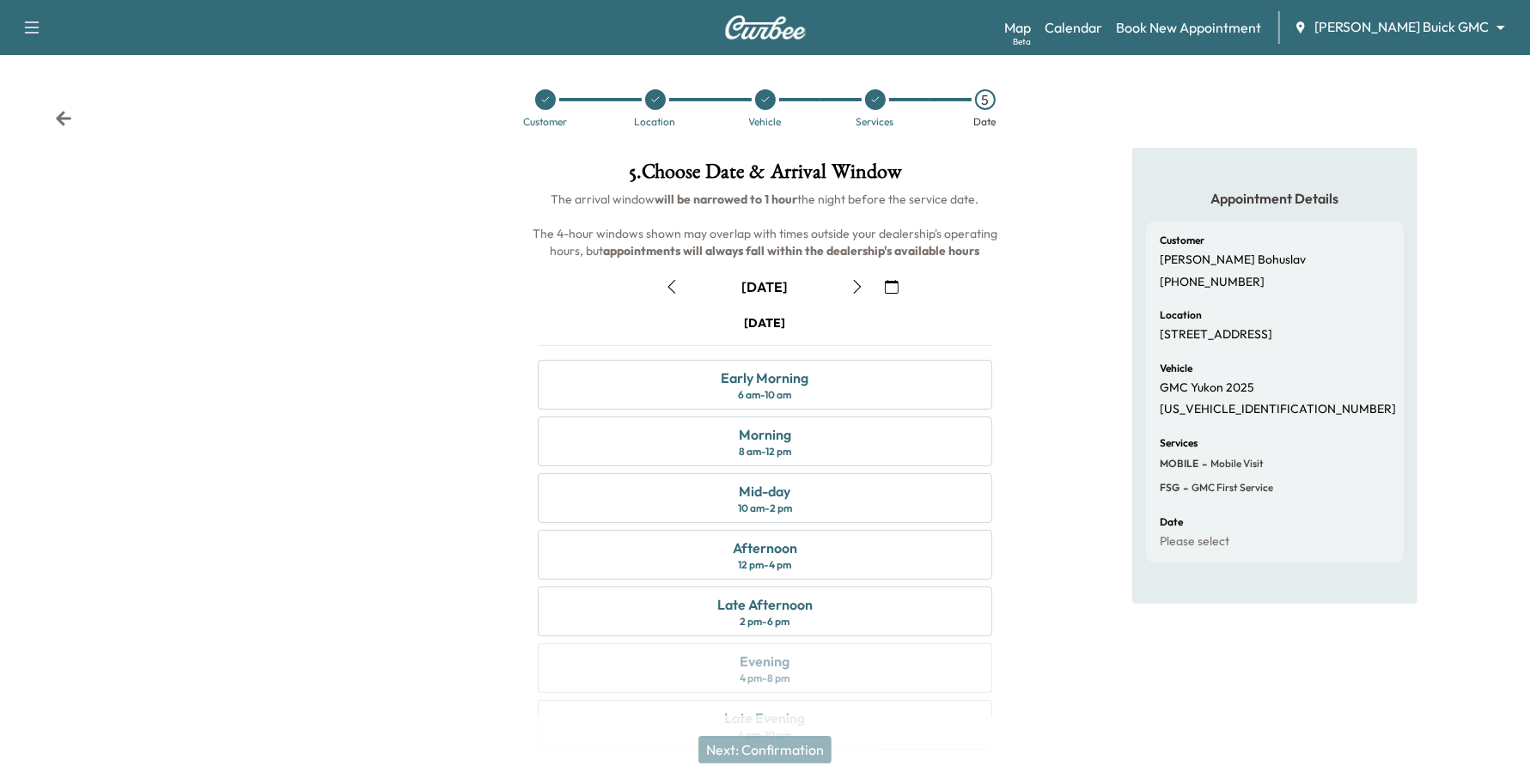
click at [855, 288] on icon "button" at bounding box center [857, 286] width 14 height 14
click at [798, 451] on div "Morning 8 am - 12 pm" at bounding box center [764, 442] width 455 height 50
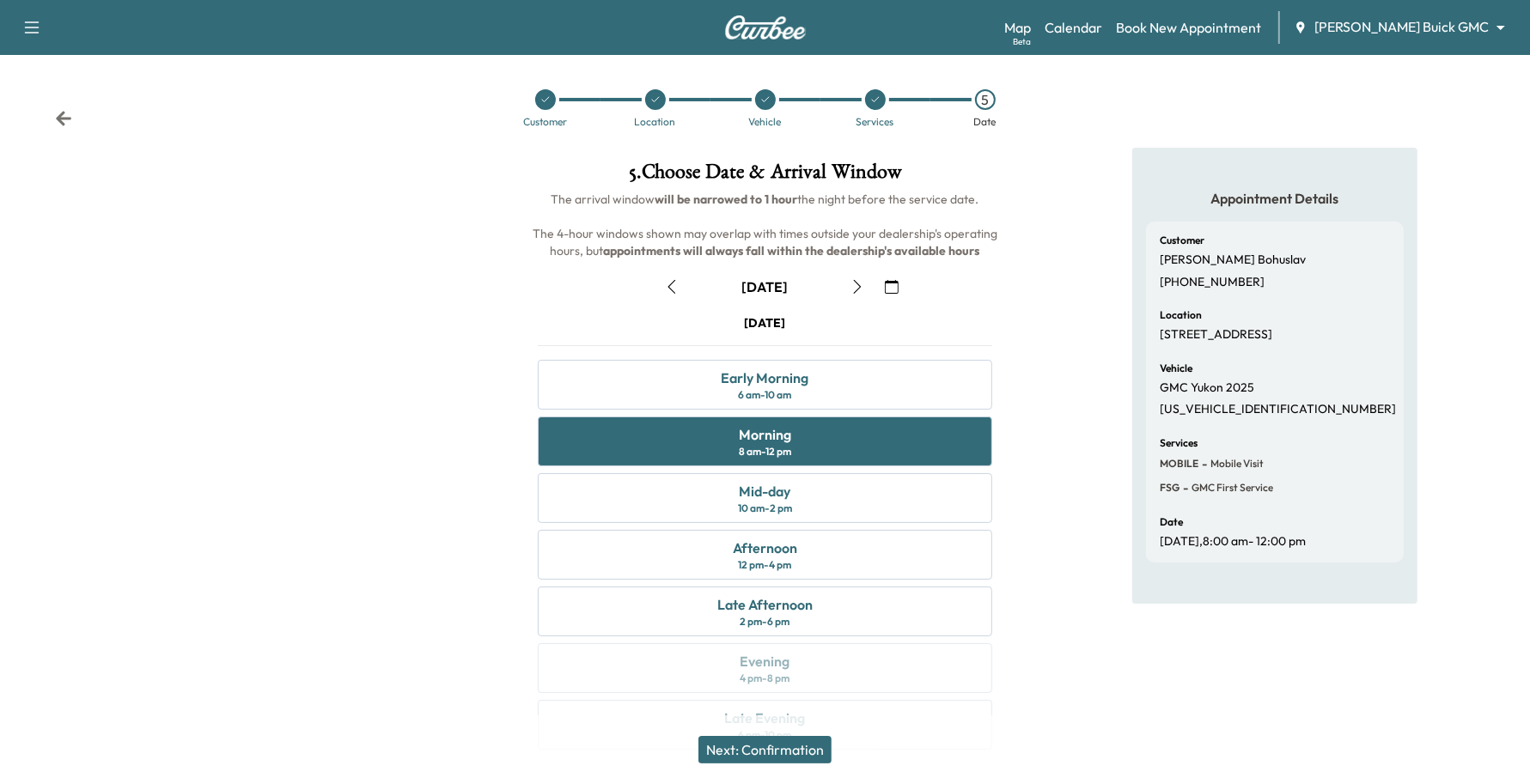
click at [798, 717] on div "Next: Confirmation" at bounding box center [765, 749] width 1530 height 68
click at [806, 749] on button "Next: Confirmation" at bounding box center [765, 750] width 133 height 28
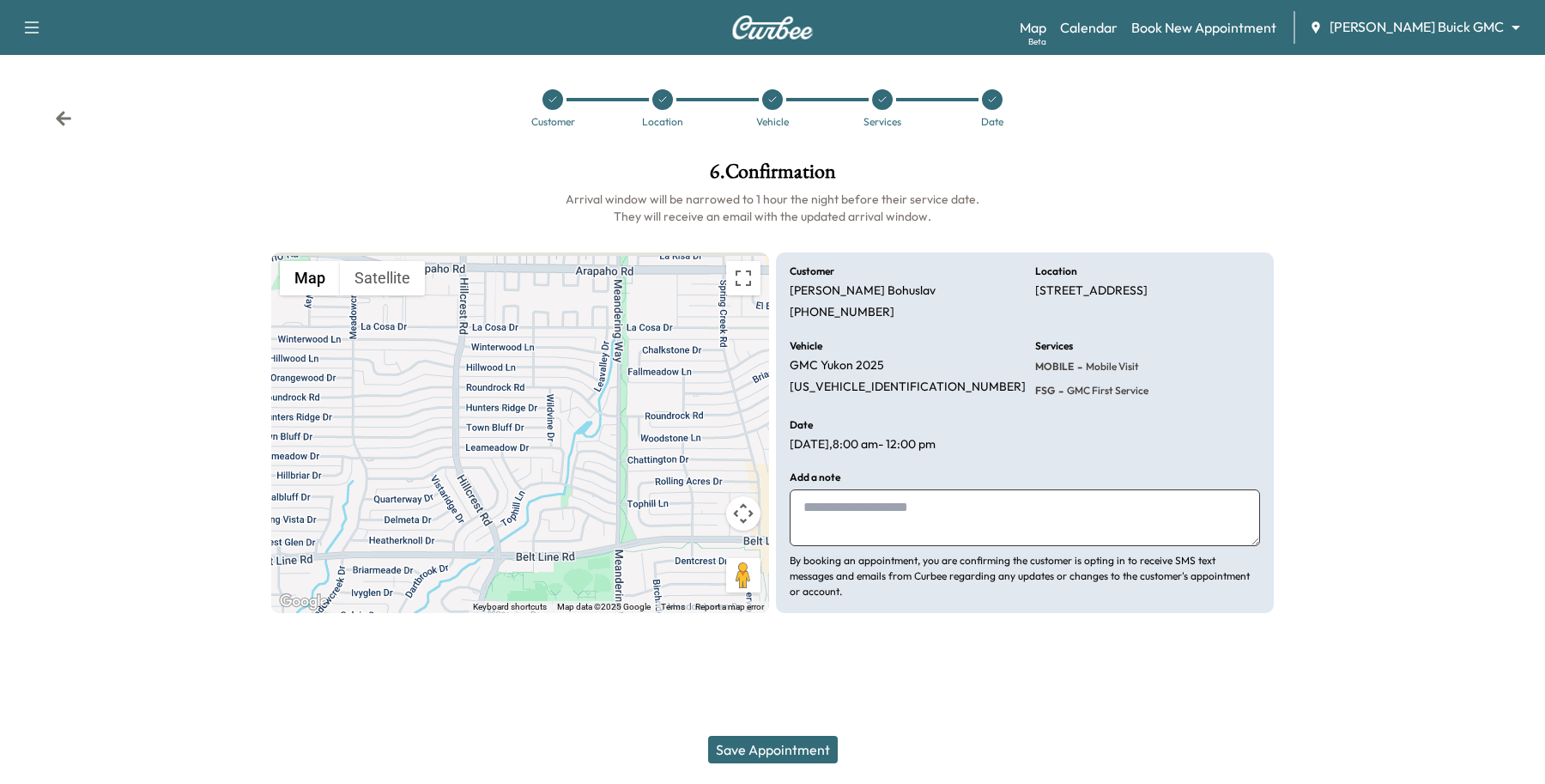
click at [795, 745] on button "Save Appointment" at bounding box center [773, 750] width 130 height 28
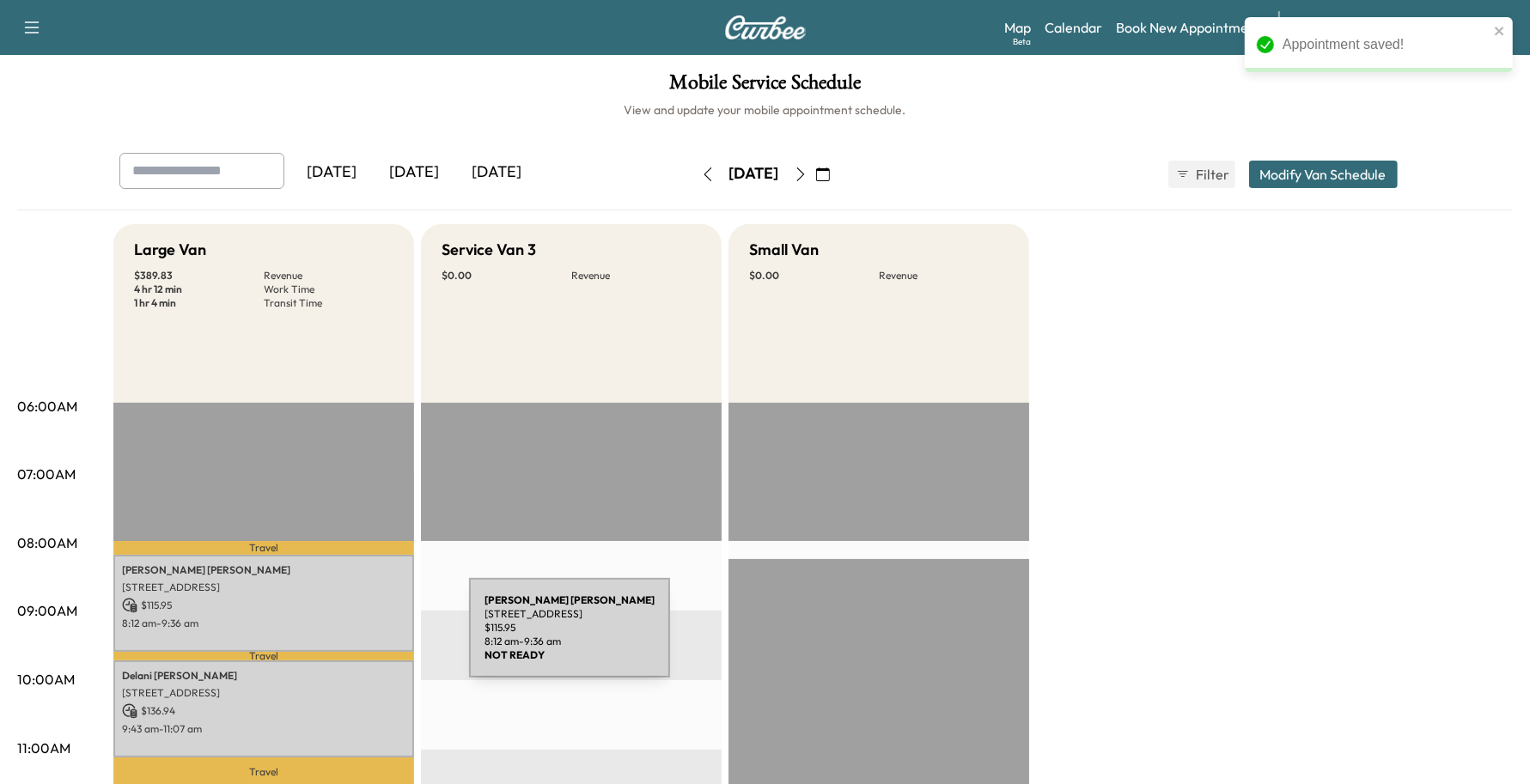
scroll to position [322, 0]
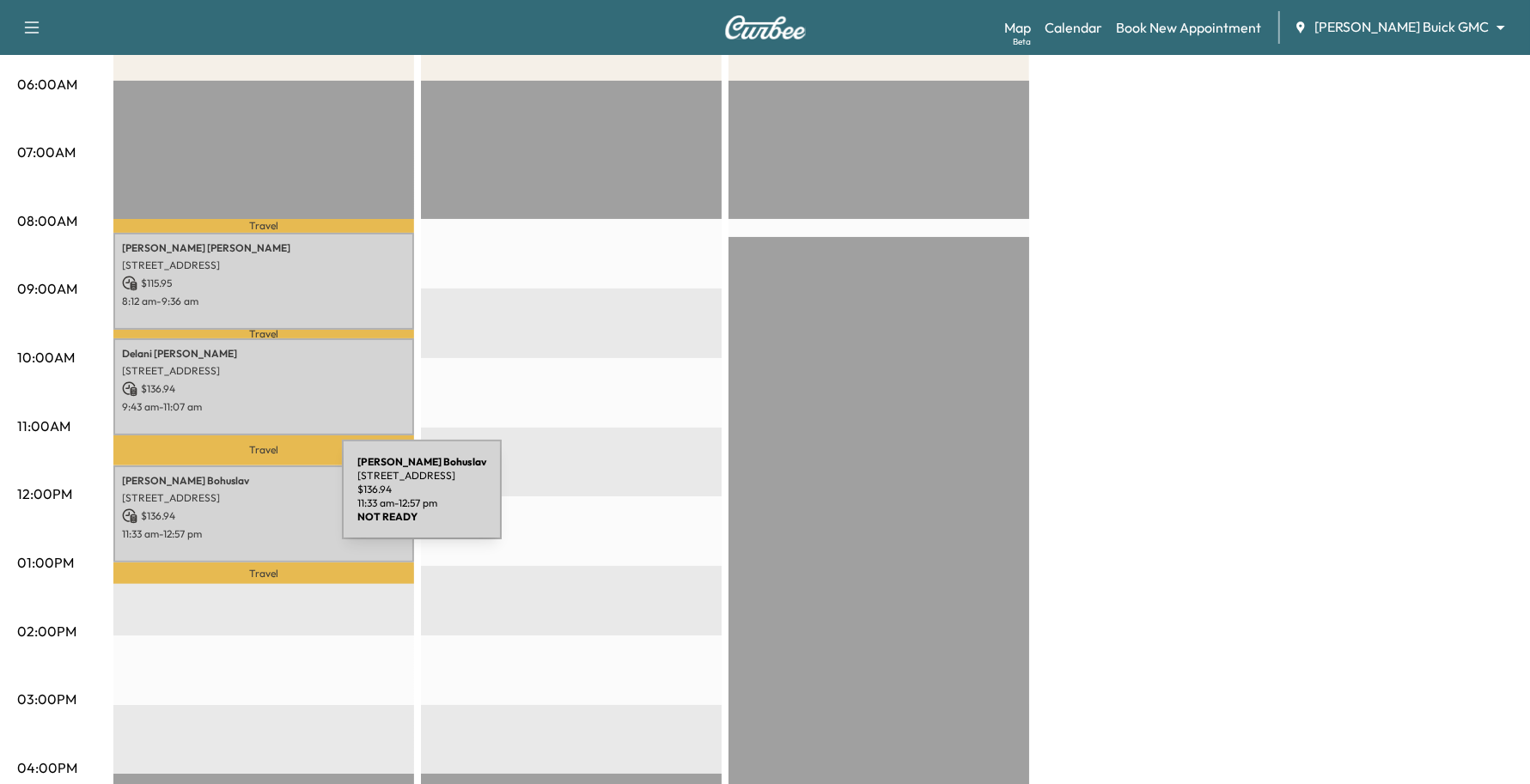
click at [213, 500] on div "[PERSON_NAME] [STREET_ADDRESS] $ 136.94 11:33 am - 12:57 pm" at bounding box center [263, 514] width 301 height 97
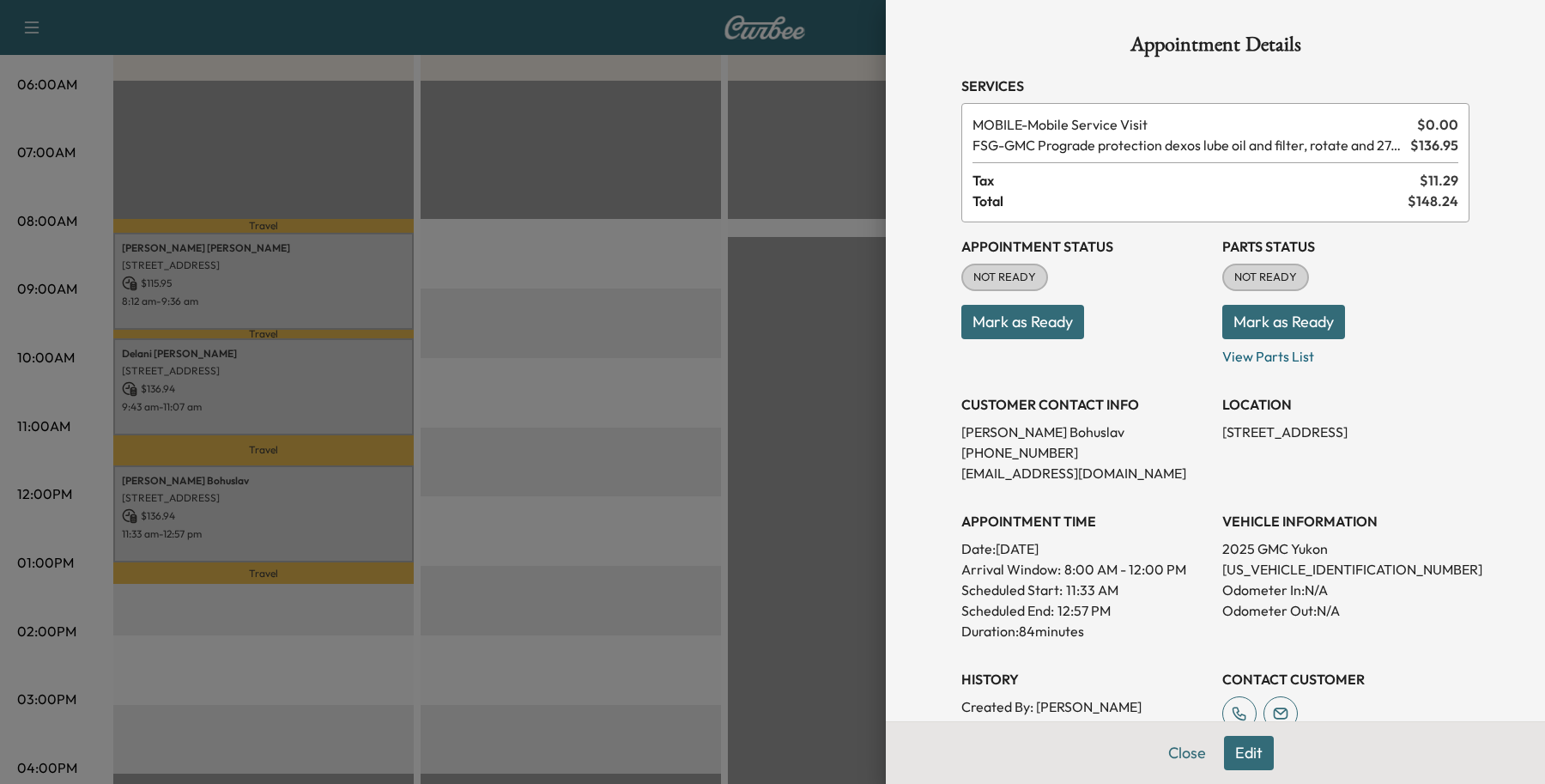
click at [1170, 744] on button "Close" at bounding box center [1187, 753] width 60 height 34
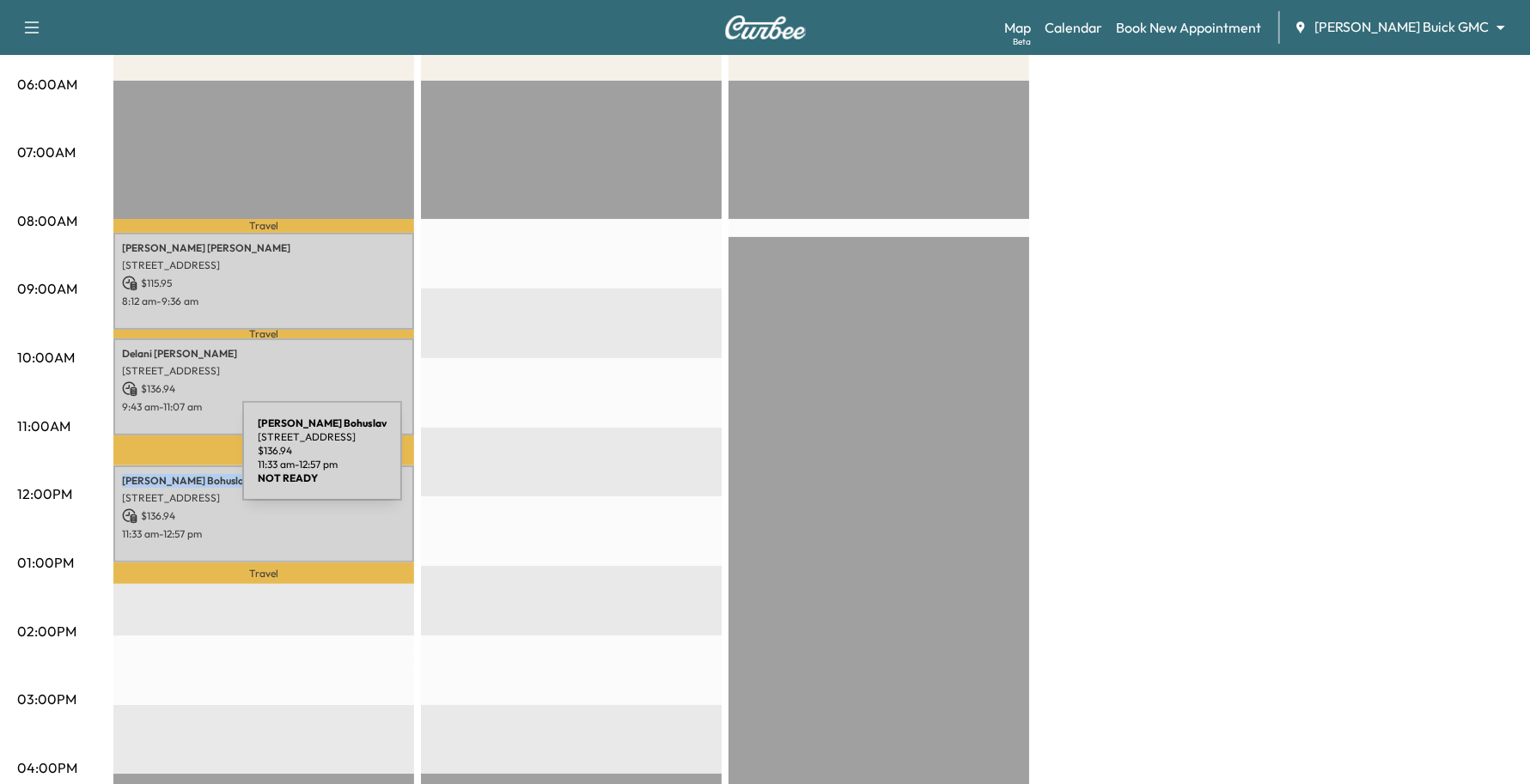
drag, startPoint x: 218, startPoint y: 480, endPoint x: 113, endPoint y: 461, distance: 106.7
click at [113, 466] on div "[PERSON_NAME] [STREET_ADDRESS] $ 136.94 11:33 am - 12:57 pm" at bounding box center [263, 514] width 301 height 97
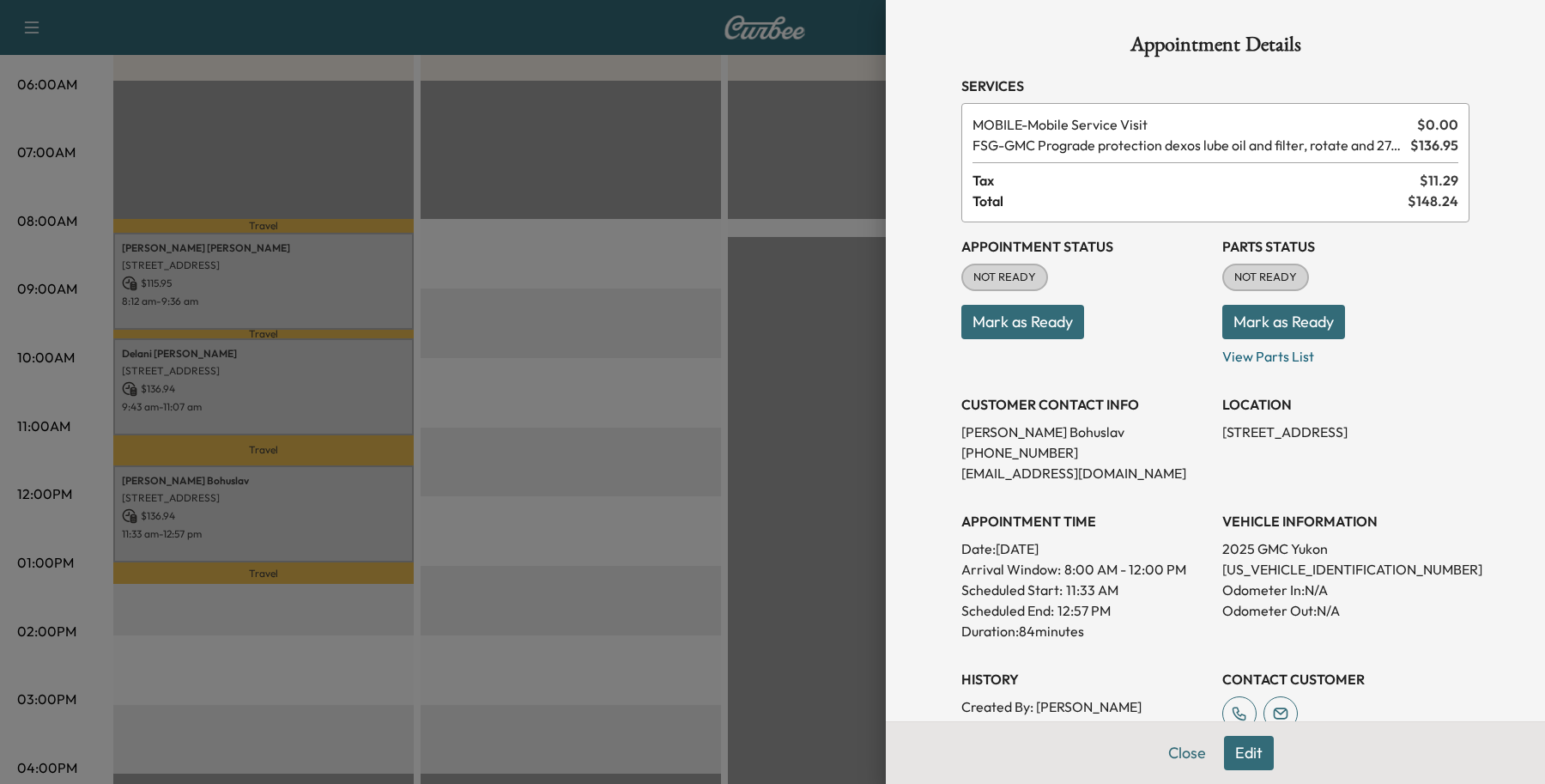
click at [1052, 429] on p "[PERSON_NAME]" at bounding box center [1085, 431] width 247 height 20
drag, startPoint x: 1052, startPoint y: 429, endPoint x: 933, endPoint y: 429, distance: 119.0
click at [941, 429] on div "Appointment Details Services MOBILE - Mobile Service Visit $ 0.00 FSG - GMC Pro…" at bounding box center [1215, 493] width 549 height 988
copy p "[PERSON_NAME]"
click at [1162, 749] on button "Close" at bounding box center [1187, 753] width 60 height 34
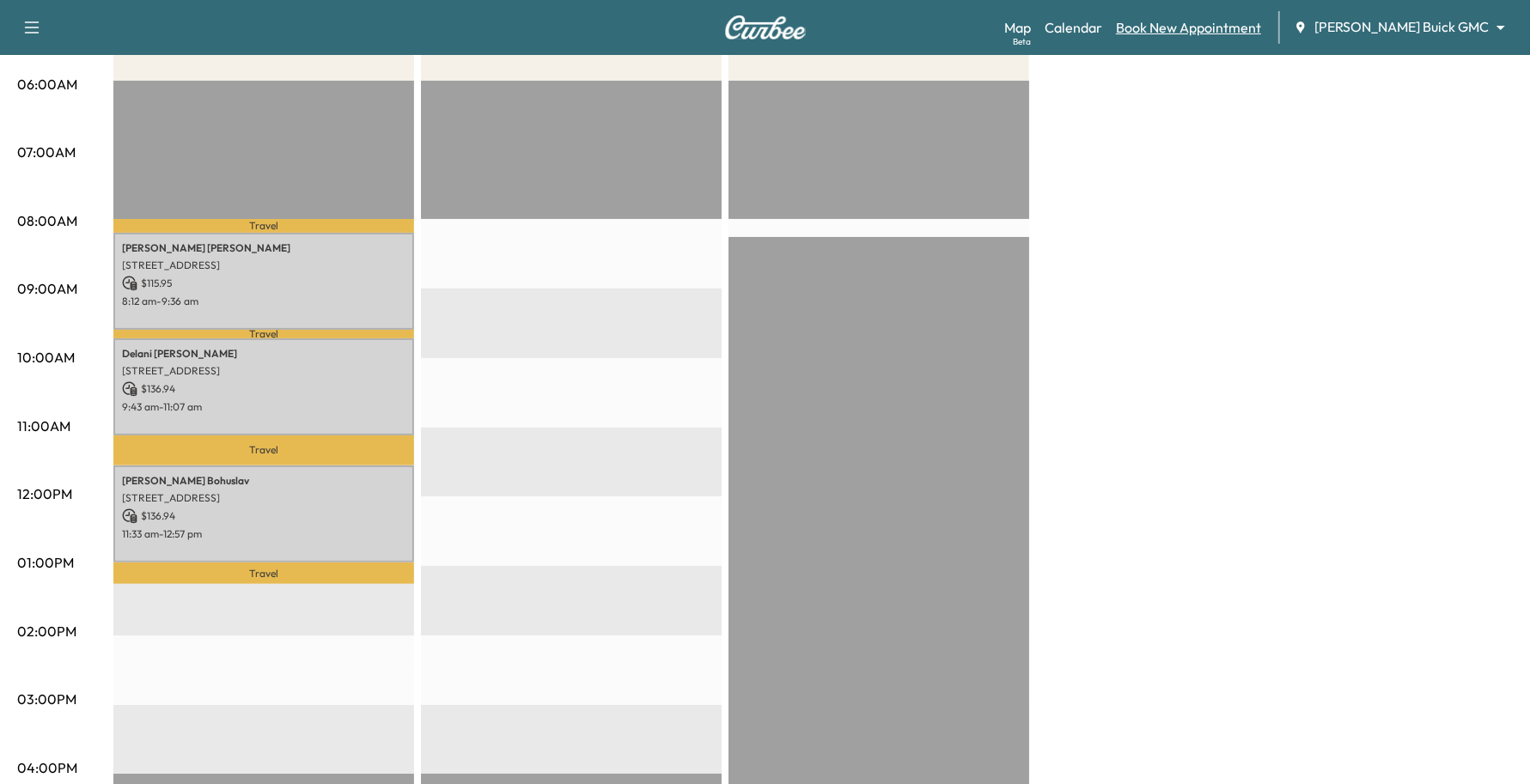
click at [1250, 37] on link "Book New Appointment" at bounding box center [1188, 28] width 145 height 20
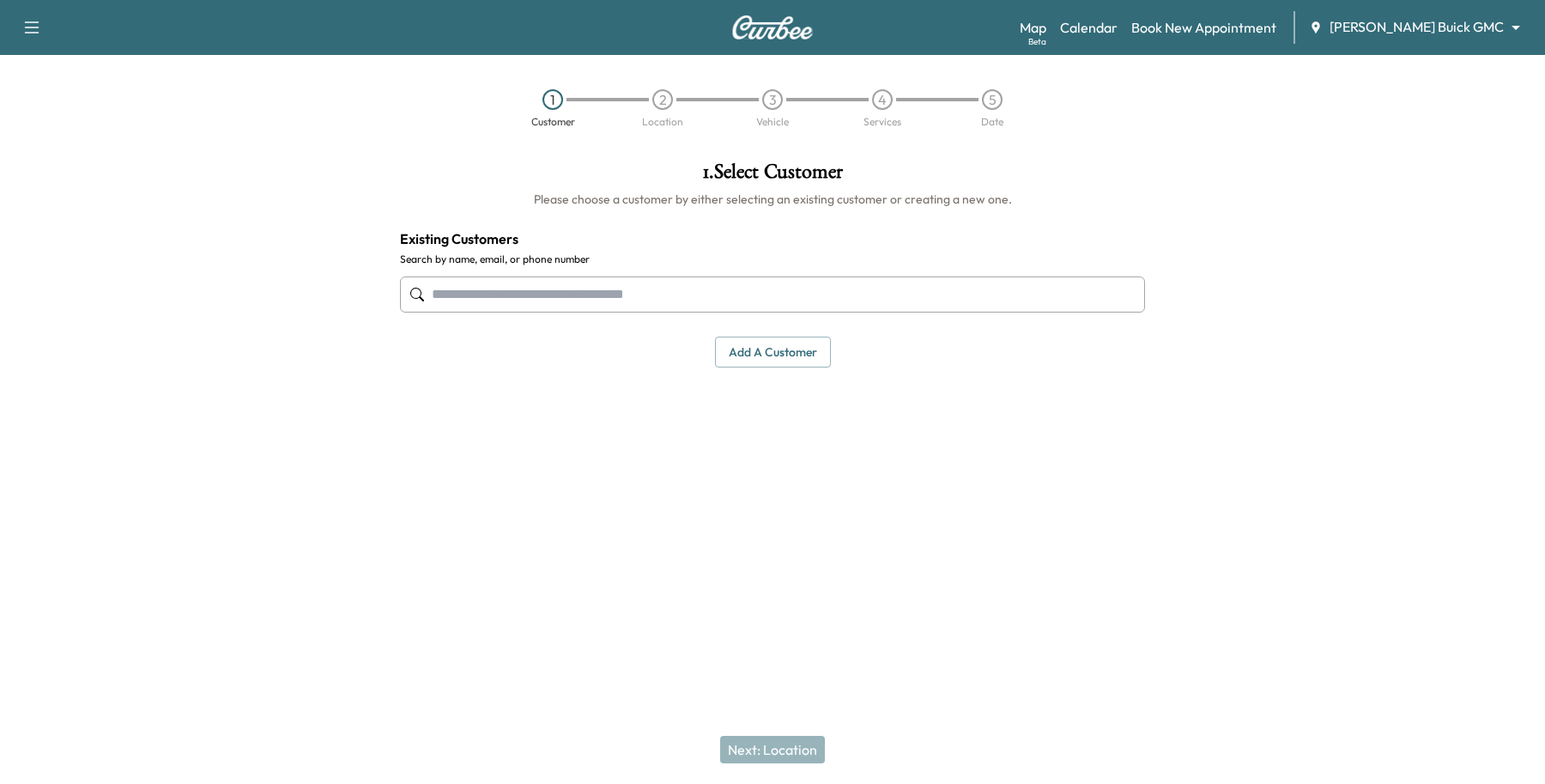
click at [620, 288] on input "text" at bounding box center [772, 294] width 745 height 36
drag, startPoint x: 620, startPoint y: 299, endPoint x: -93, endPoint y: 230, distance: 716.3
click at [0, 230] on html "**********" at bounding box center [772, 392] width 1545 height 784
type input "*"
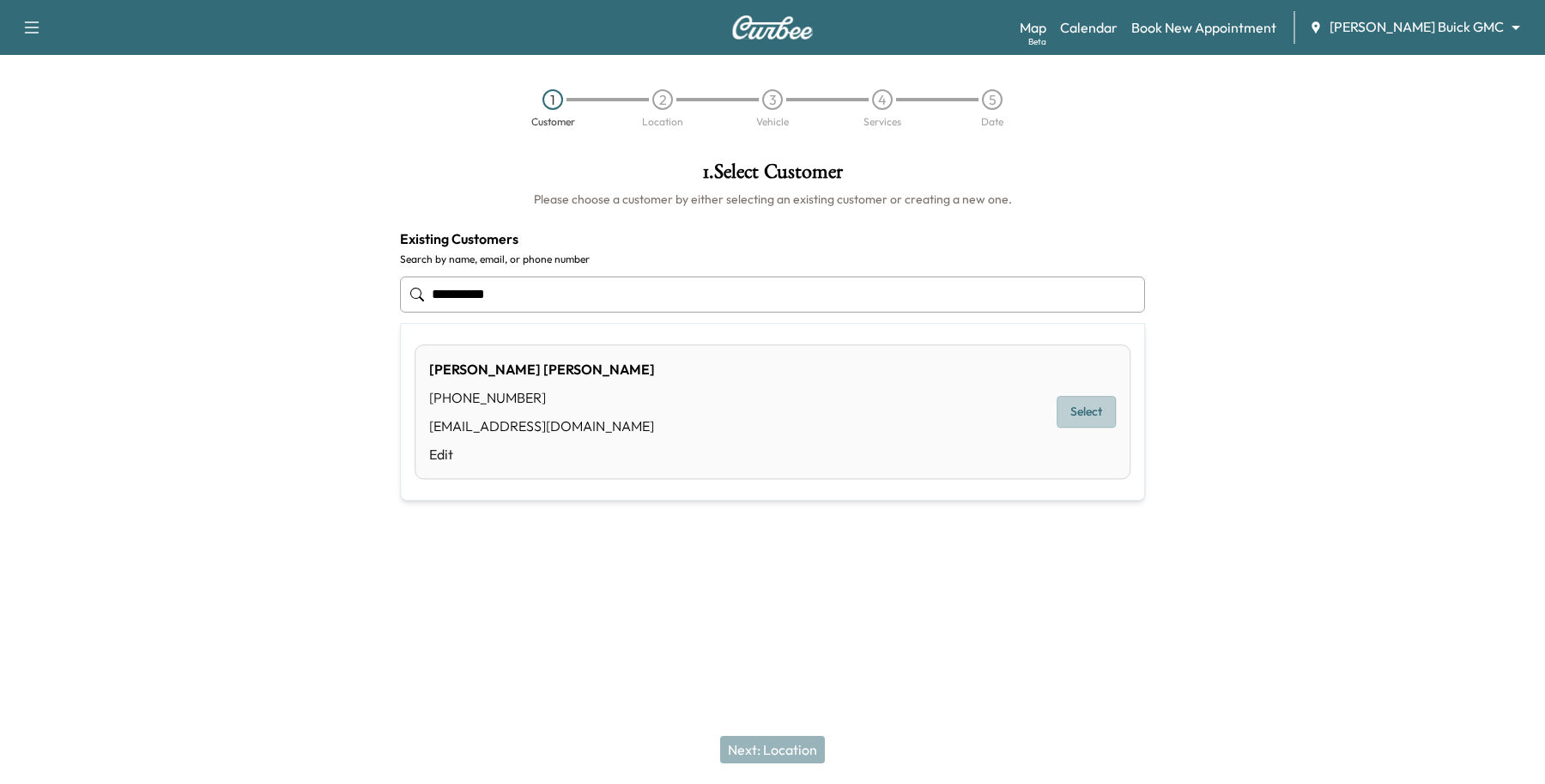
click at [1081, 412] on button "Select" at bounding box center [1086, 412] width 59 height 31
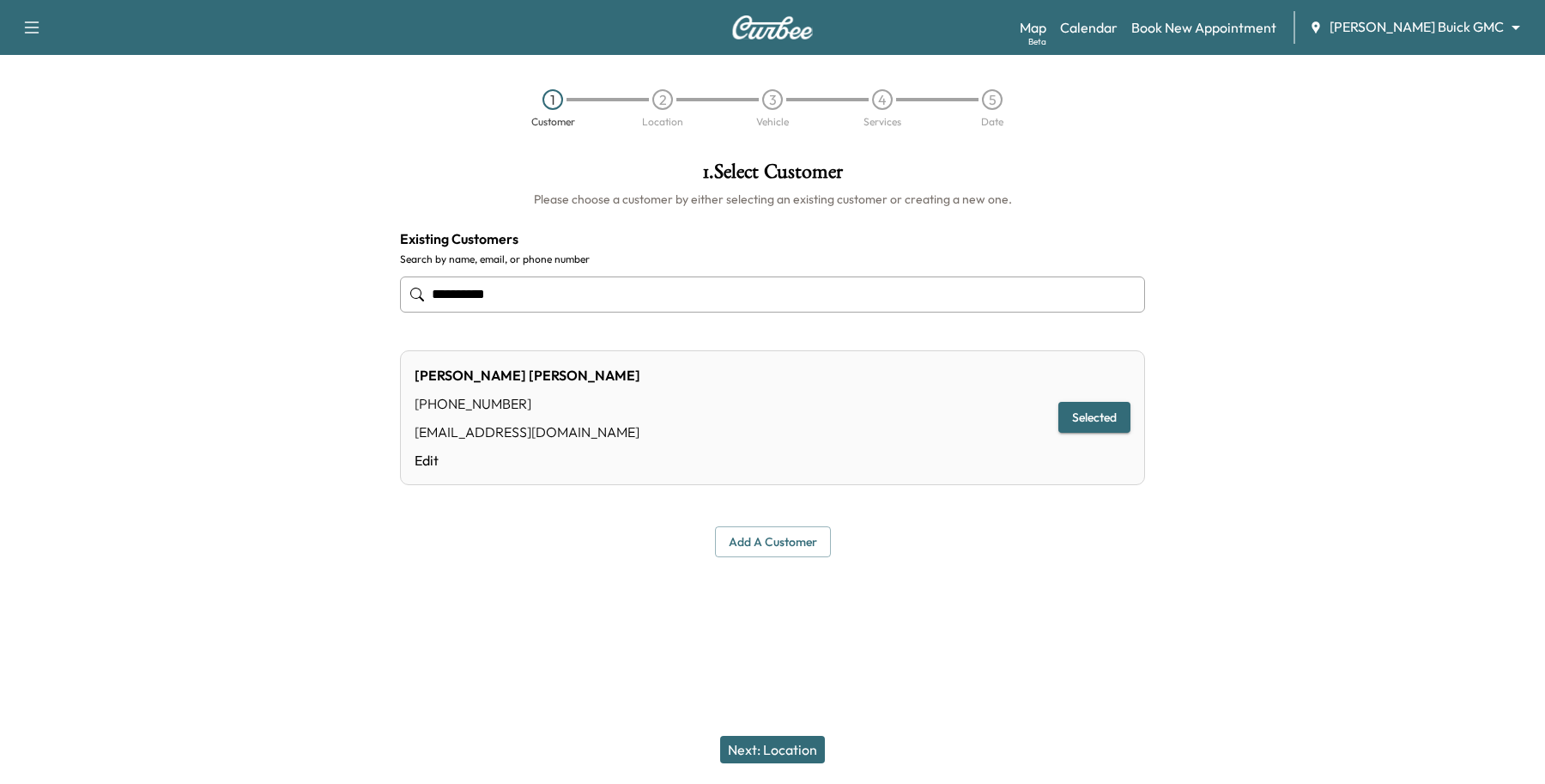
type input "**********"
click at [826, 758] on div "Next: Location" at bounding box center [772, 749] width 1545 height 68
click at [796, 743] on button "Next: Location" at bounding box center [772, 750] width 105 height 28
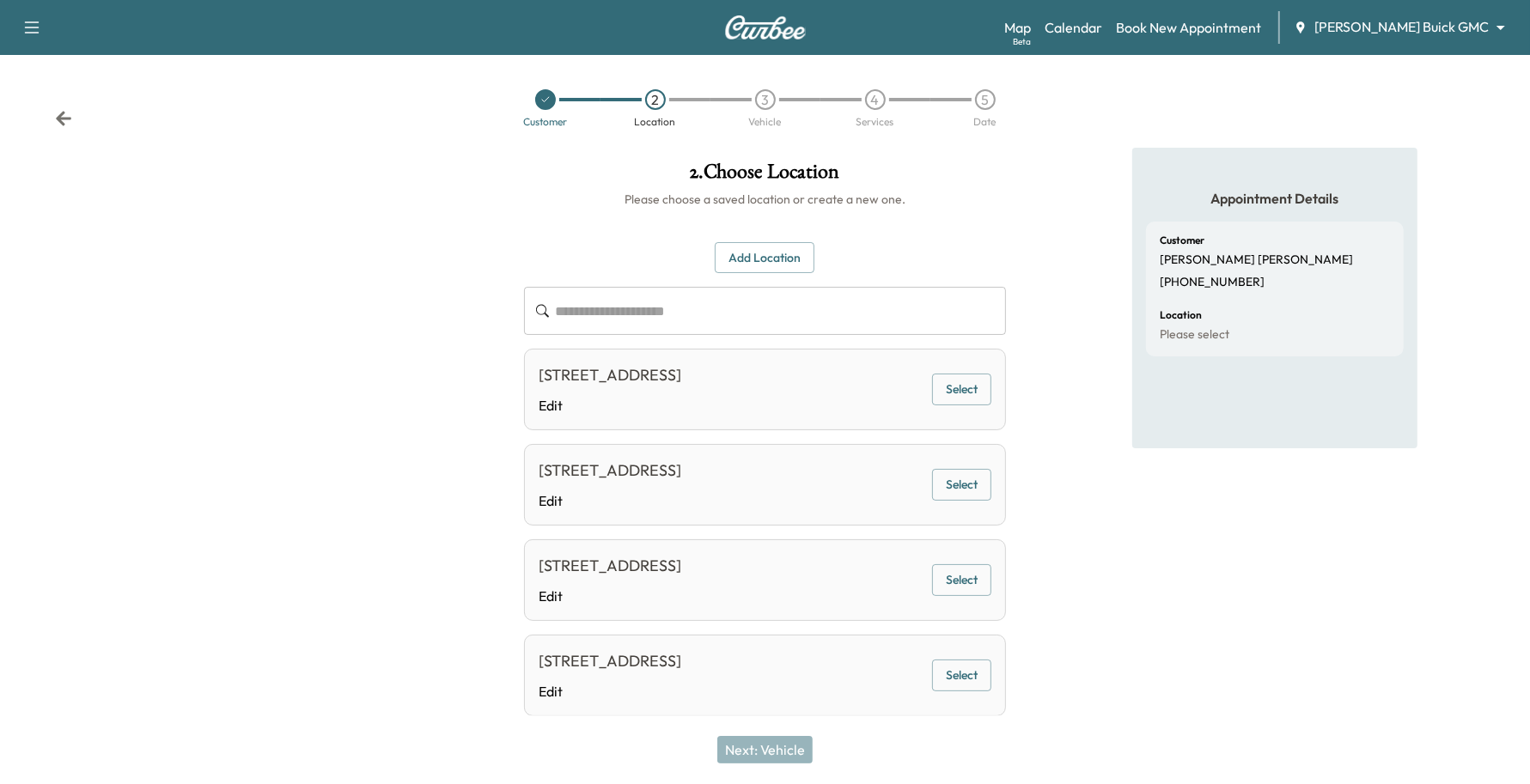
click at [805, 255] on button "Add Location" at bounding box center [765, 257] width 100 height 31
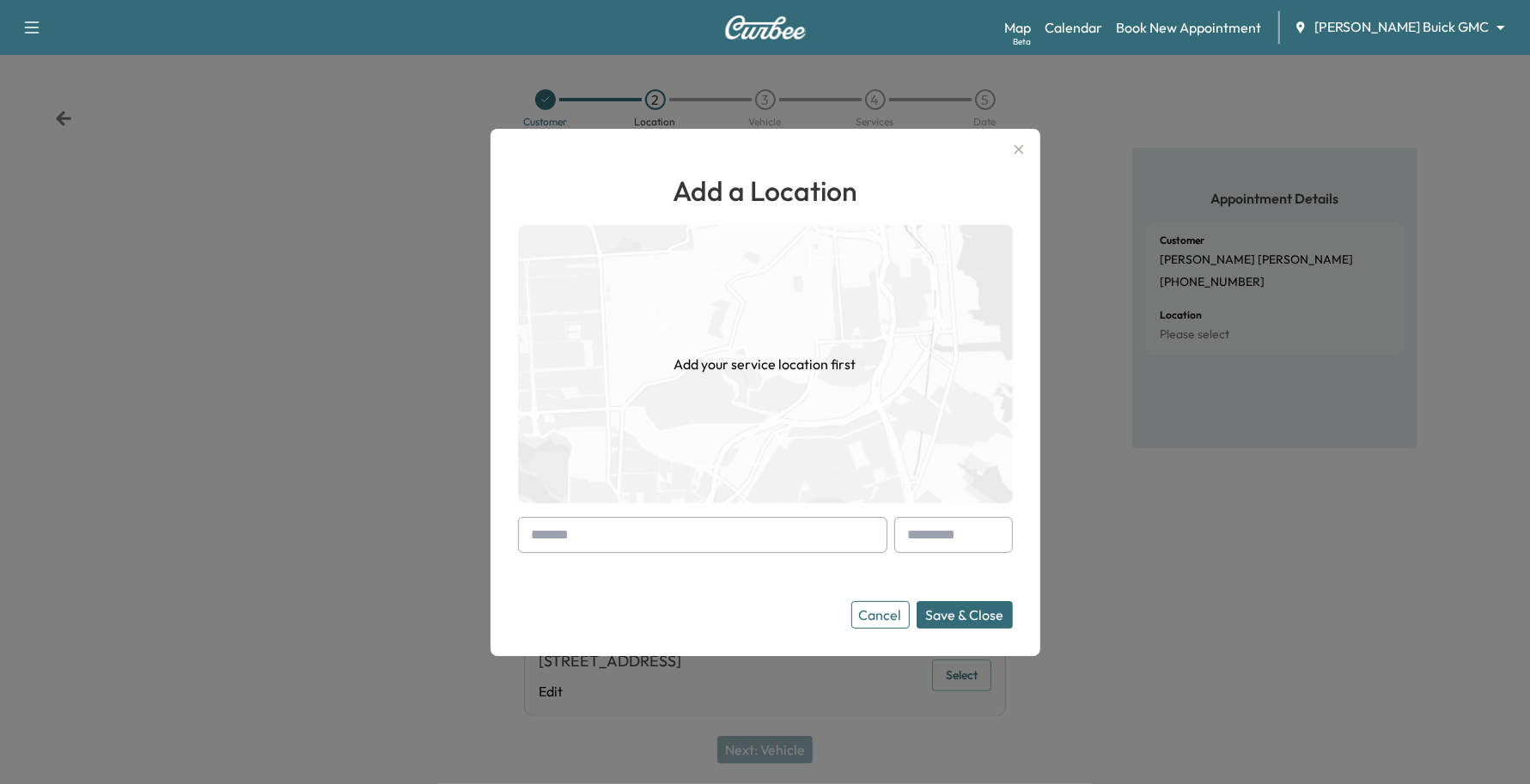
click at [617, 520] on input "text" at bounding box center [702, 534] width 370 height 36
click at [898, 614] on button "Cancel" at bounding box center [880, 615] width 58 height 28
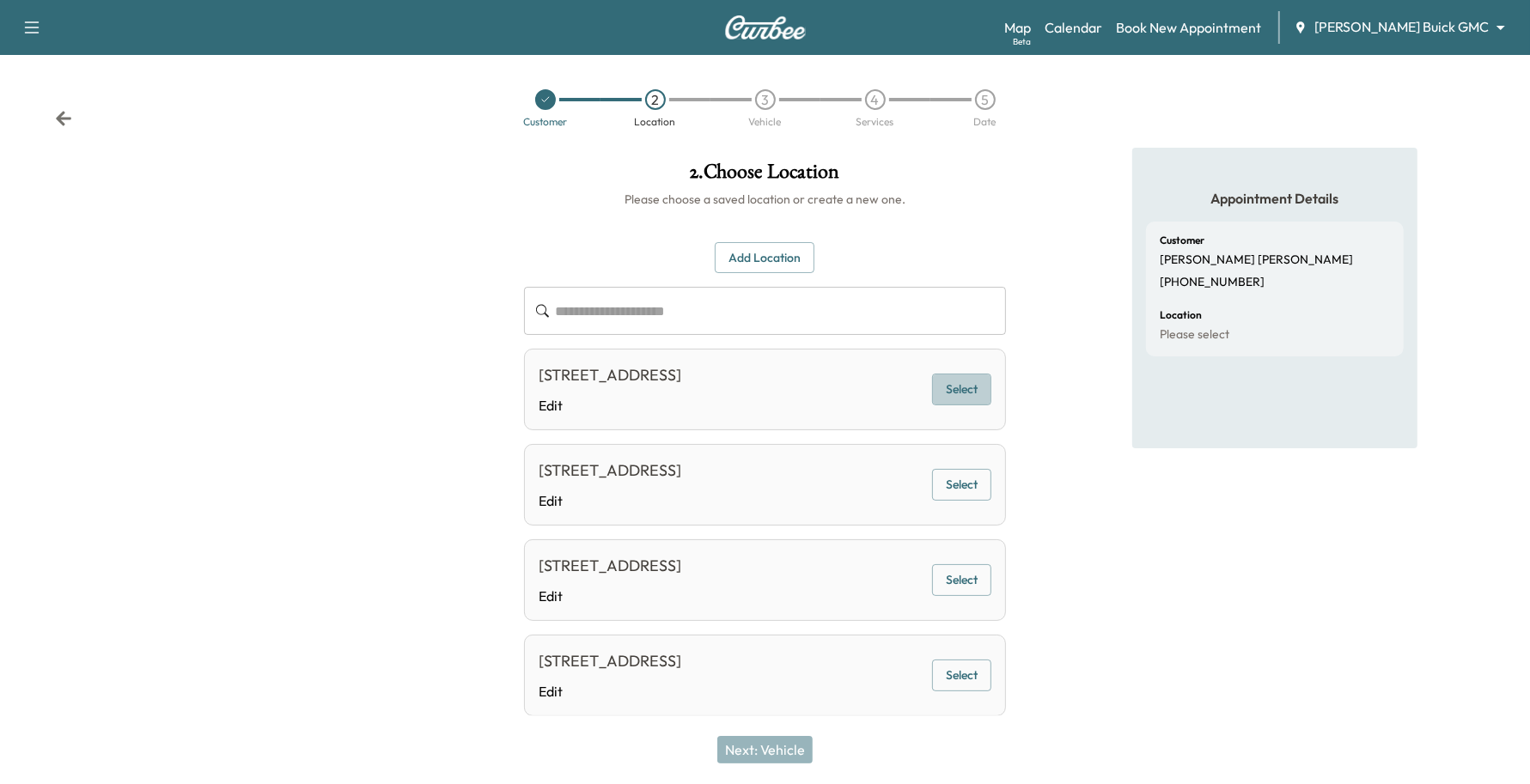
click at [955, 376] on button "Select" at bounding box center [961, 389] width 59 height 31
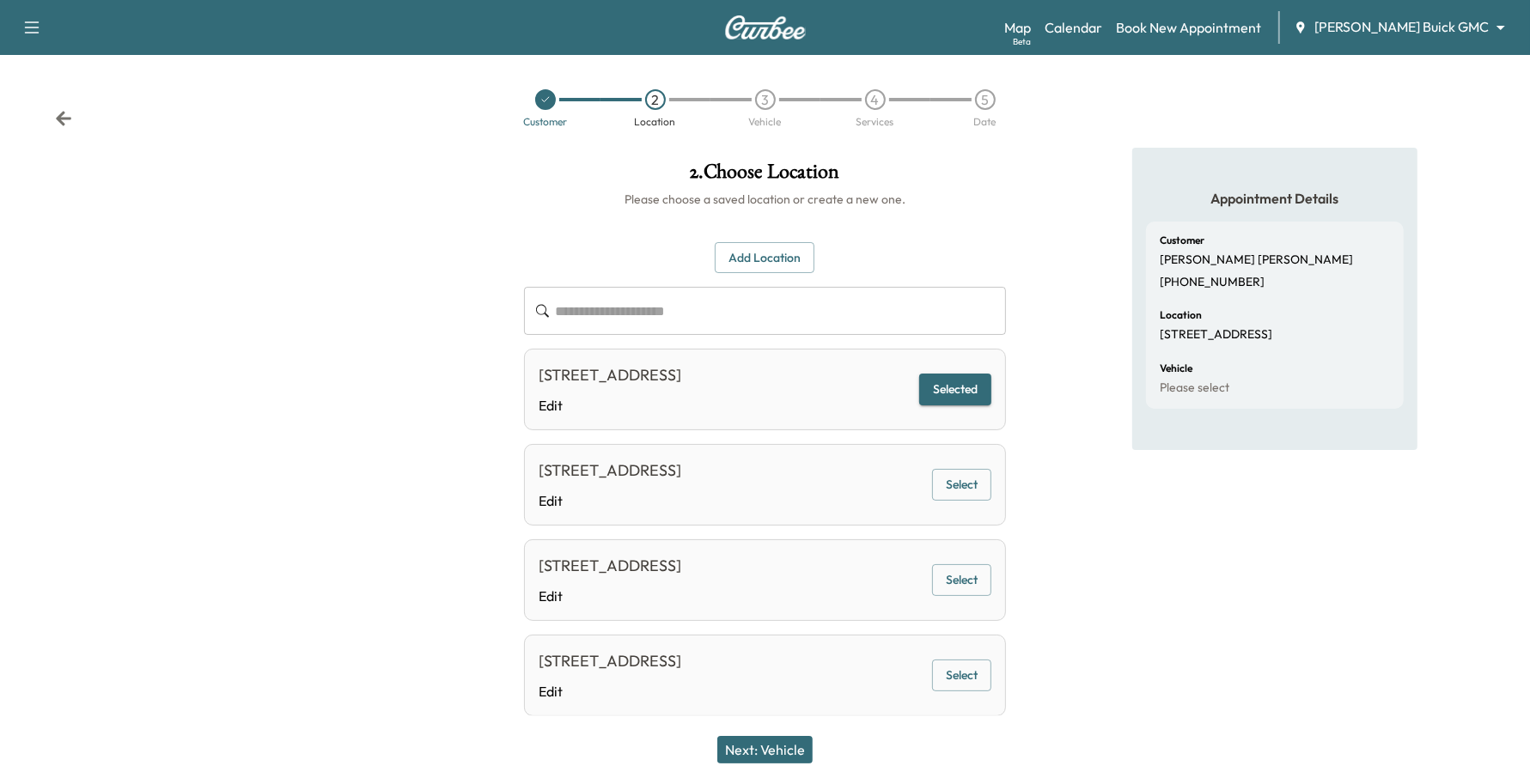
click at [752, 735] on div "Next: Vehicle" at bounding box center [765, 749] width 1530 height 68
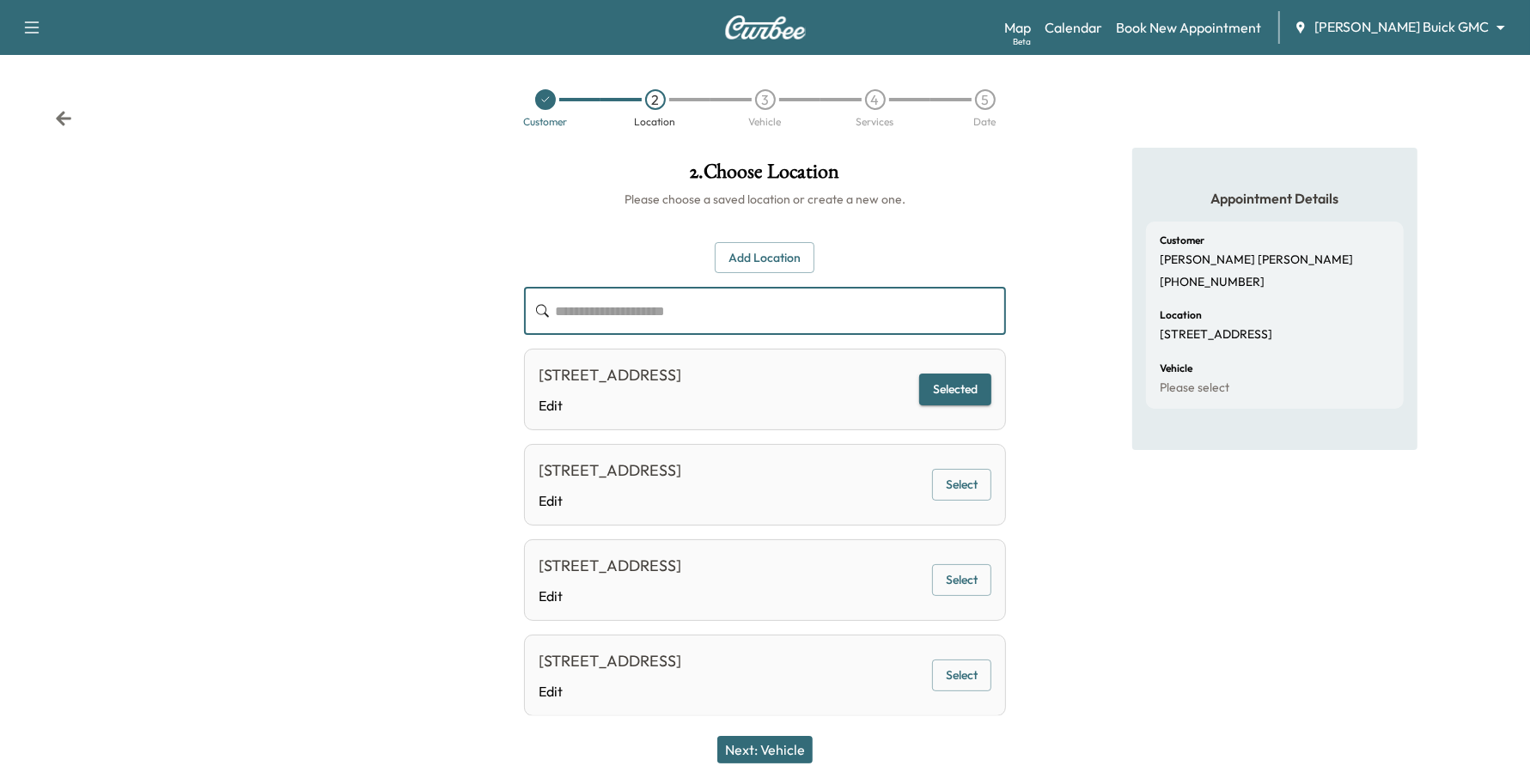
click at [683, 314] on input "text" at bounding box center [781, 311] width 451 height 48
drag, startPoint x: 683, startPoint y: 314, endPoint x: 525, endPoint y: 299, distance: 158.7
click at [525, 299] on div "********* ​" at bounding box center [765, 311] width 483 height 48
type input "*********"
click at [735, 250] on button "Add Location" at bounding box center [765, 257] width 100 height 31
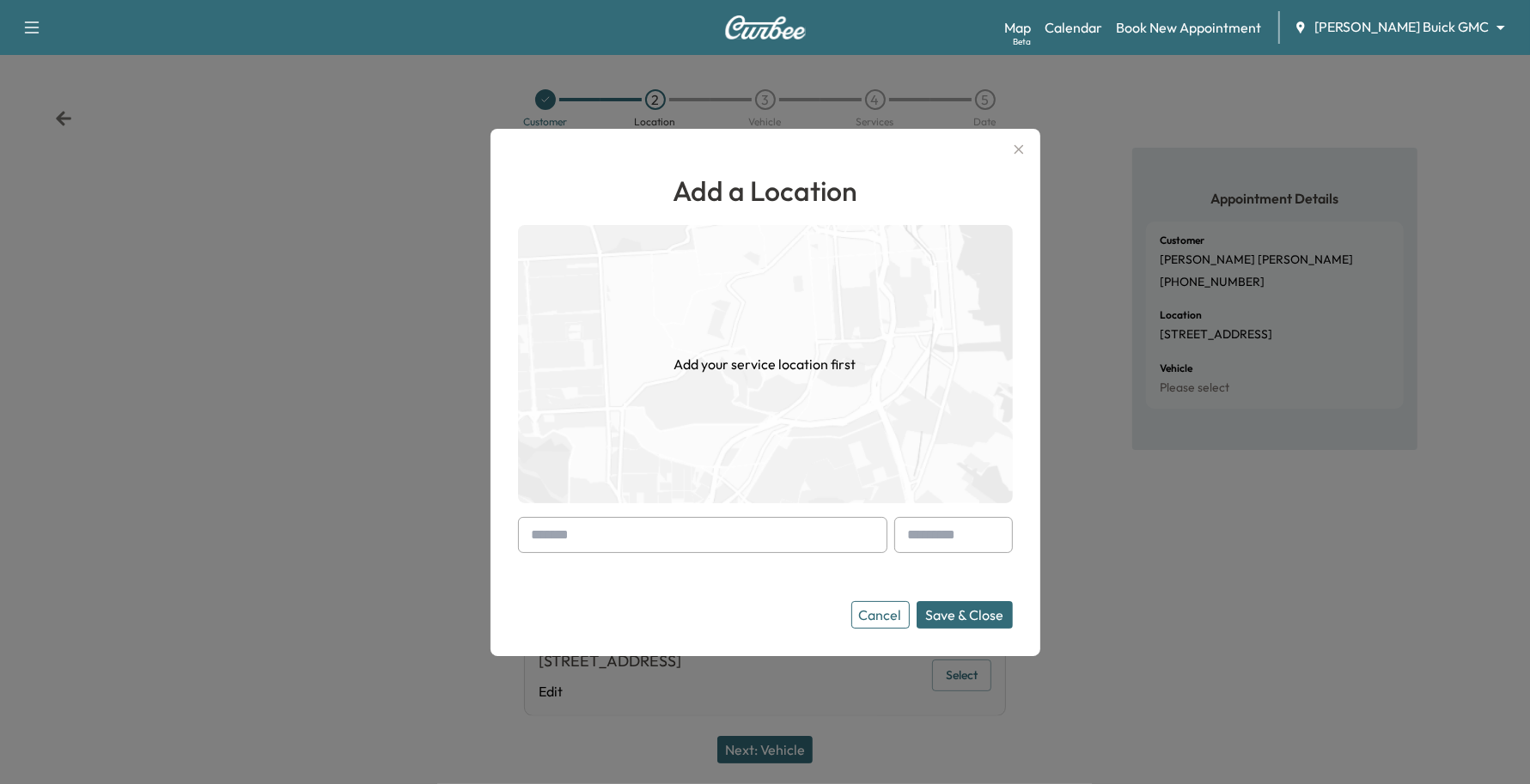
click at [571, 528] on input "text" at bounding box center [702, 534] width 370 height 36
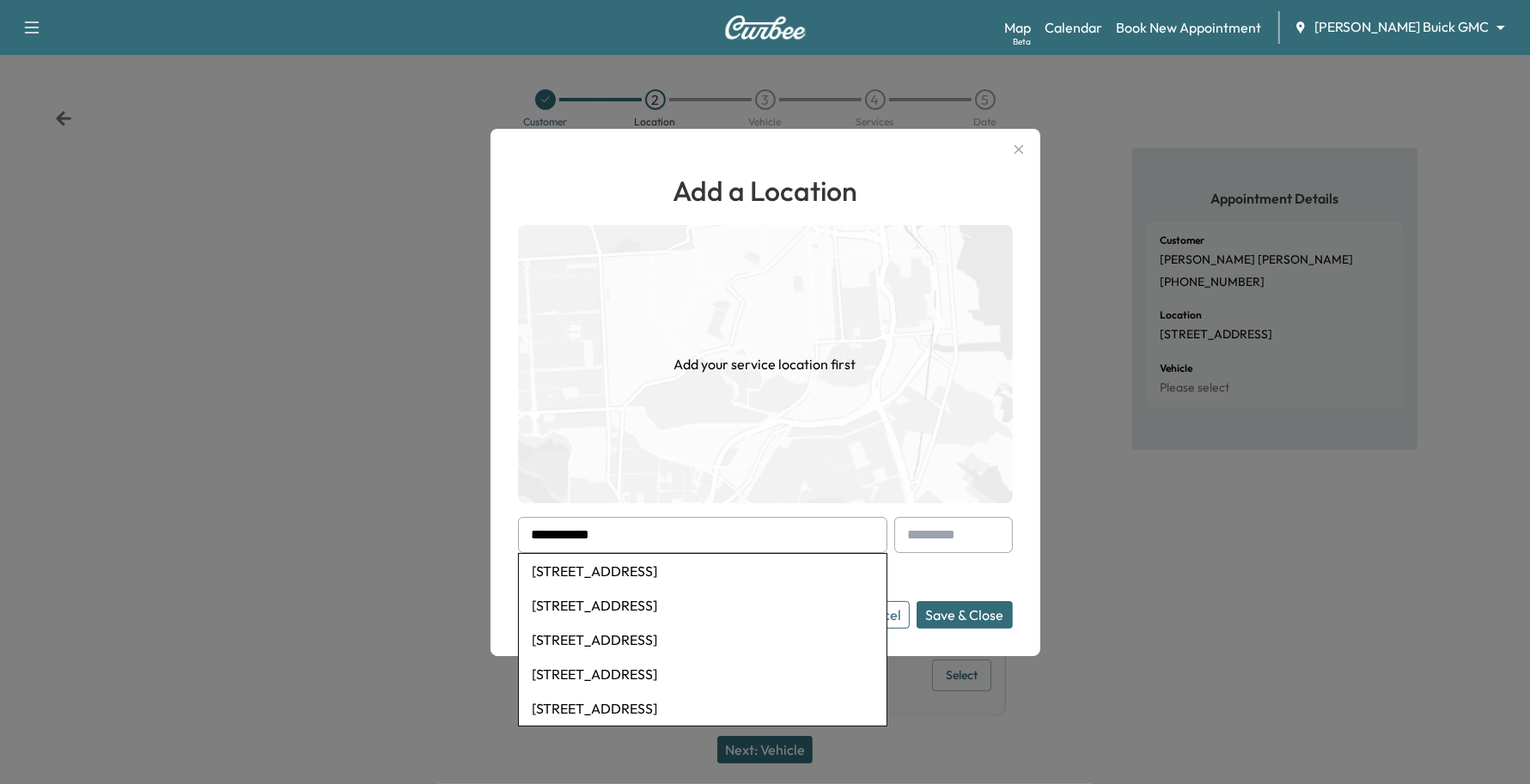
click at [586, 578] on li "[STREET_ADDRESS]" at bounding box center [702, 570] width 368 height 34
type input "**********"
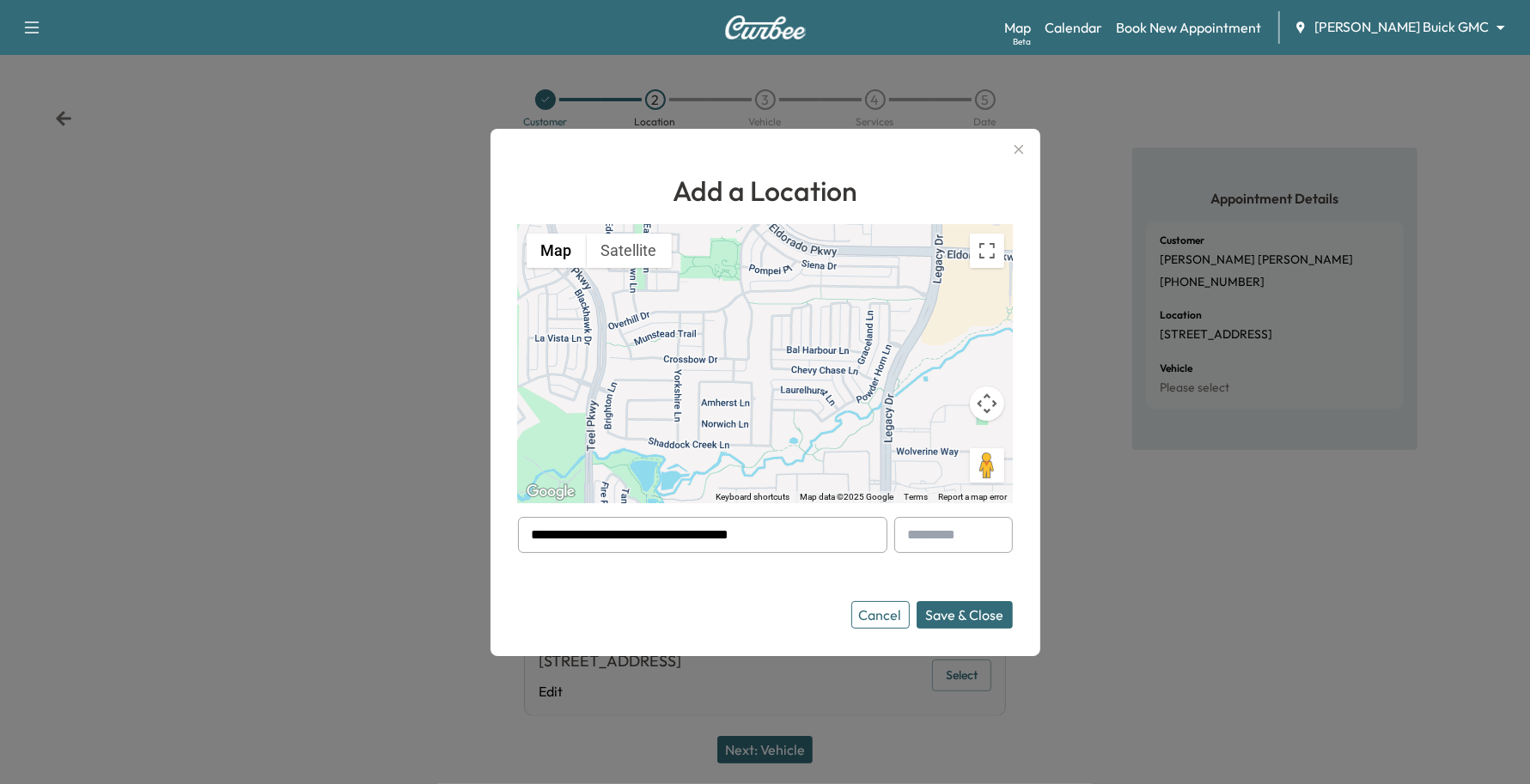
click at [987, 615] on button "Save & Close" at bounding box center [964, 615] width 96 height 28
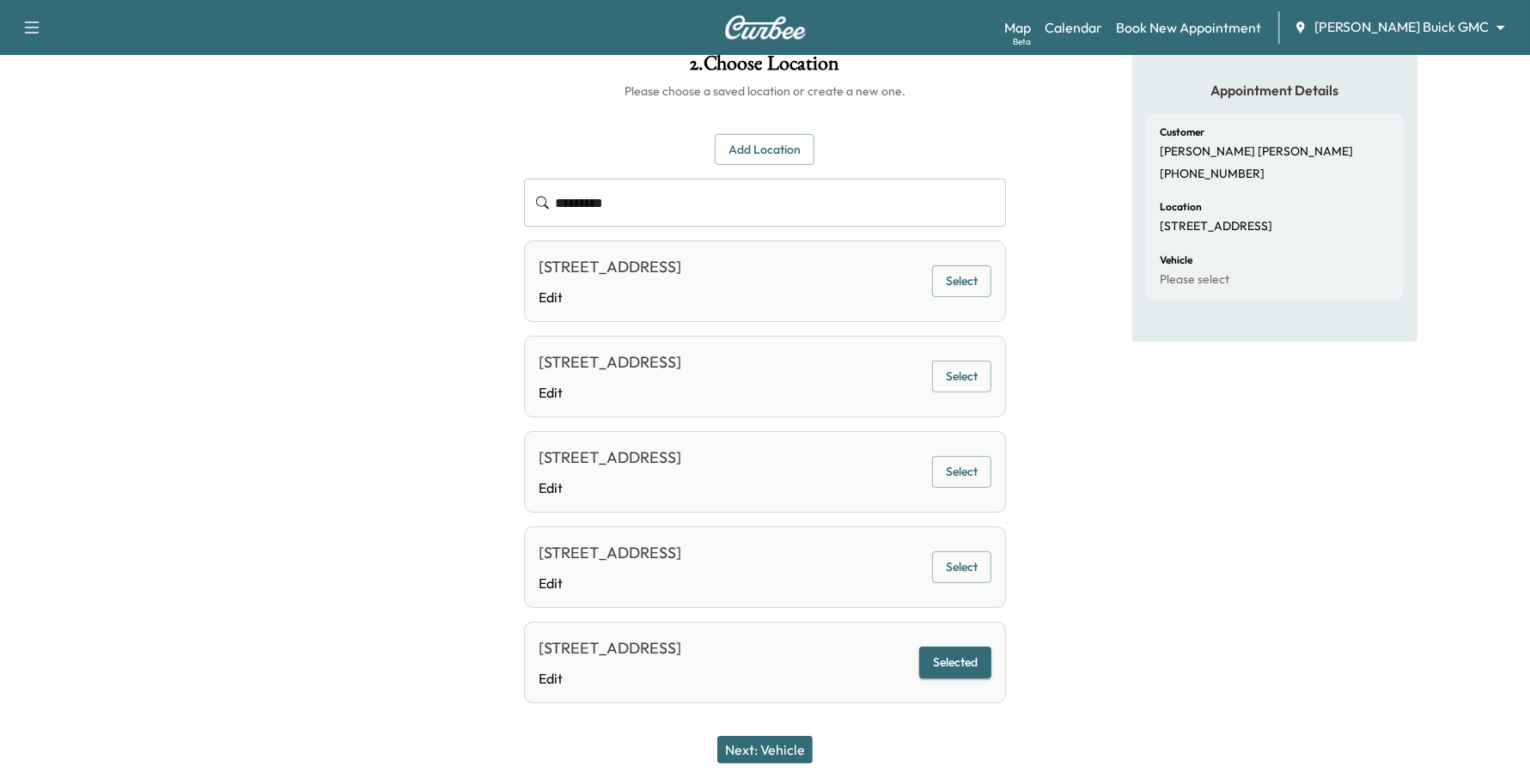
scroll to position [156, 0]
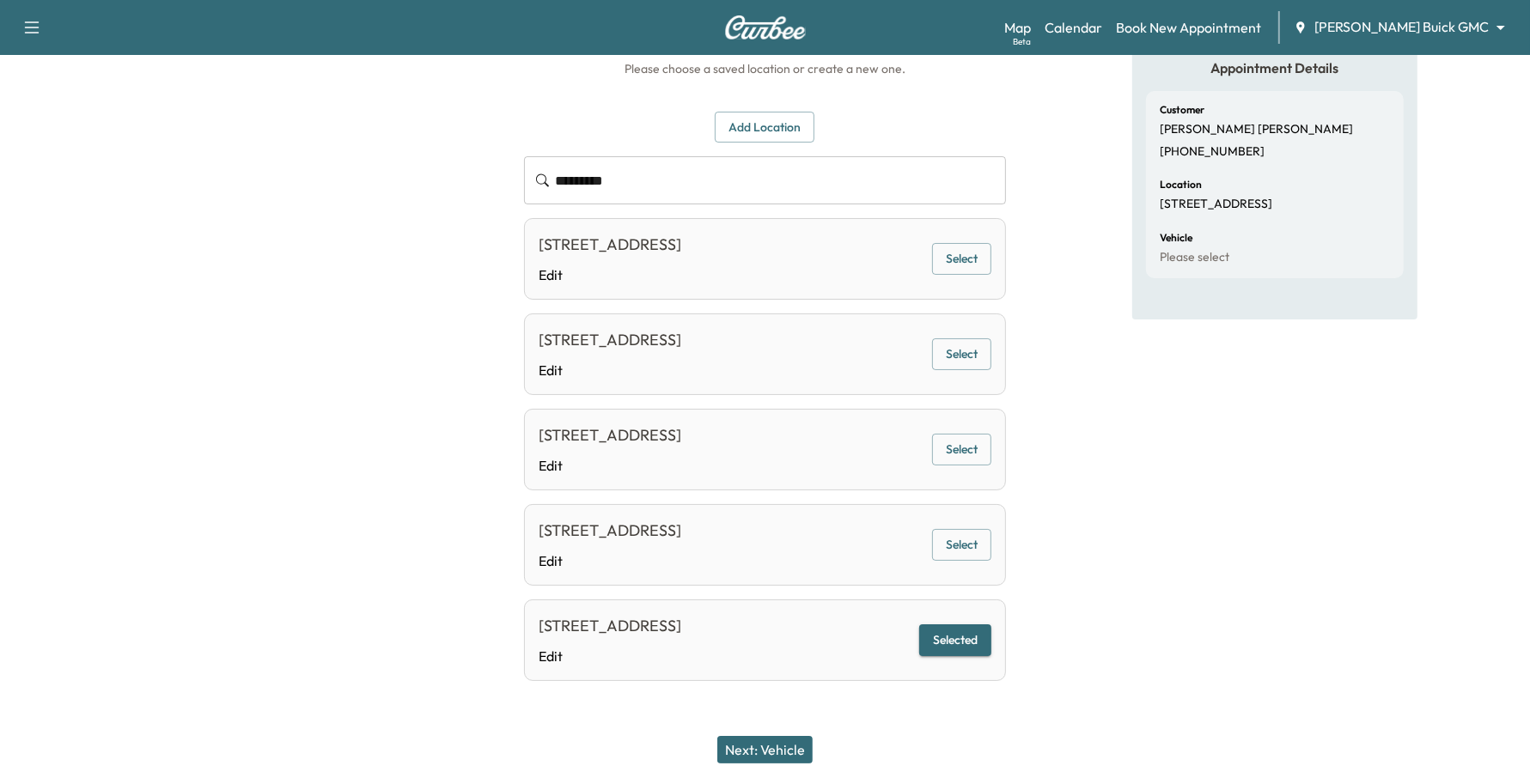
click at [791, 745] on button "Next: Vehicle" at bounding box center [764, 750] width 95 height 28
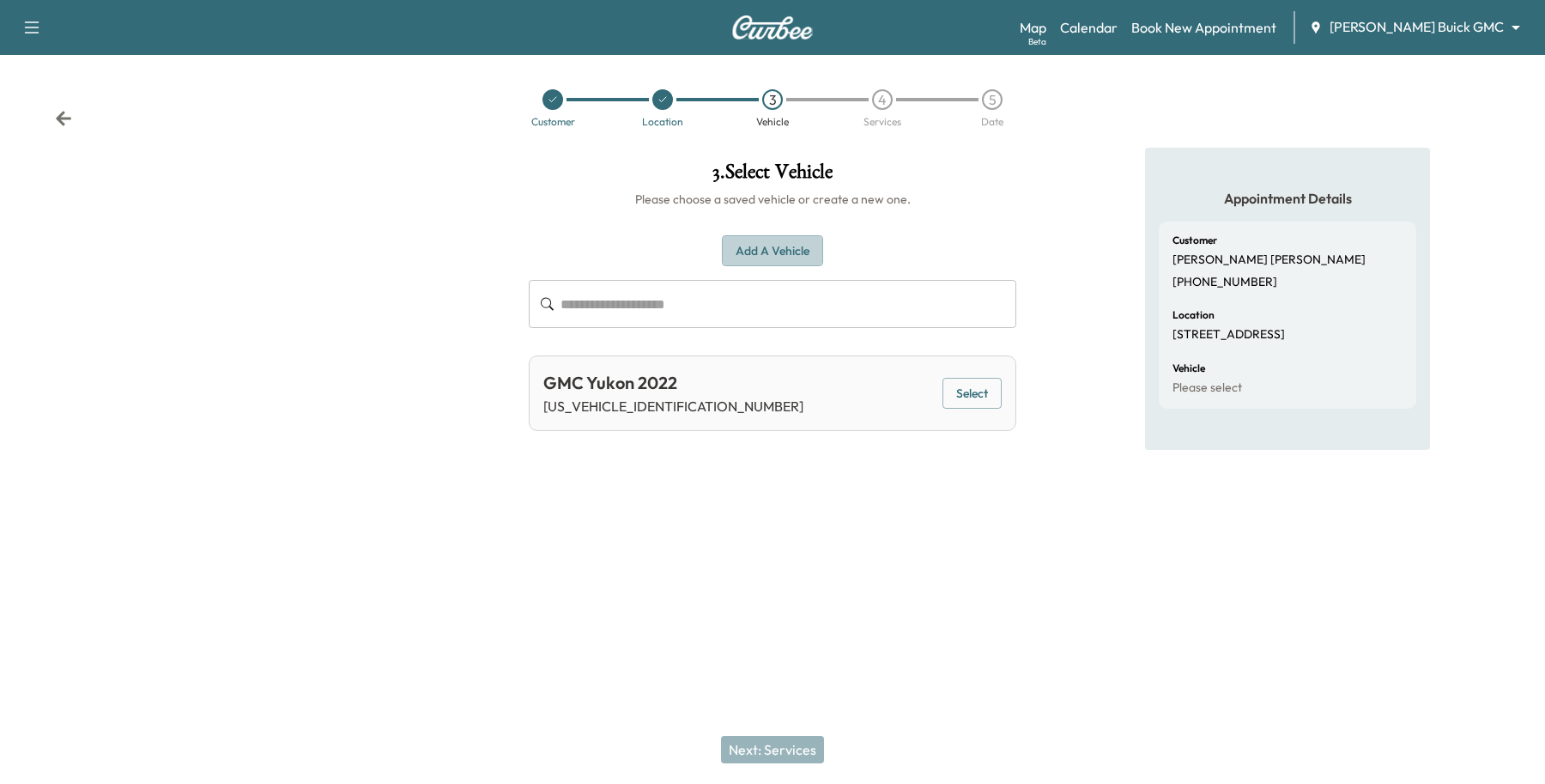
click at [755, 259] on button "Add a Vehicle" at bounding box center [772, 251] width 101 height 31
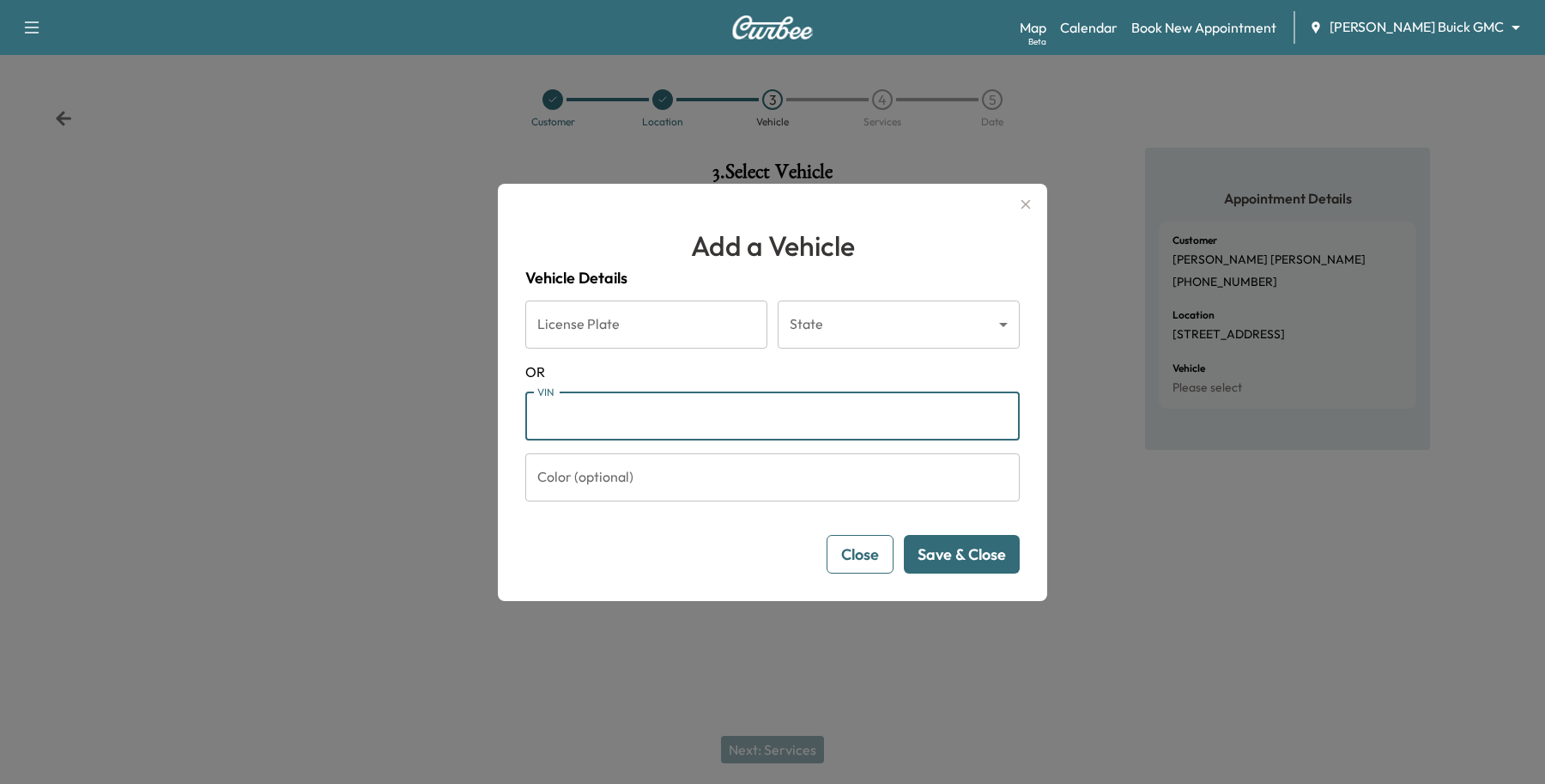
paste input "**********"
type input "**********"
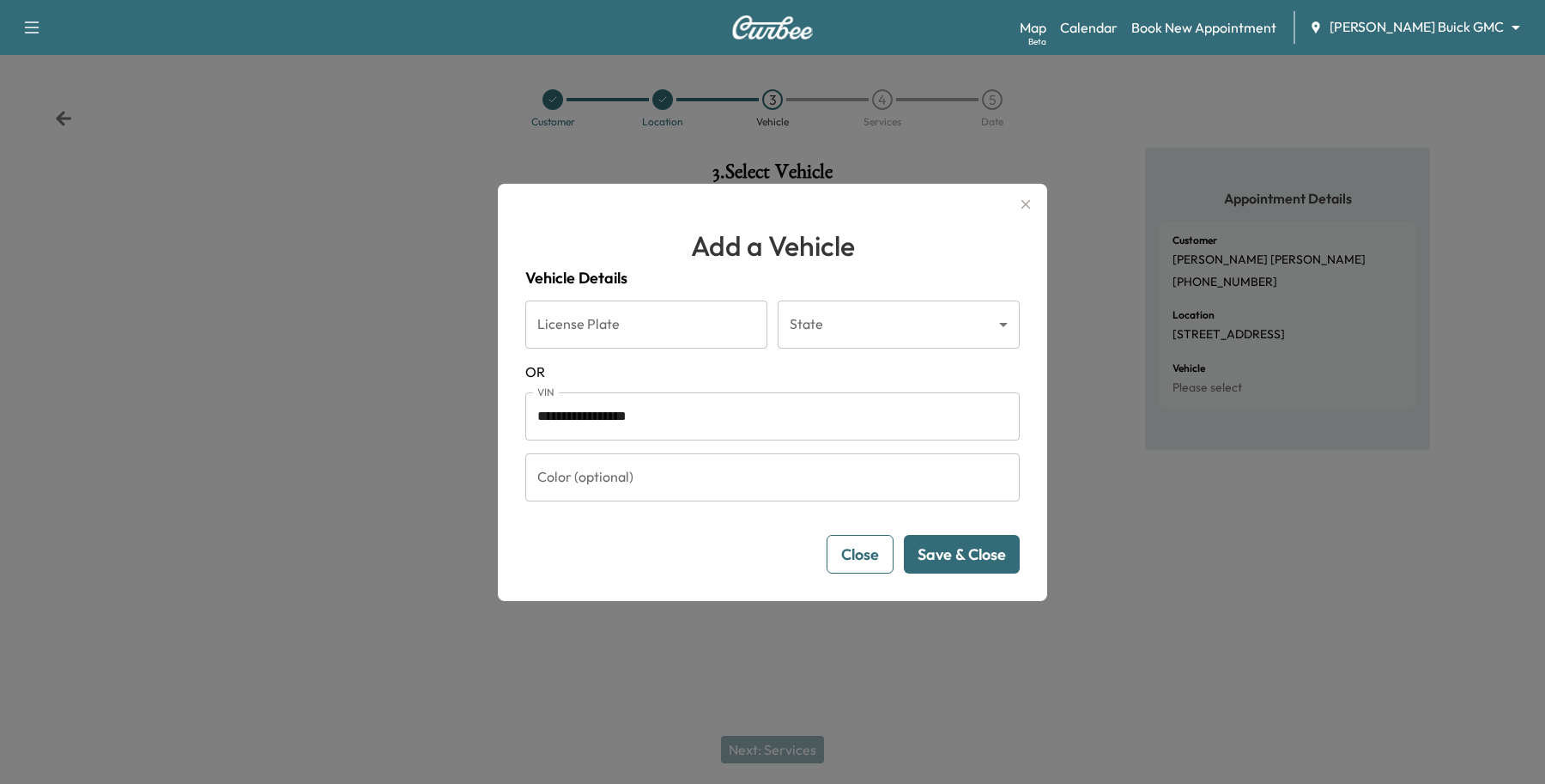
click at [984, 556] on button "Save & Close" at bounding box center [961, 554] width 116 height 39
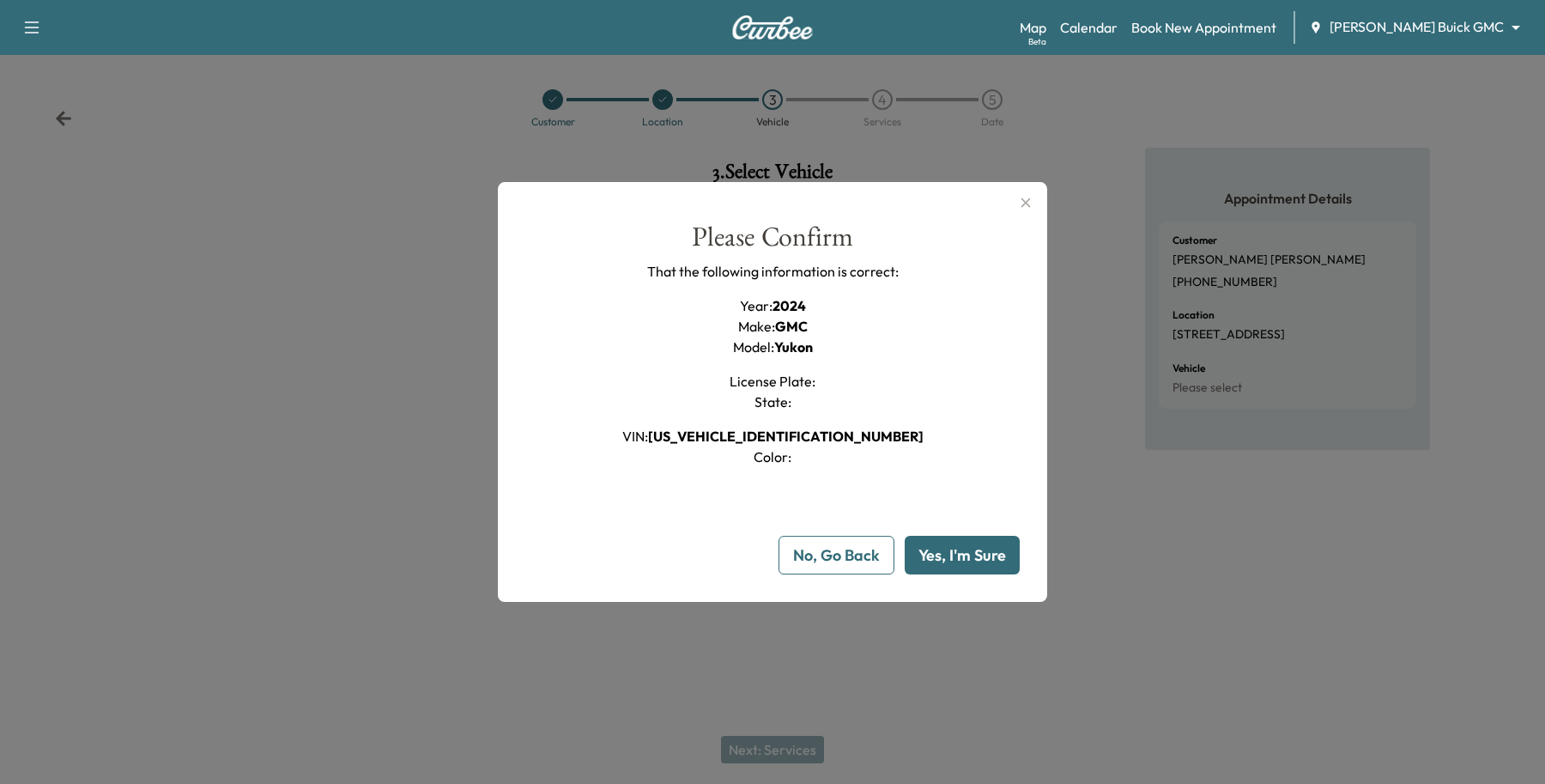
click at [967, 545] on button "Yes, I'm Sure" at bounding box center [962, 555] width 115 height 39
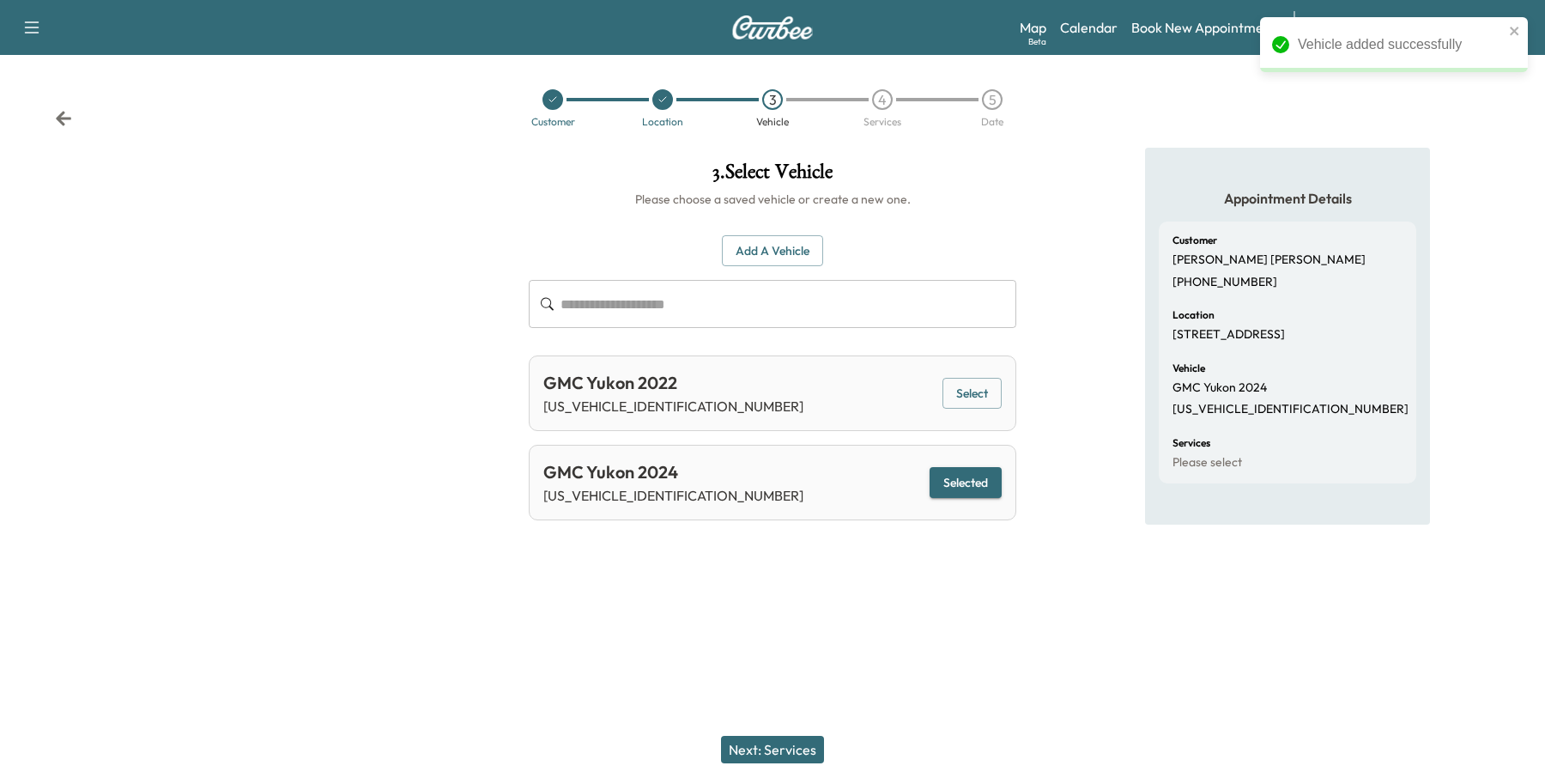
click at [791, 728] on div "Next: Services" at bounding box center [772, 749] width 1545 height 68
click at [786, 752] on button "Next: Services" at bounding box center [772, 750] width 103 height 28
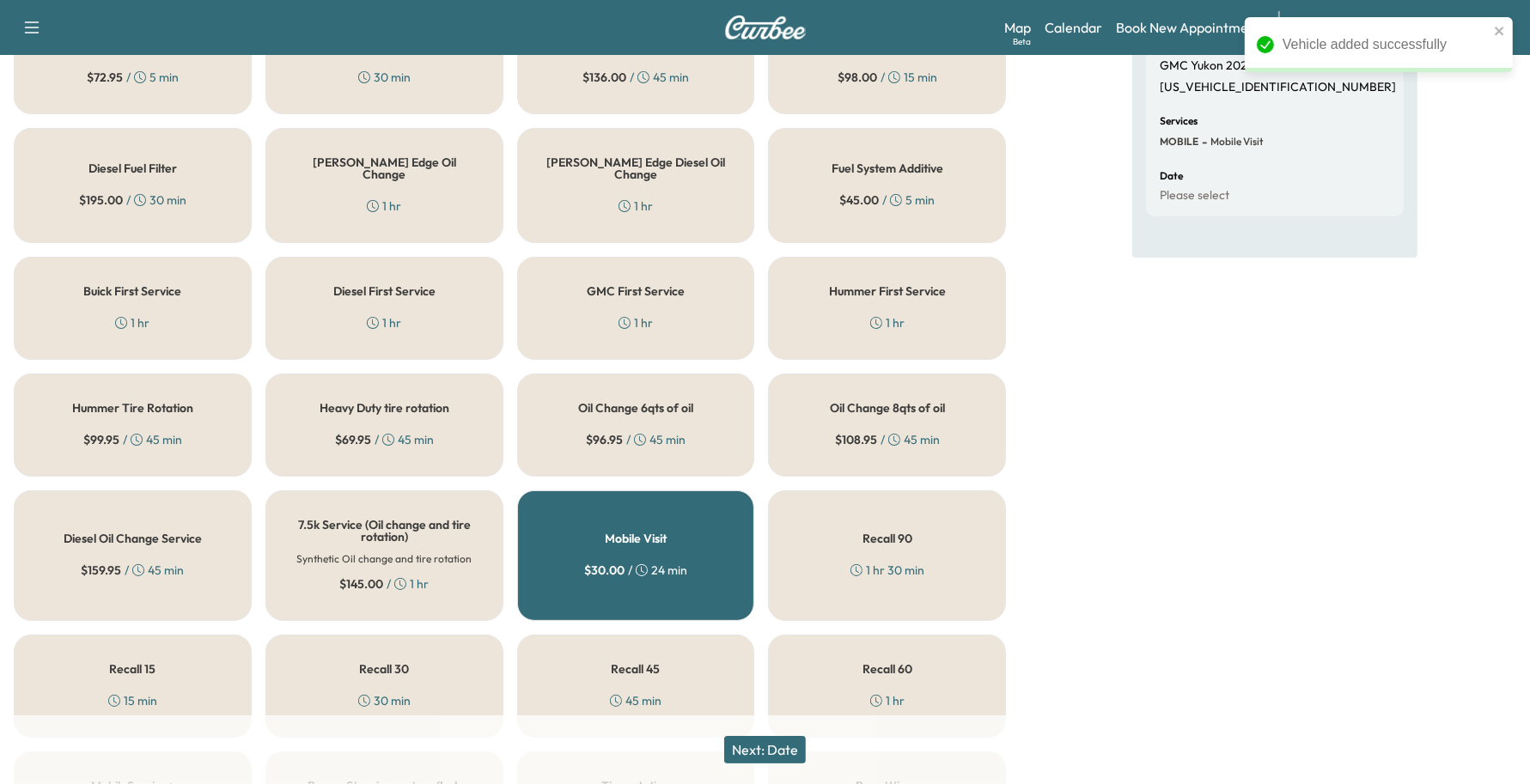
scroll to position [751, 0]
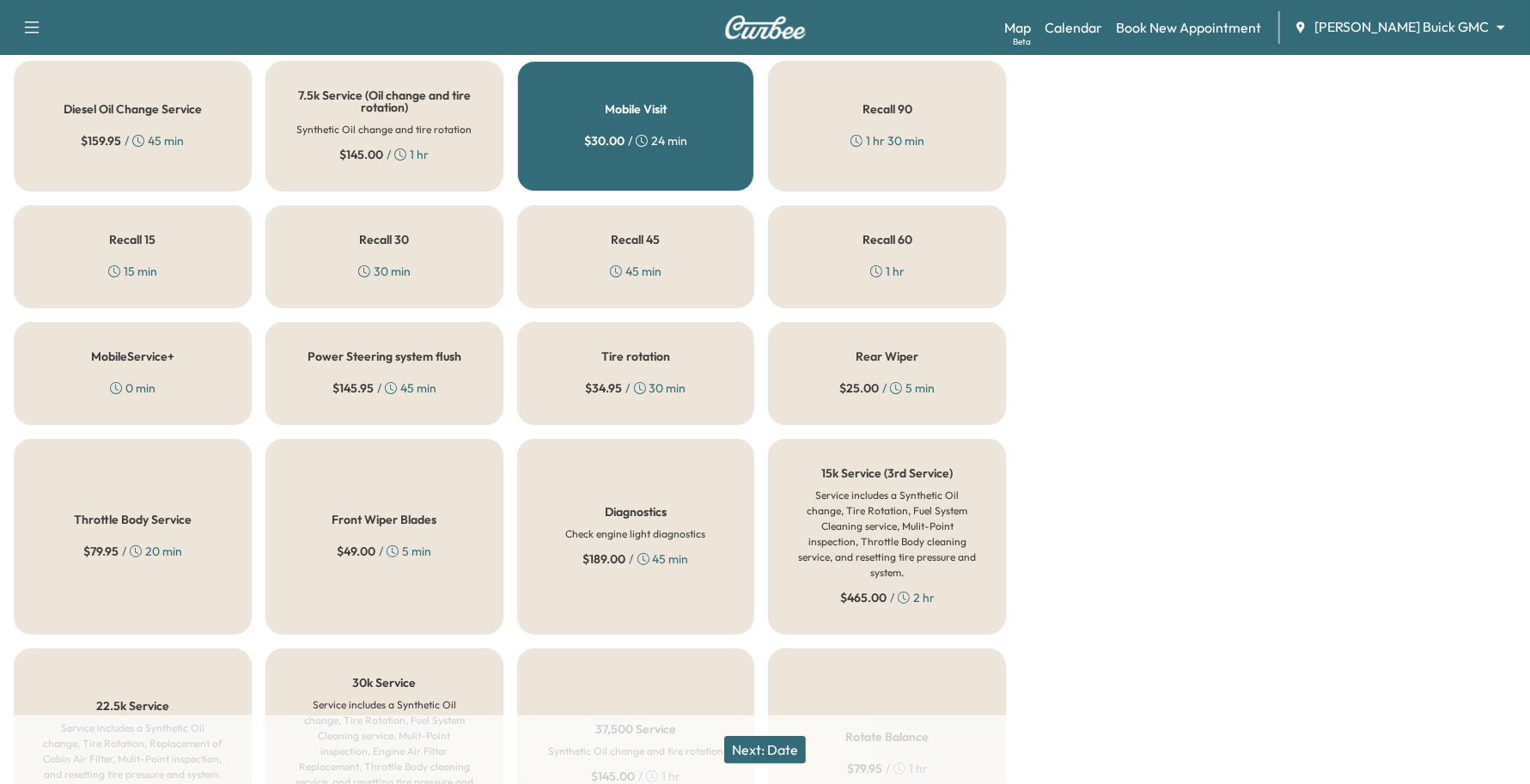
click at [666, 380] on div "$ 34.95 / 30 min" at bounding box center [635, 388] width 100 height 18
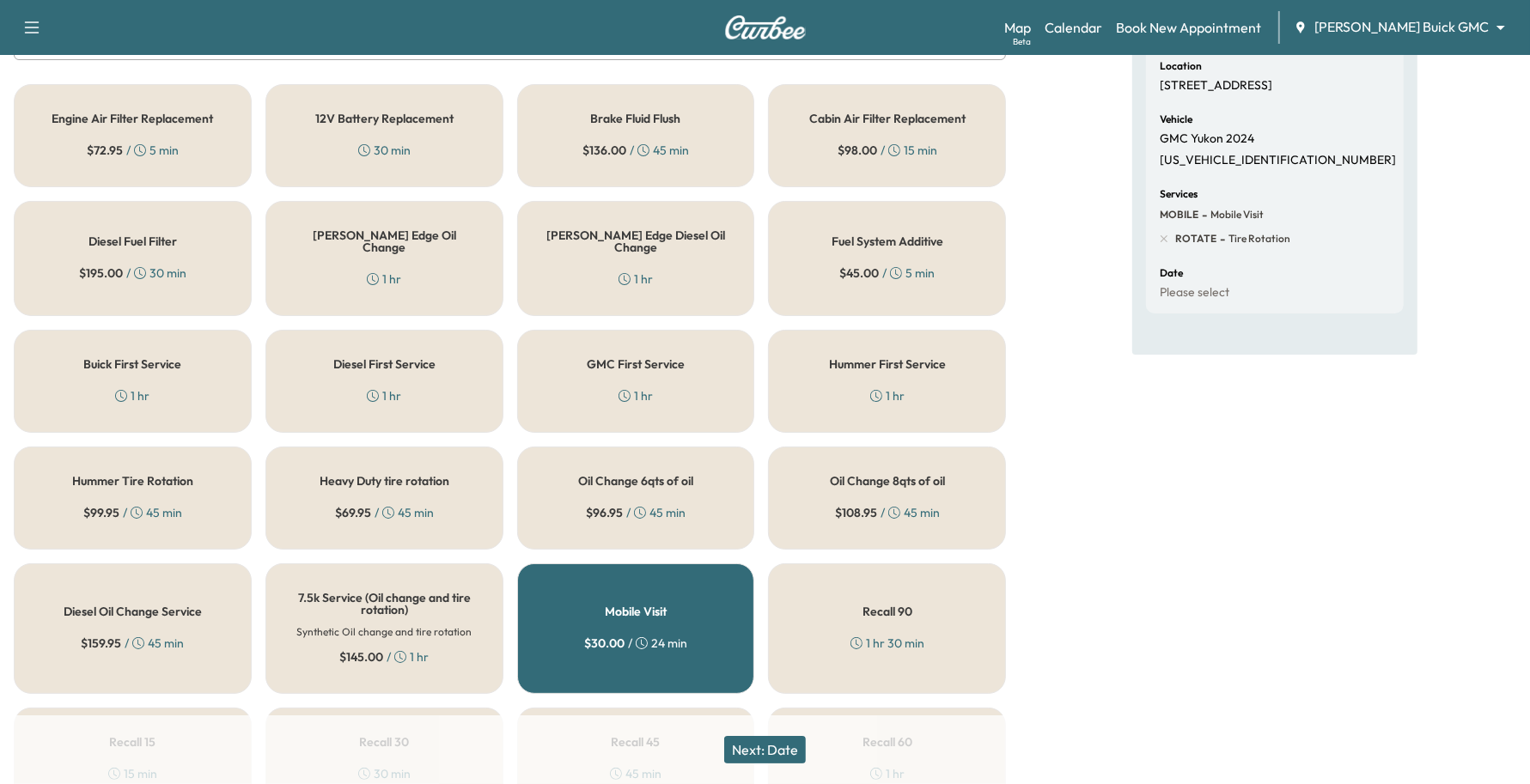
scroll to position [215, 0]
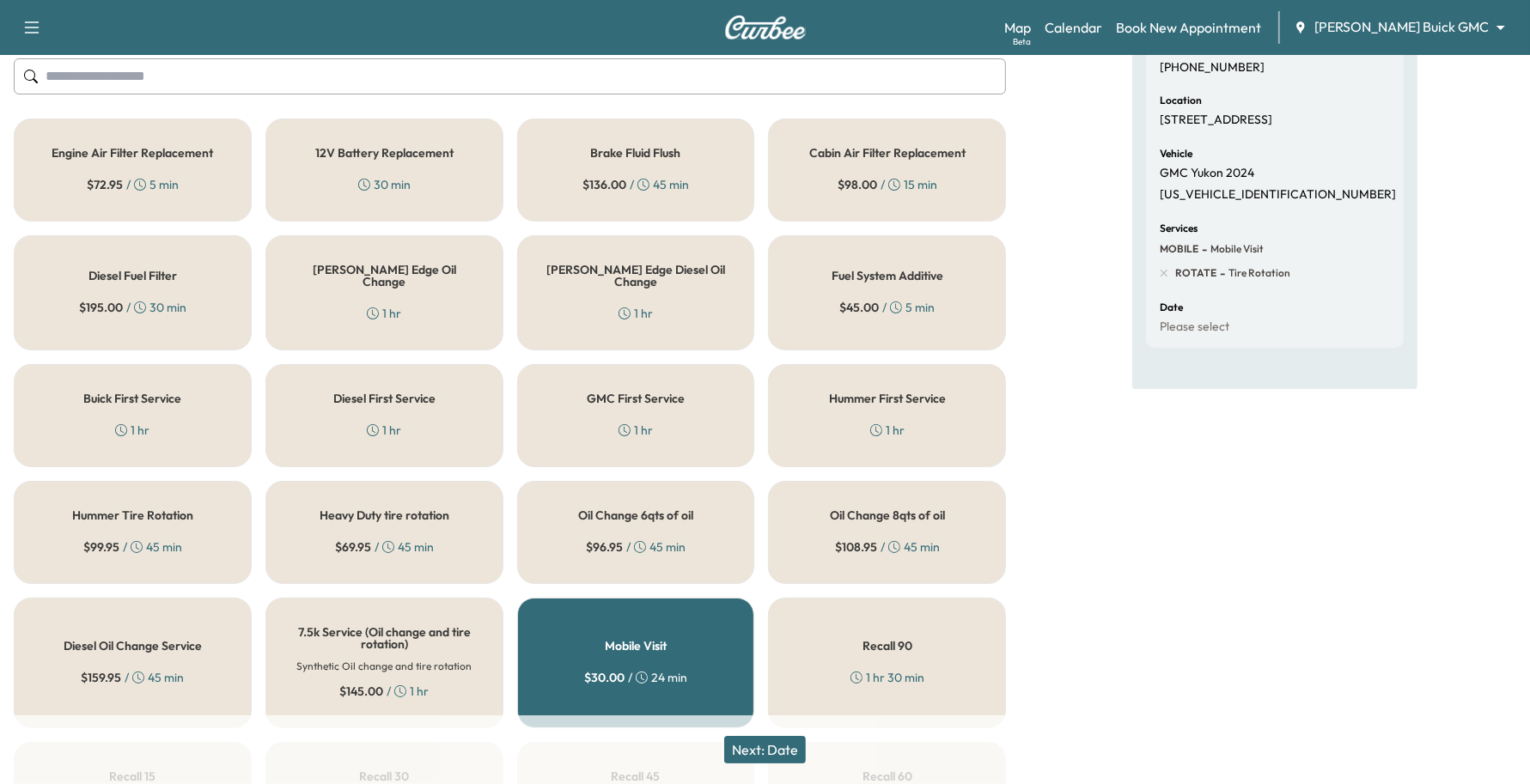
click at [402, 289] on div "[PERSON_NAME] Edge Oil Change 1 hr" at bounding box center [384, 292] width 238 height 115
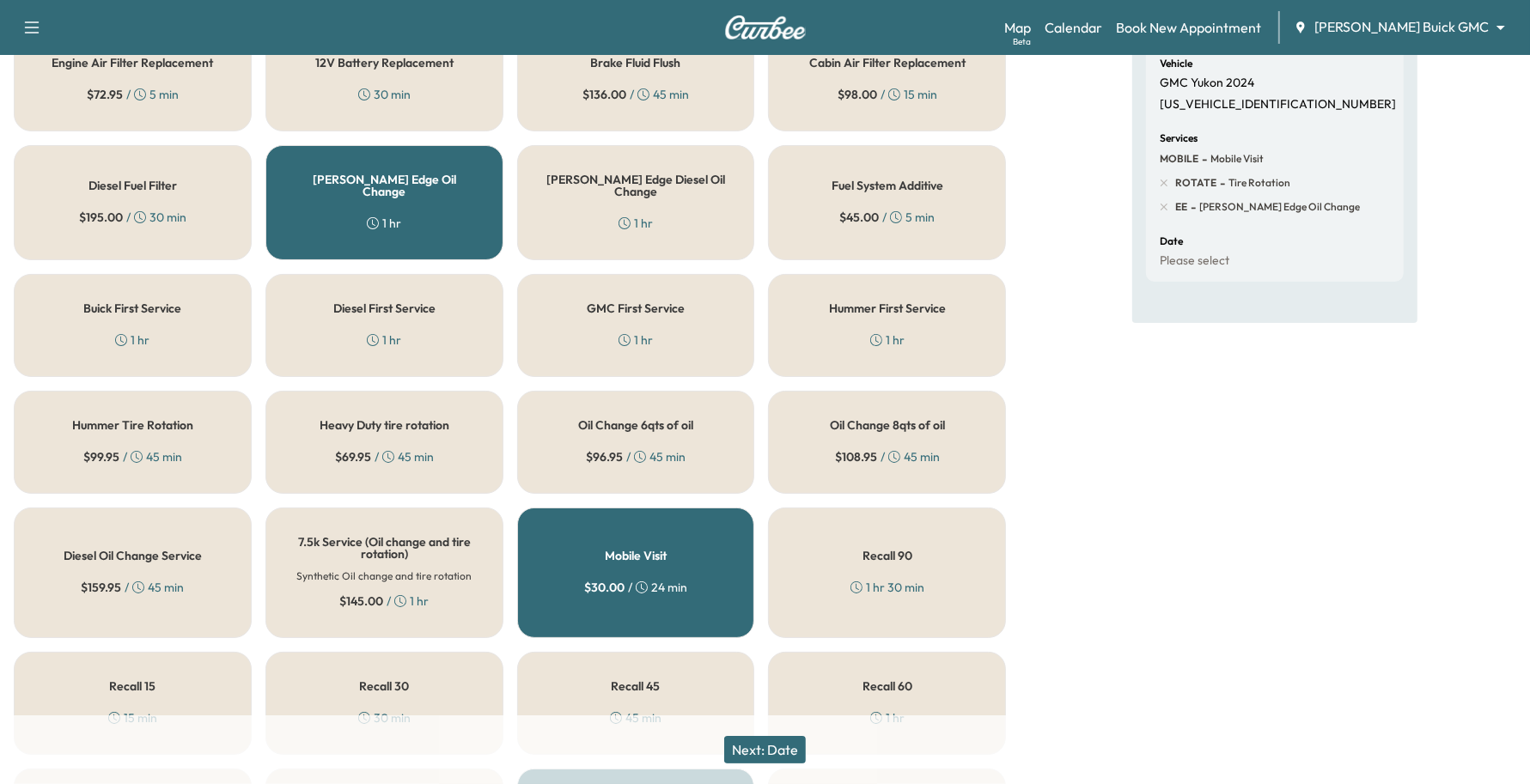
scroll to position [429, 0]
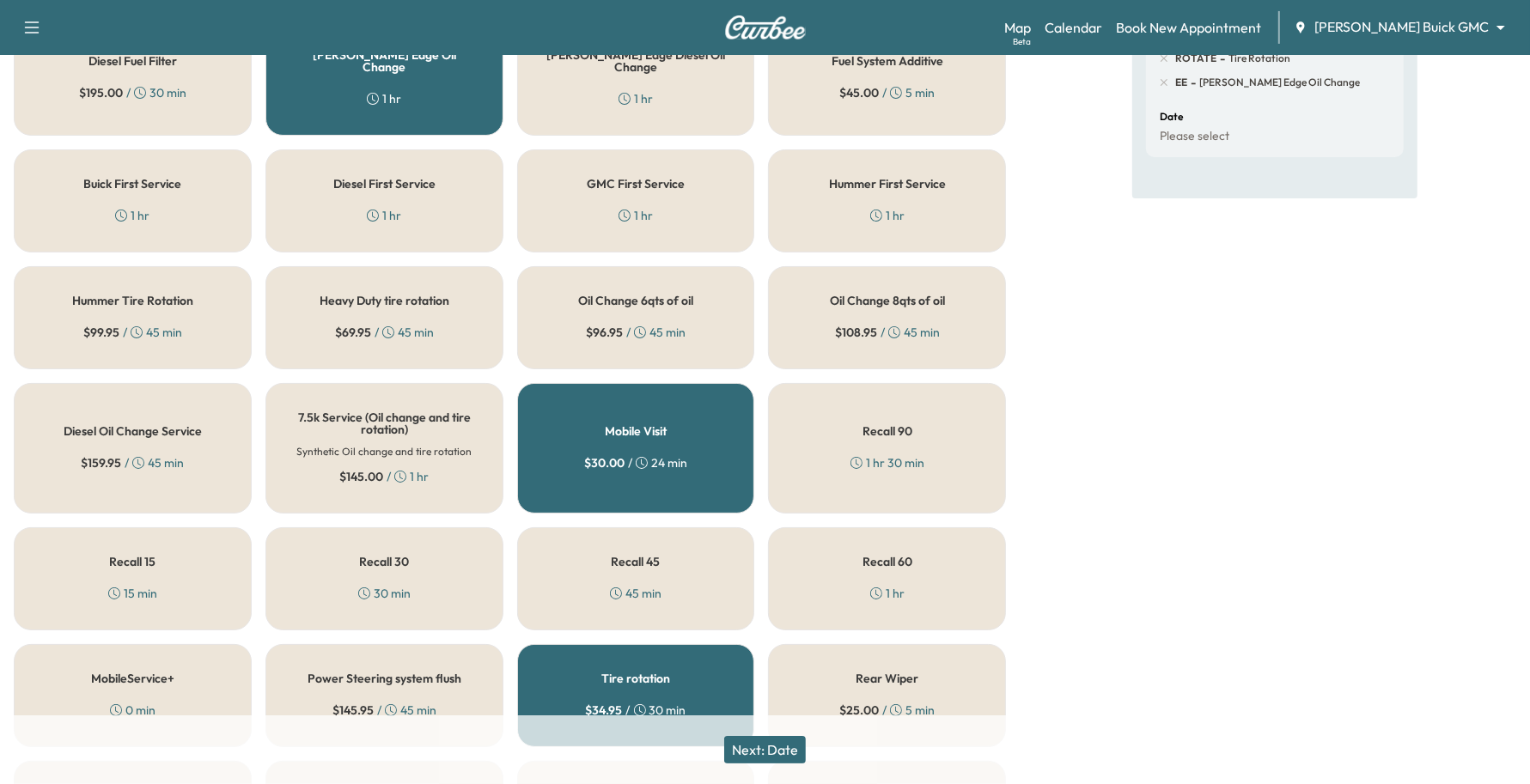
click at [773, 748] on button "Next: Date" at bounding box center [765, 750] width 82 height 28
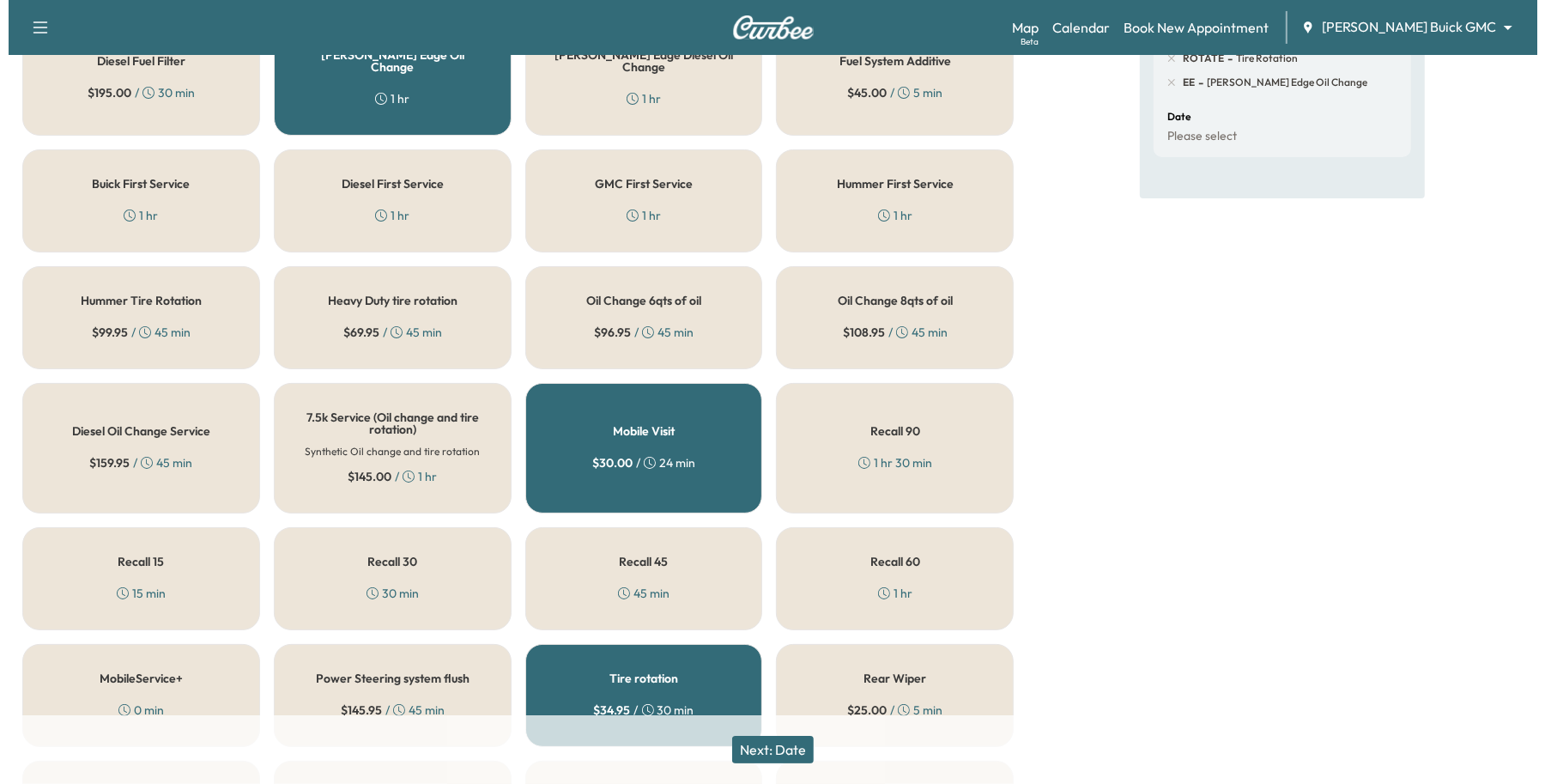
scroll to position [0, 0]
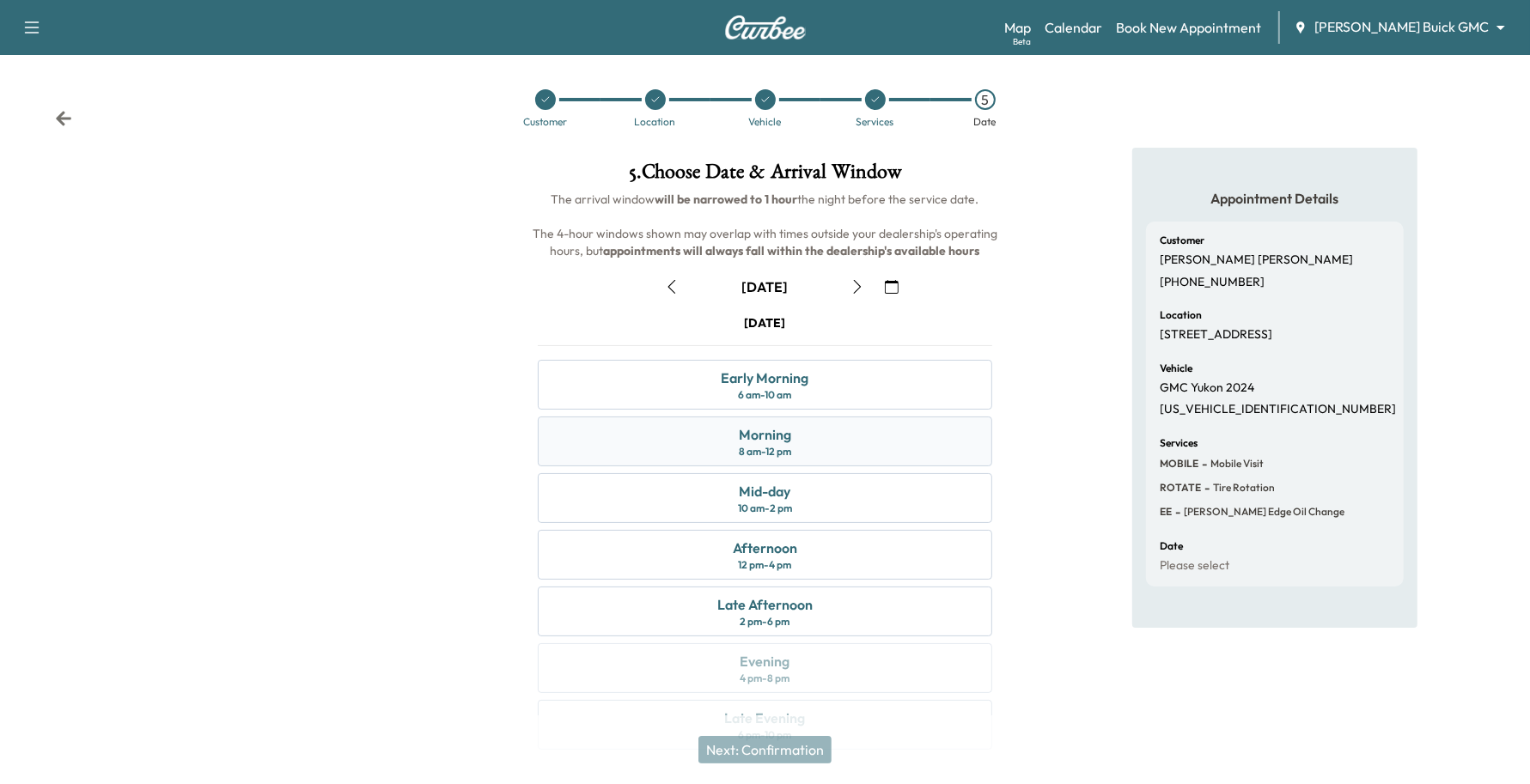
click at [803, 421] on div "Morning 8 am - 12 pm" at bounding box center [764, 442] width 455 height 50
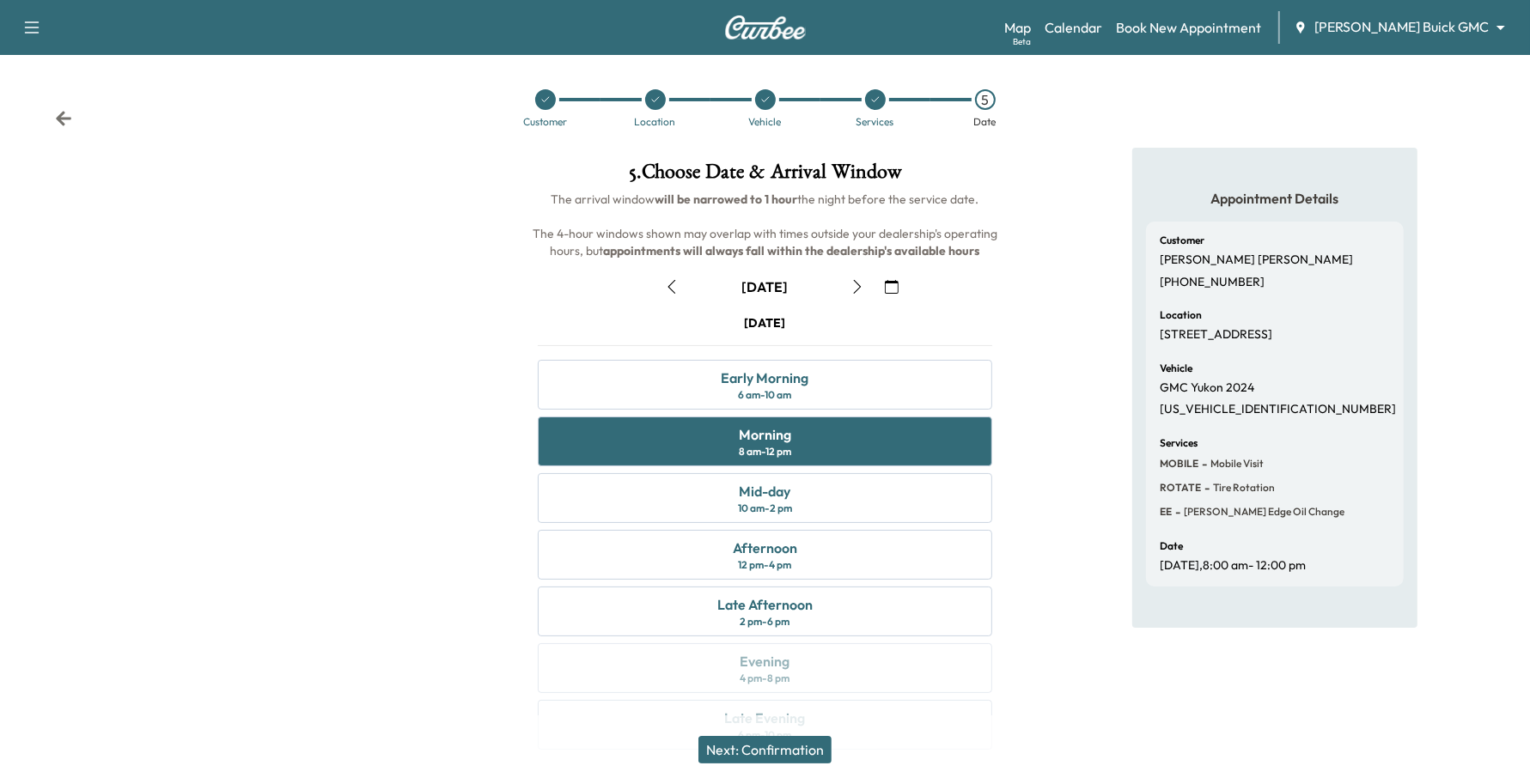
click at [734, 751] on button "Next: Confirmation" at bounding box center [765, 750] width 133 height 28
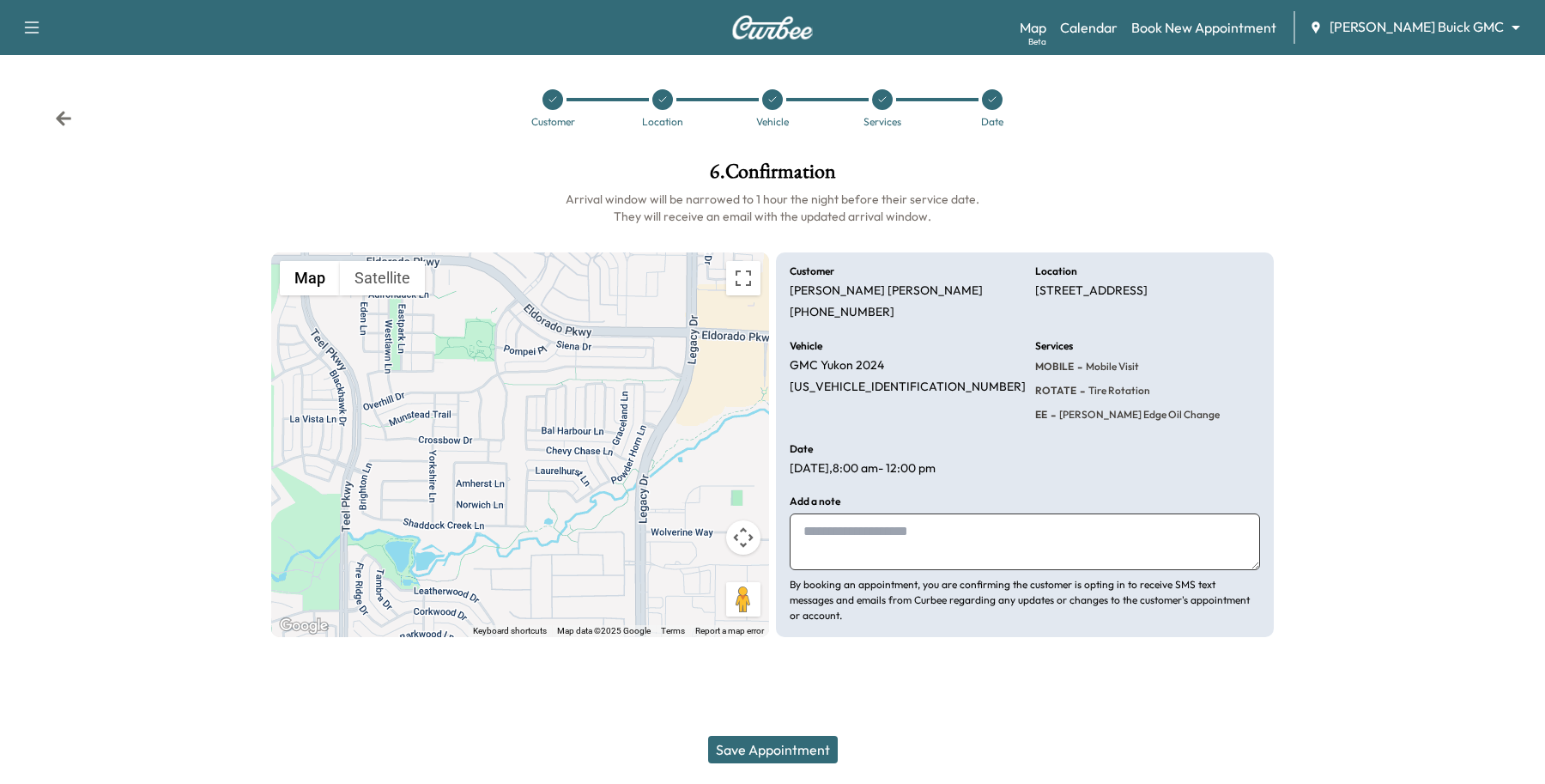
click at [770, 749] on button "Save Appointment" at bounding box center [773, 750] width 130 height 28
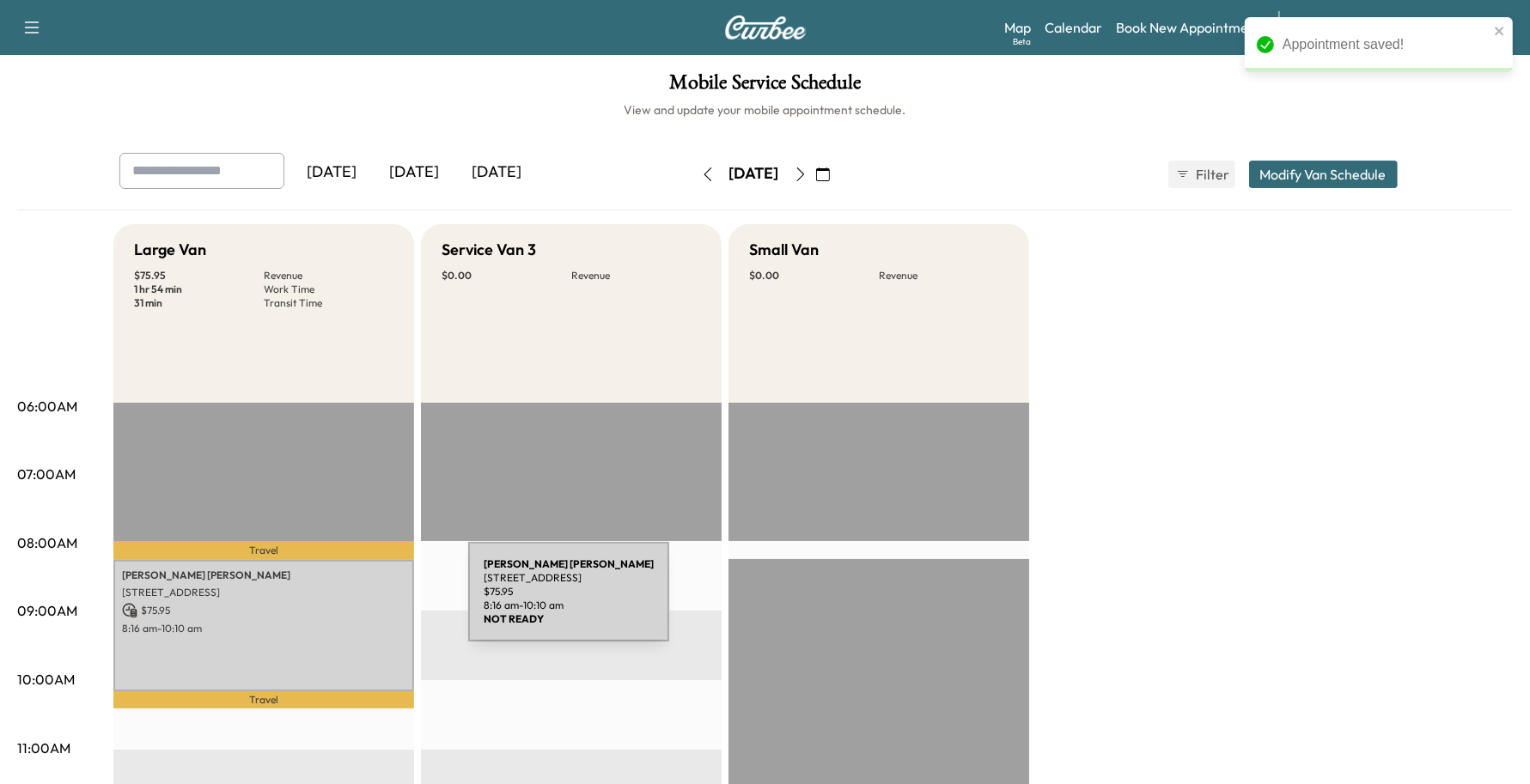
click at [339, 603] on p "$ 75.95" at bounding box center [264, 610] width 283 height 16
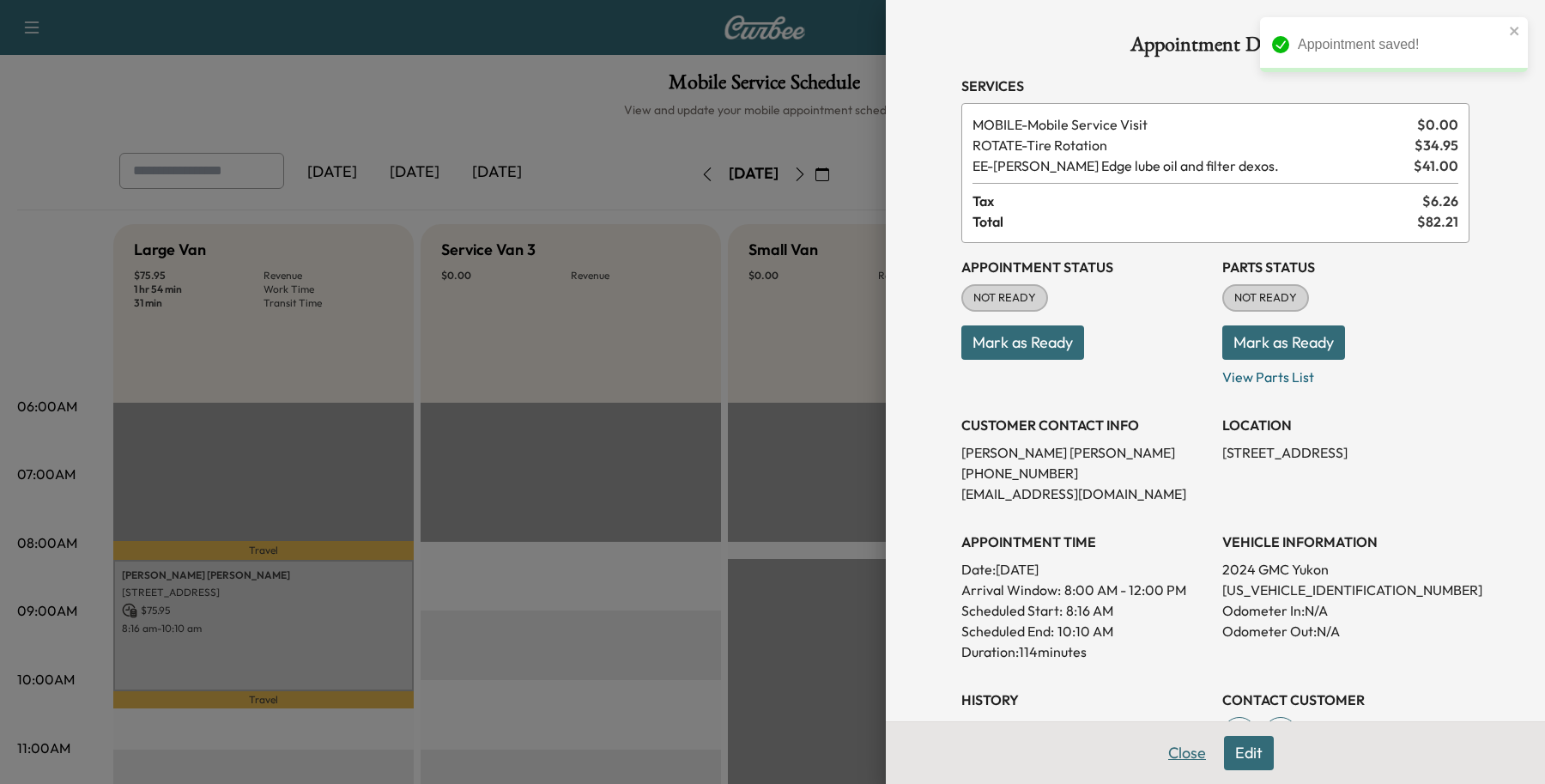
click at [1175, 747] on button "Close" at bounding box center [1187, 753] width 60 height 34
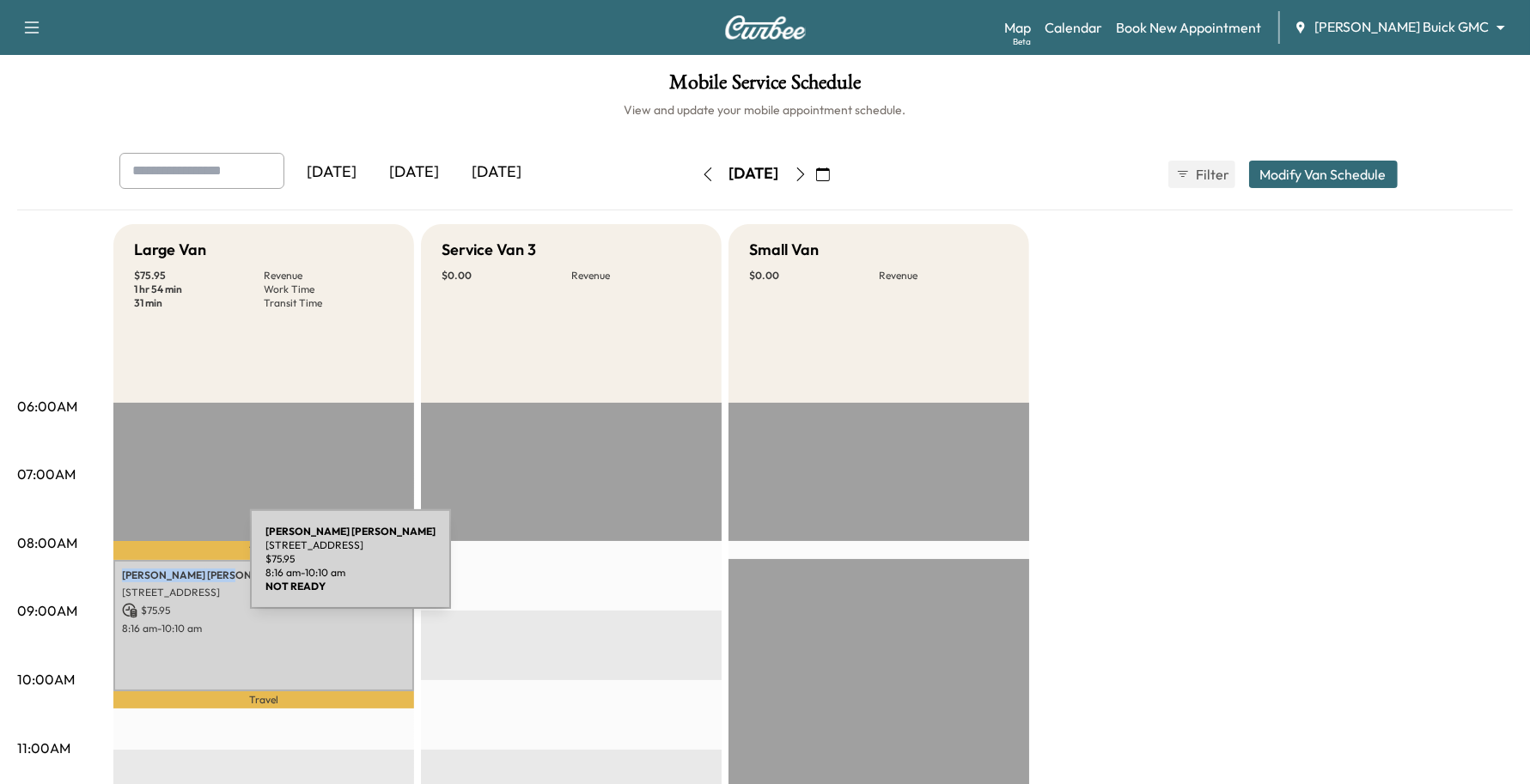
drag, startPoint x: 194, startPoint y: 565, endPoint x: 121, endPoint y: 569, distance: 73.1
click at [122, 569] on p "[PERSON_NAME]" at bounding box center [264, 575] width 283 height 14
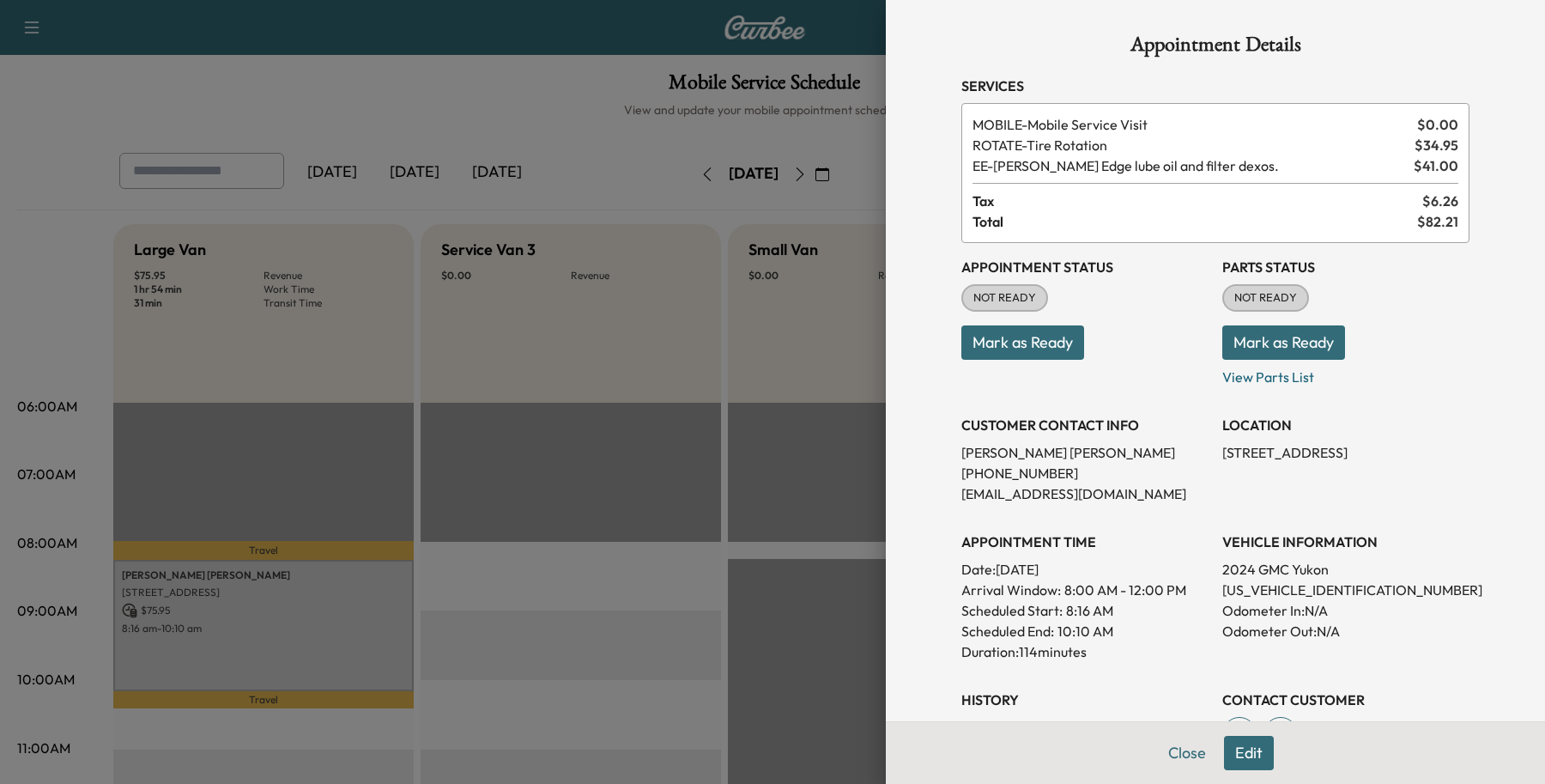
drag, startPoint x: 125, startPoint y: 569, endPoint x: 1024, endPoint y: 457, distance: 905.9
click at [1019, 460] on p "[PERSON_NAME]" at bounding box center [1085, 453] width 247 height 20
drag, startPoint x: 1031, startPoint y: 454, endPoint x: 929, endPoint y: 455, distance: 102.0
click at [941, 455] on div "Appointment Details Services MOBILE - Mobile Service Visit $ 0.00 ROTATE - Tire…" at bounding box center [1215, 504] width 549 height 1009
copy p "[PERSON_NAME]"
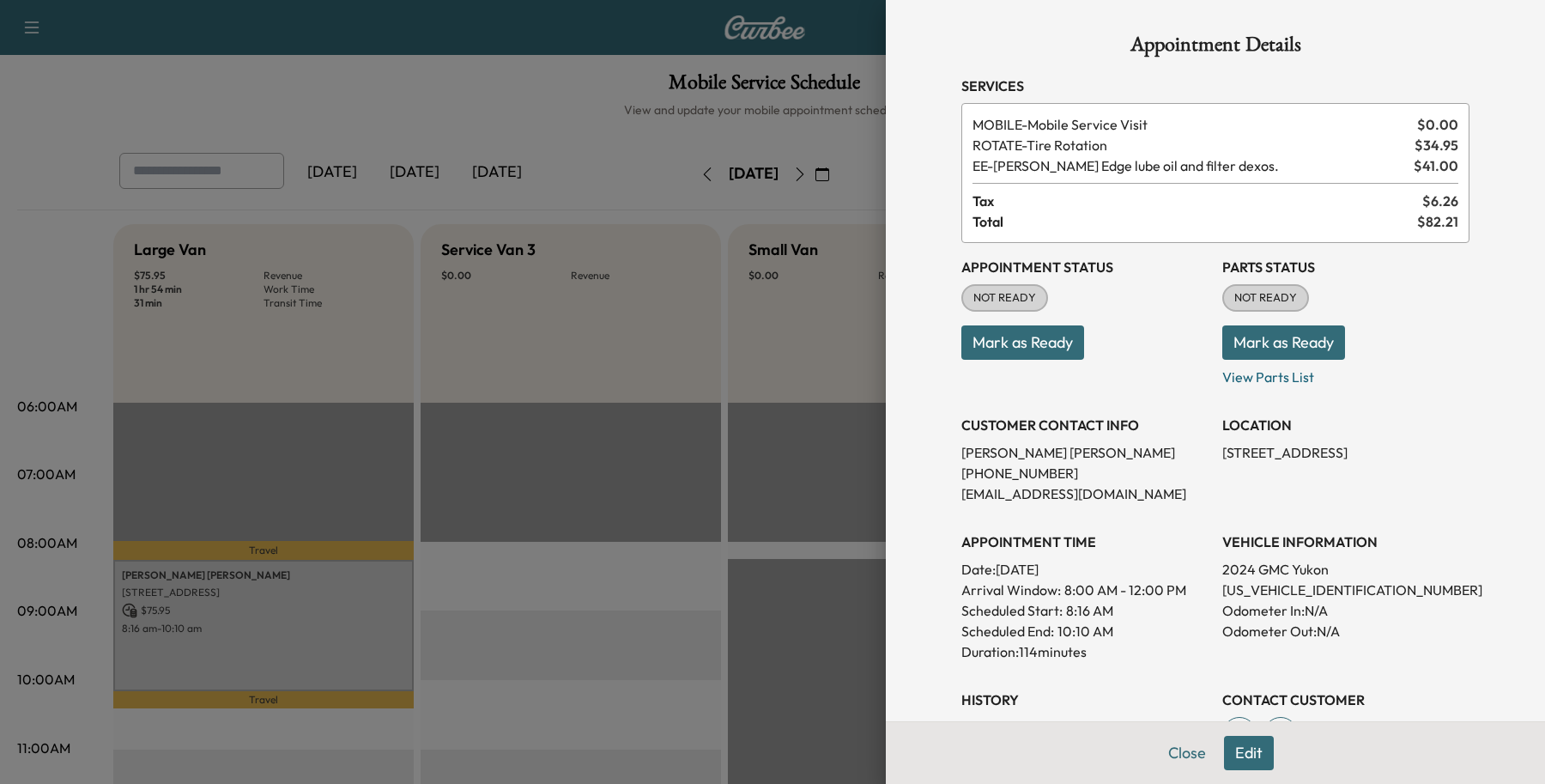
scroll to position [288, 0]
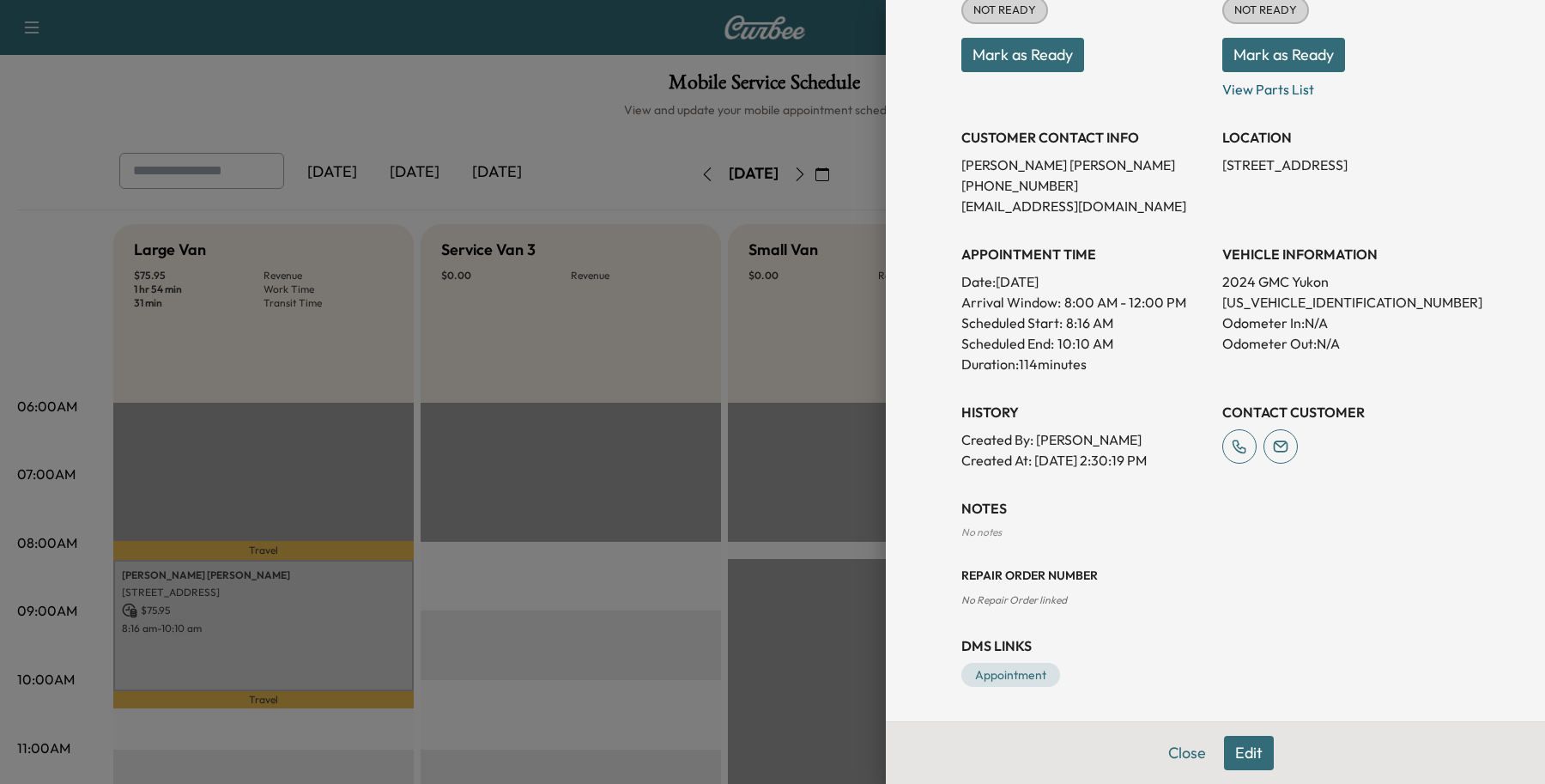
click at [1234, 753] on button "Edit" at bounding box center [1249, 753] width 50 height 34
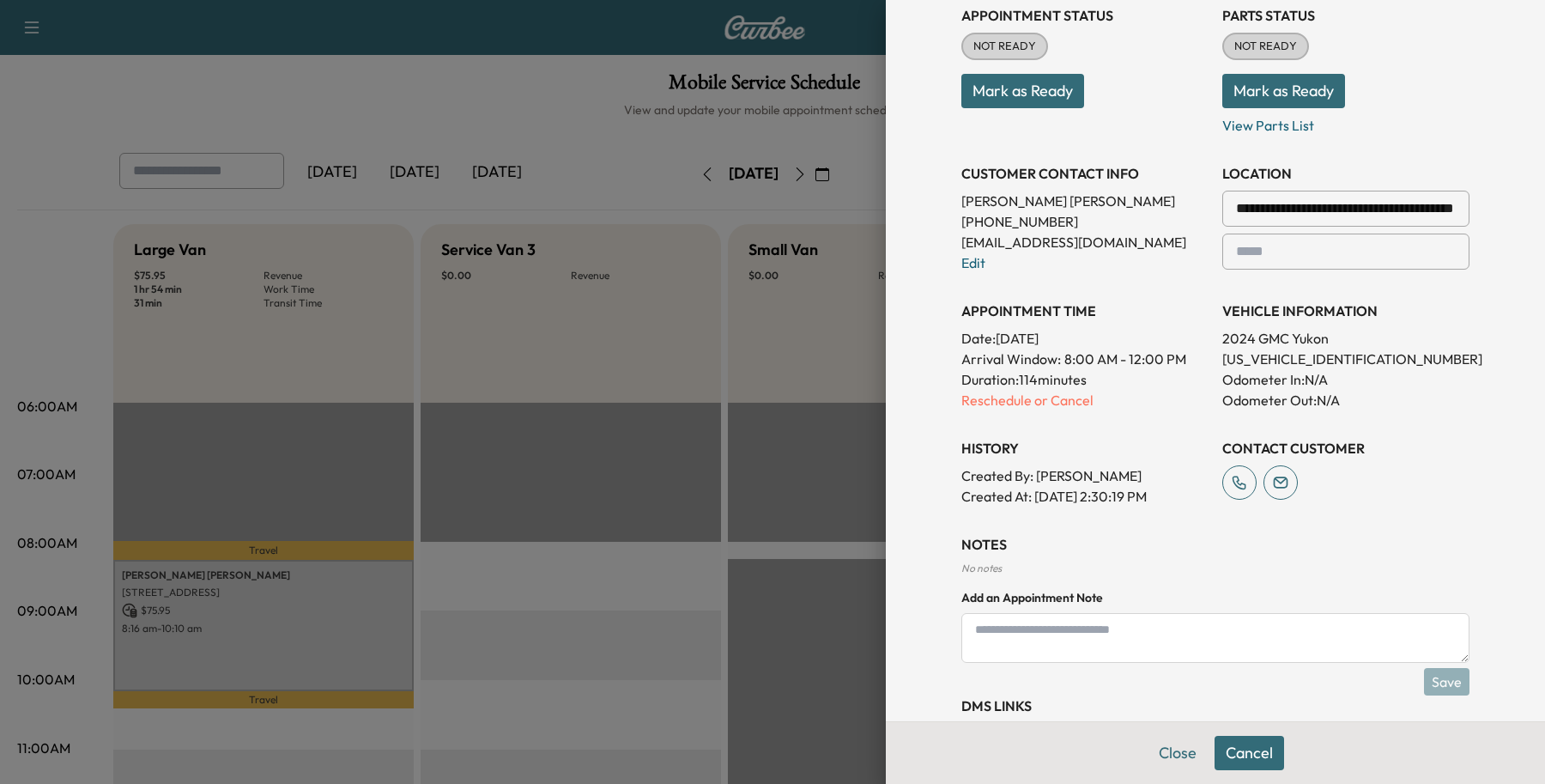
scroll to position [324, 0]
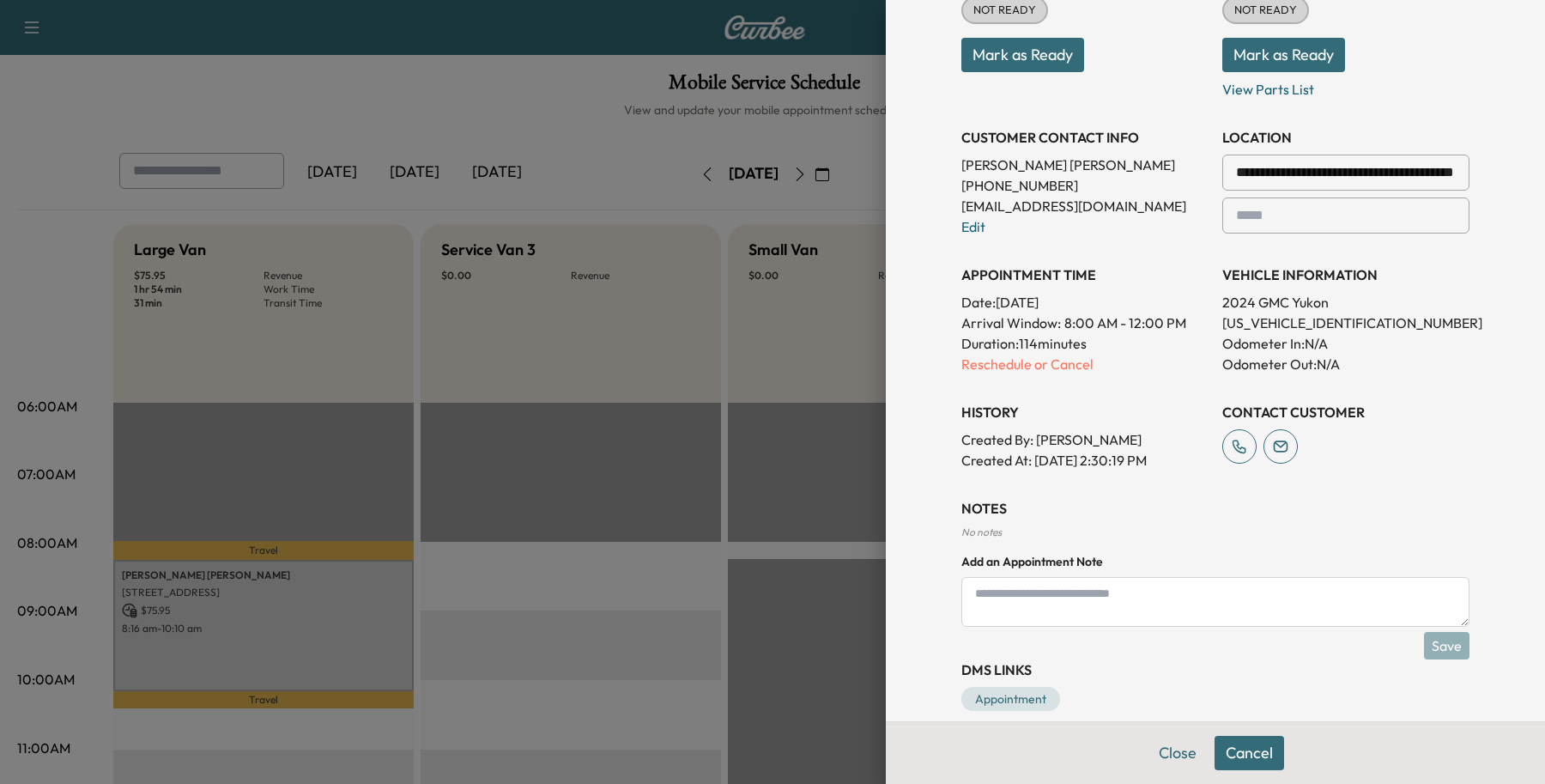
click at [1160, 607] on textarea at bounding box center [1215, 602] width 508 height 50
type textarea "*"
drag, startPoint x: 1104, startPoint y: 601, endPoint x: 1017, endPoint y: 609, distance: 87.4
click at [1017, 609] on textarea "**********" at bounding box center [1215, 602] width 508 height 50
type textarea "**********"
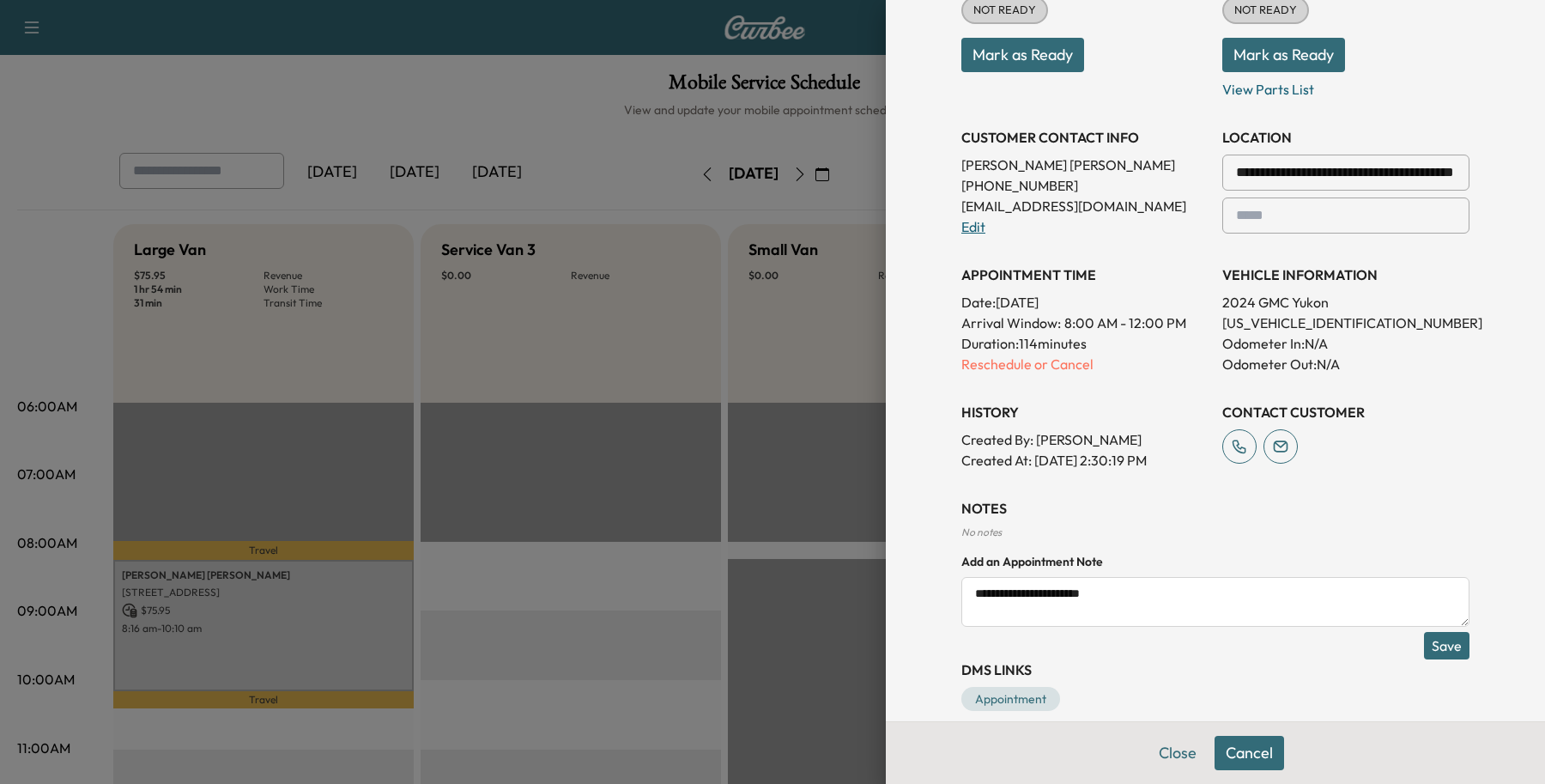
click at [966, 225] on link "Edit" at bounding box center [974, 227] width 24 height 18
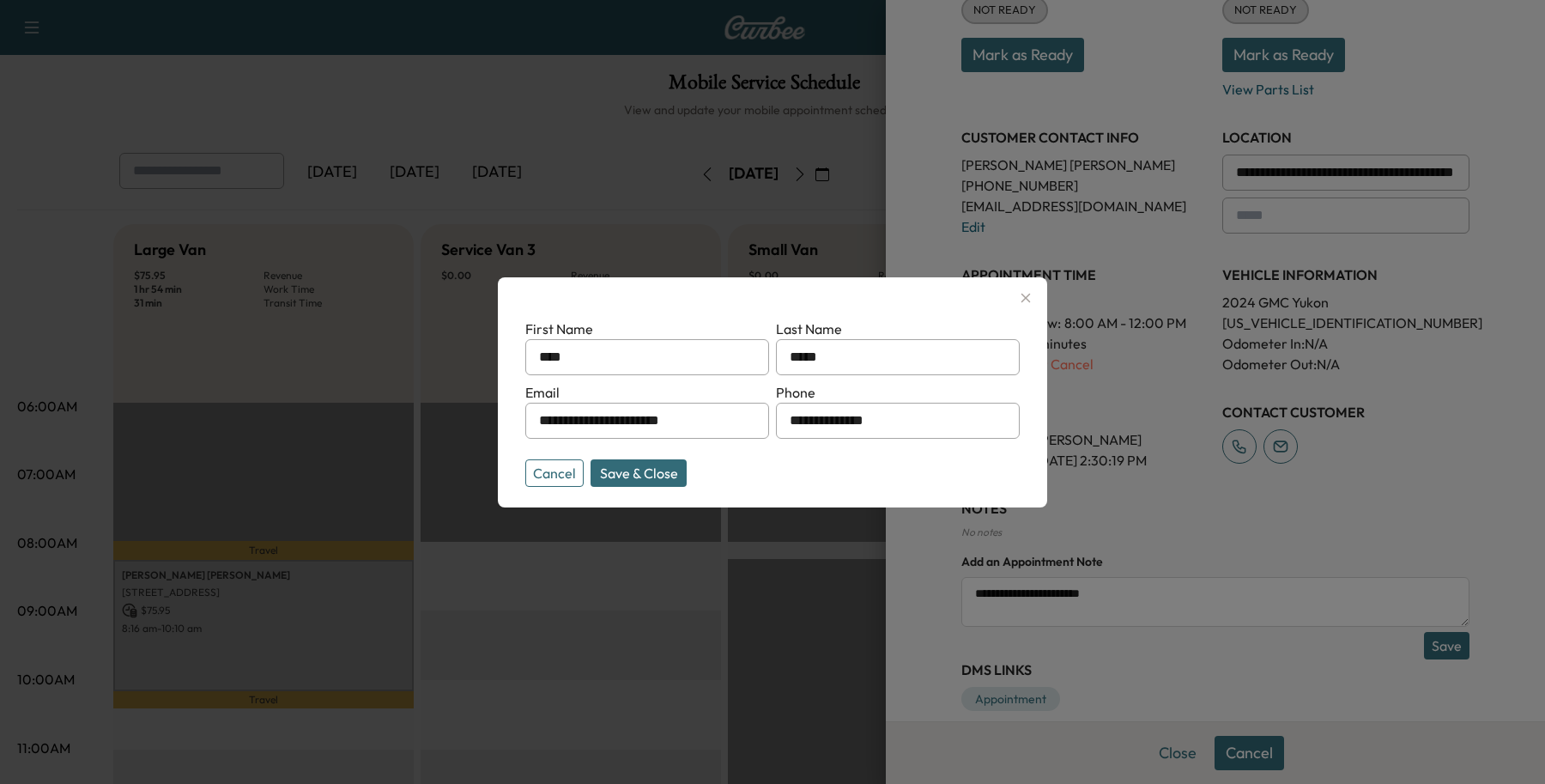
drag, startPoint x: 926, startPoint y: 423, endPoint x: 323, endPoint y: 404, distance: 603.3
click at [356, 404] on div "**********" at bounding box center [772, 392] width 1545 height 784
paste input "text"
type input "**********"
click at [603, 467] on button "Save & Close" at bounding box center [639, 473] width 96 height 28
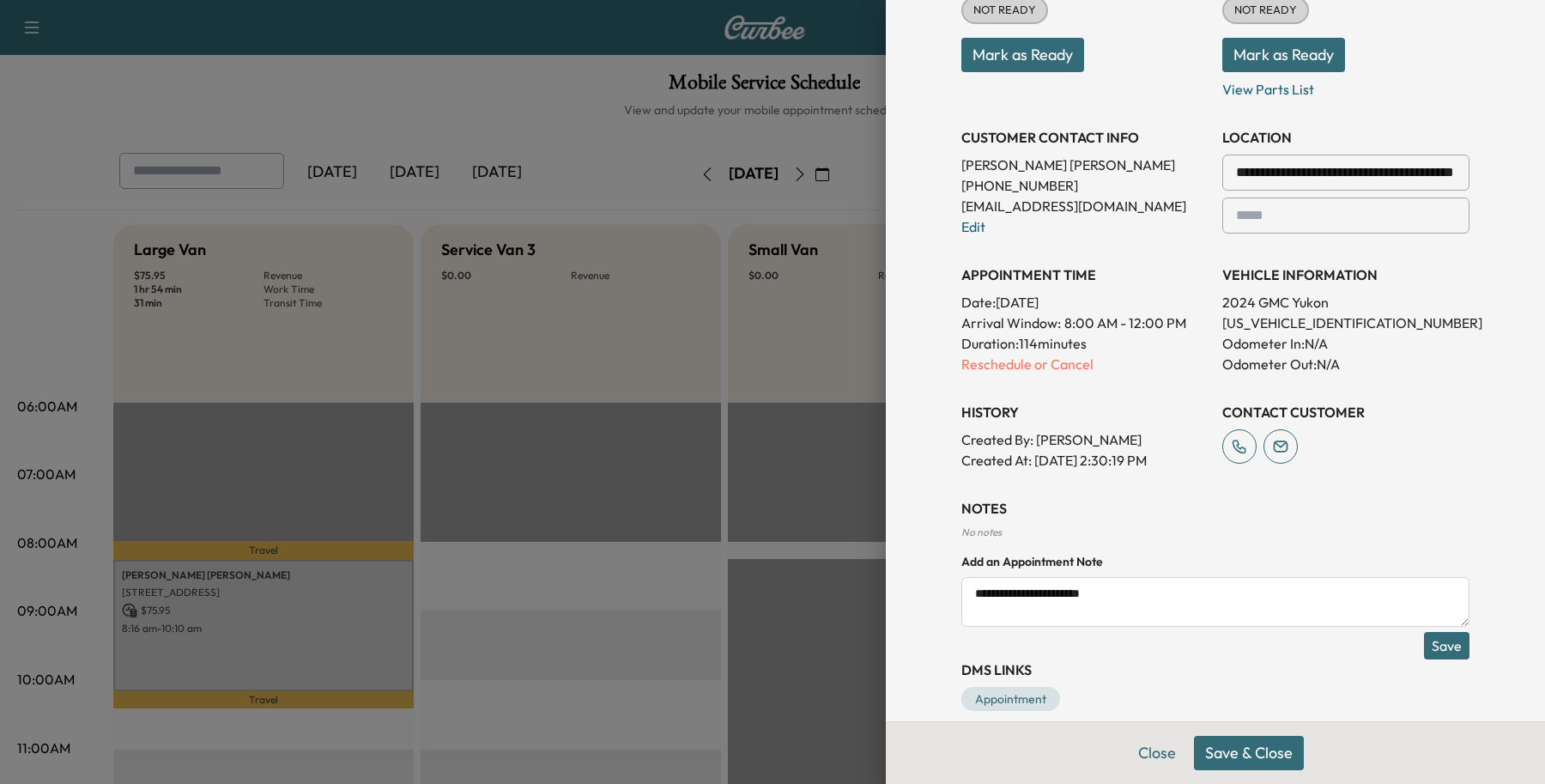
drag, startPoint x: 1209, startPoint y: 755, endPoint x: 1198, endPoint y: 753, distance: 11.2
click at [1139, 755] on div "Close Save & Close" at bounding box center [1215, 753] width 659 height 63
click at [1209, 752] on button "Save & Close" at bounding box center [1249, 753] width 110 height 34
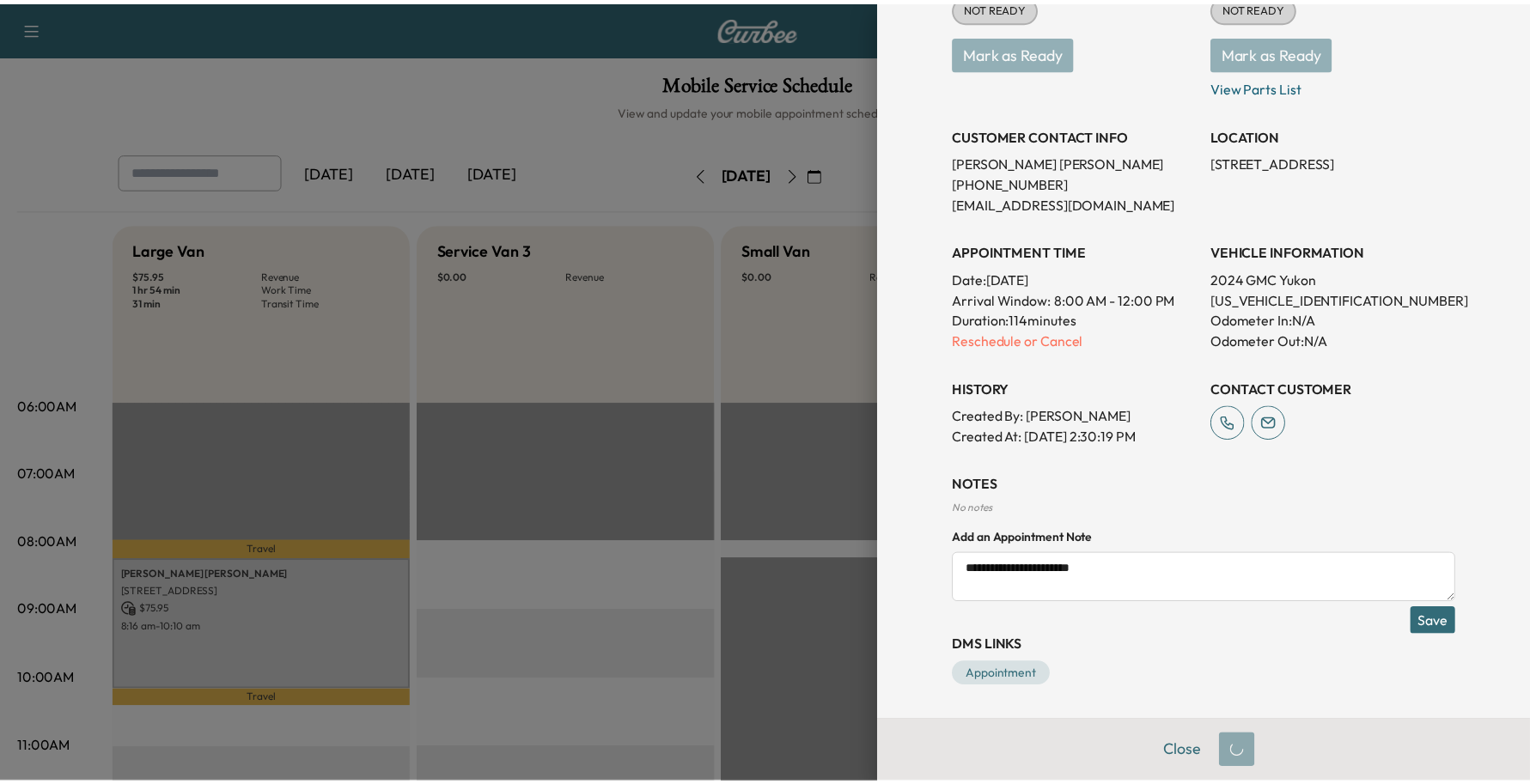
scroll to position [288, 0]
